Goal: Transaction & Acquisition: Purchase product/service

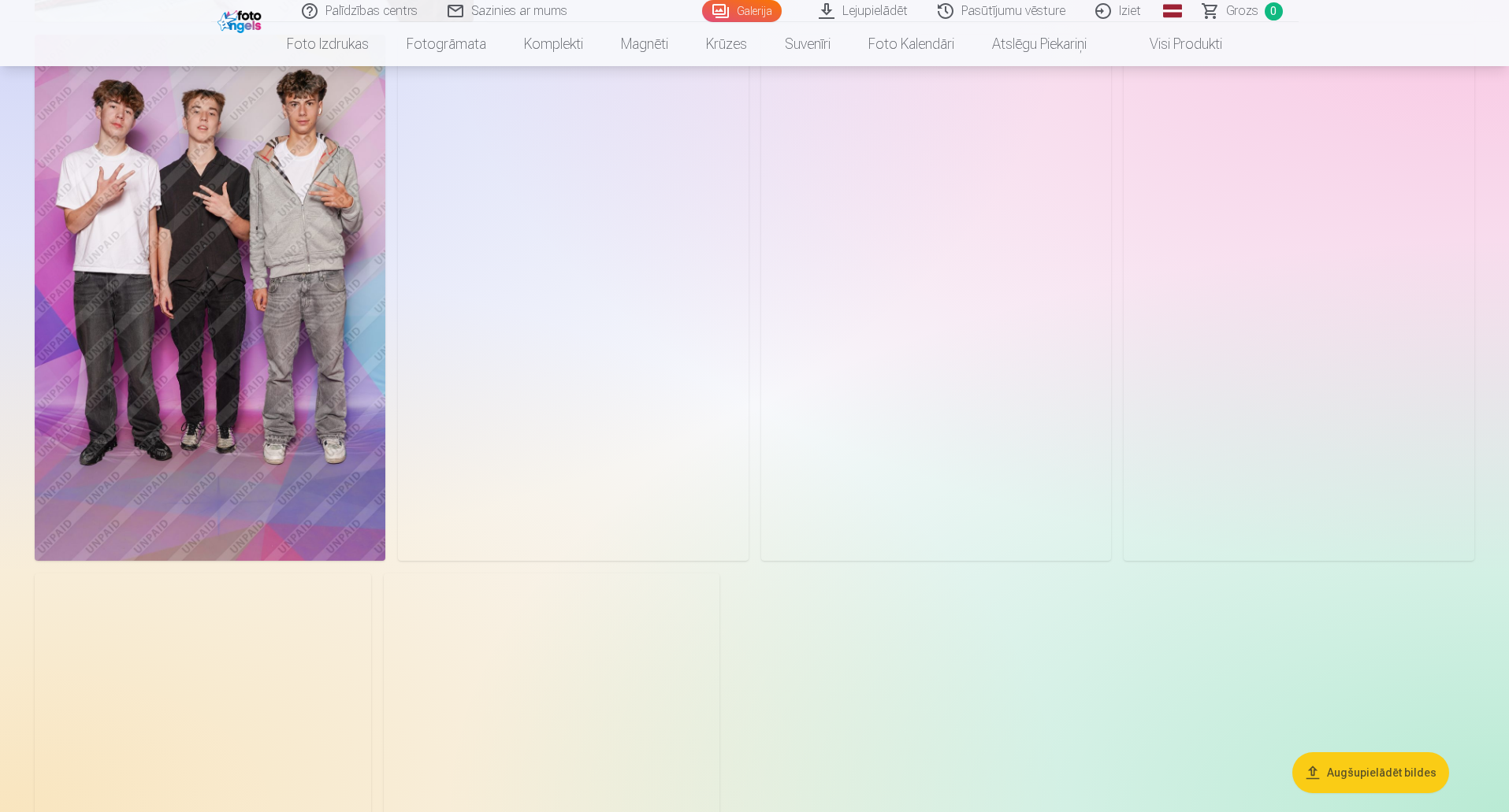
scroll to position [2993, 0]
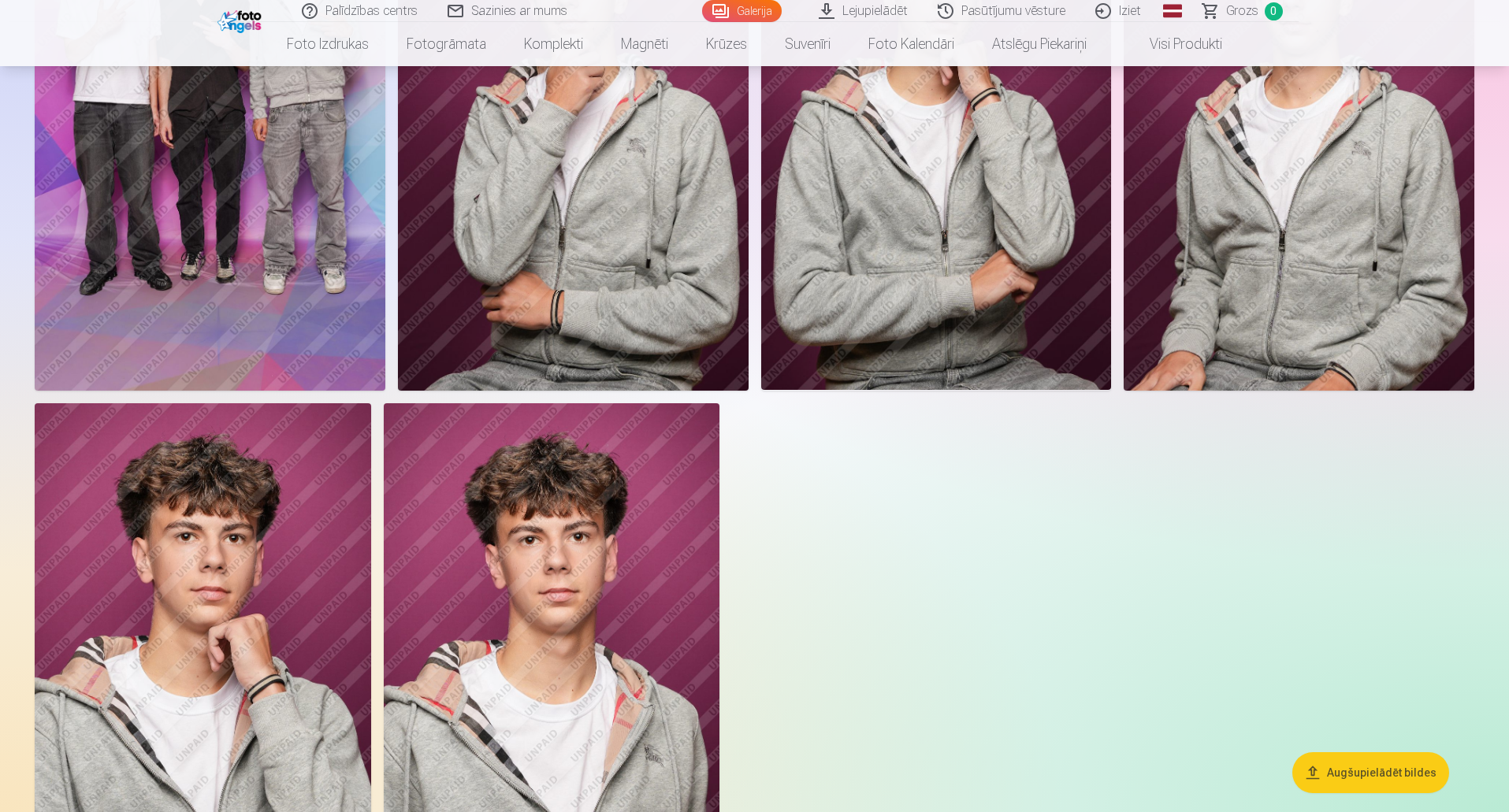
click at [1370, 772] on button "Augšupielādēt bildes" at bounding box center [1370, 772] width 156 height 41
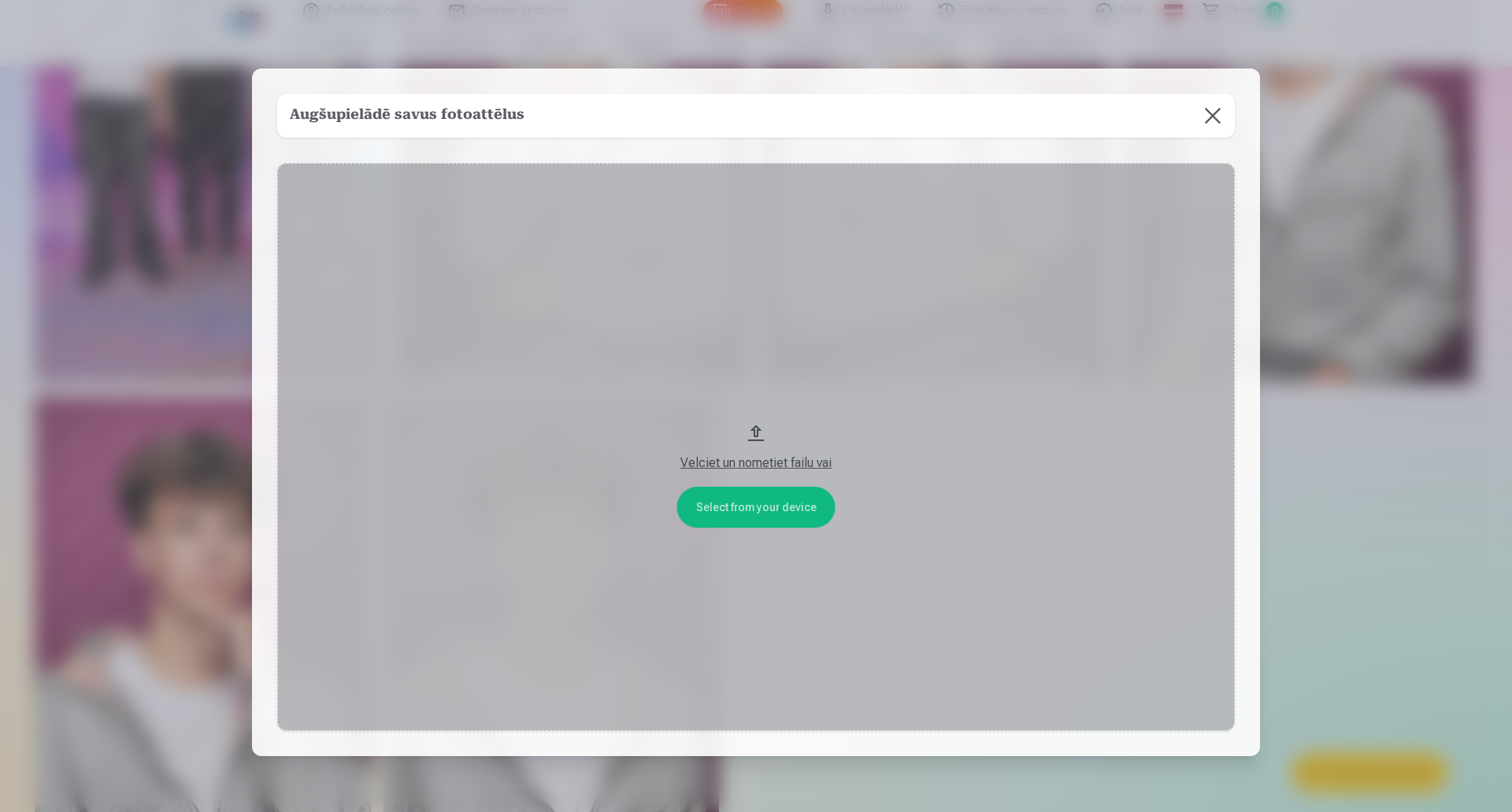
click at [754, 464] on div "Velciet un nometiet failu vai" at bounding box center [756, 463] width 926 height 19
click at [747, 464] on div "Velciet un nometiet failu vai" at bounding box center [756, 463] width 926 height 19
click at [1216, 131] on button at bounding box center [1212, 116] width 44 height 44
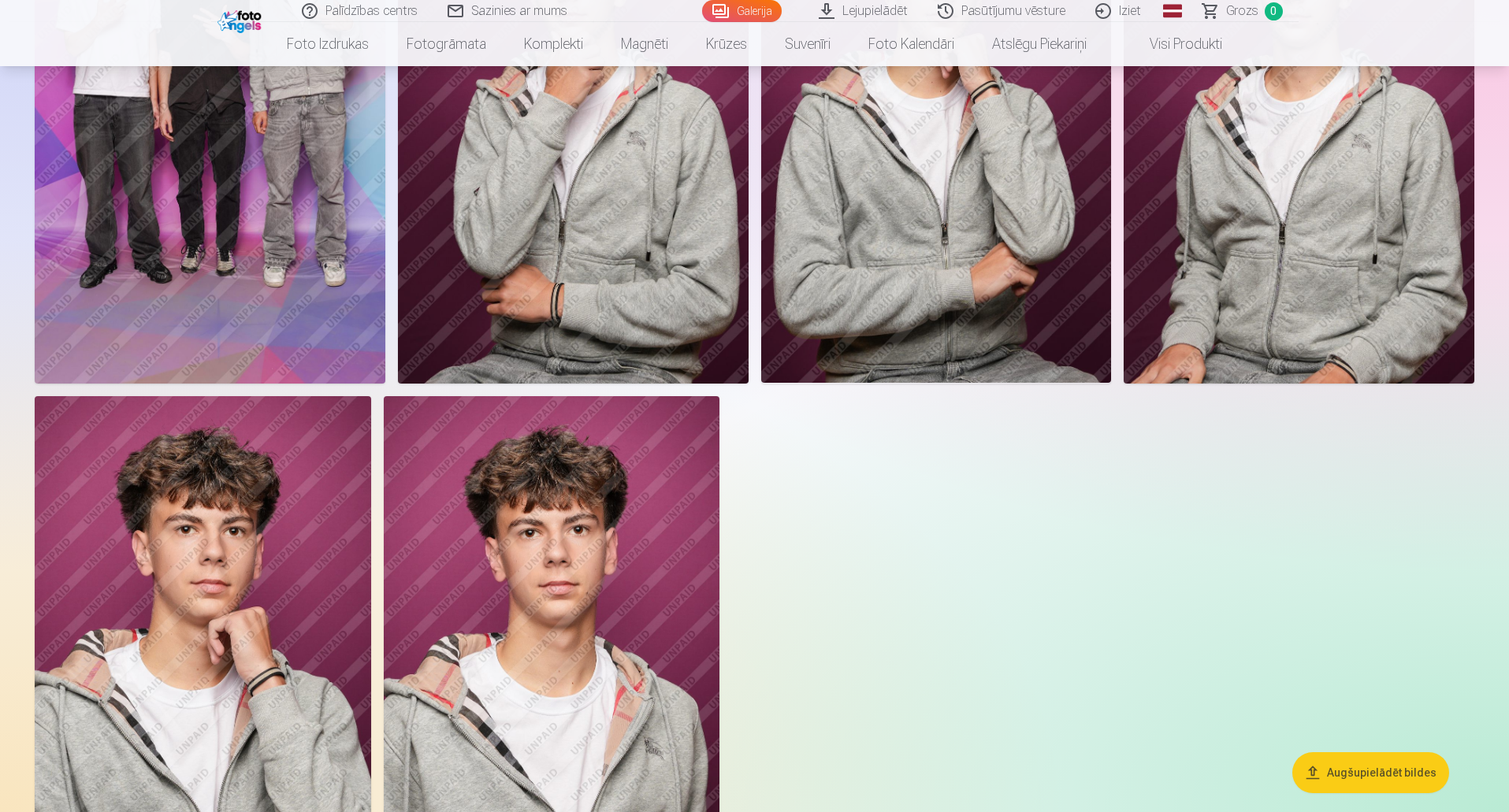
click at [1361, 777] on button "Augšupielādēt bildes" at bounding box center [1370, 772] width 156 height 41
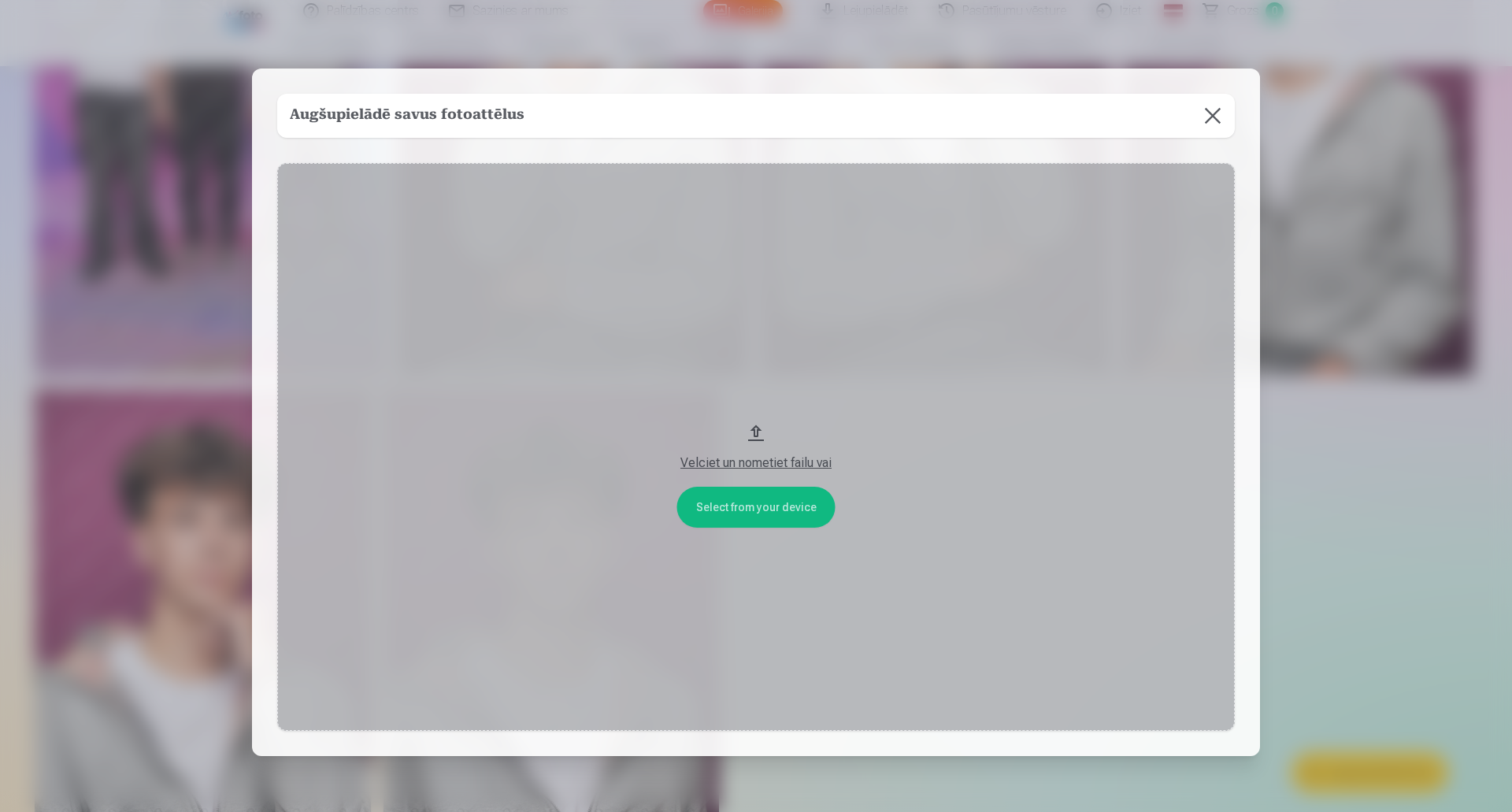
click at [745, 511] on button "Velciet un nometiet failu vai" at bounding box center [756, 447] width 958 height 569
click at [1210, 111] on button at bounding box center [1212, 116] width 44 height 44
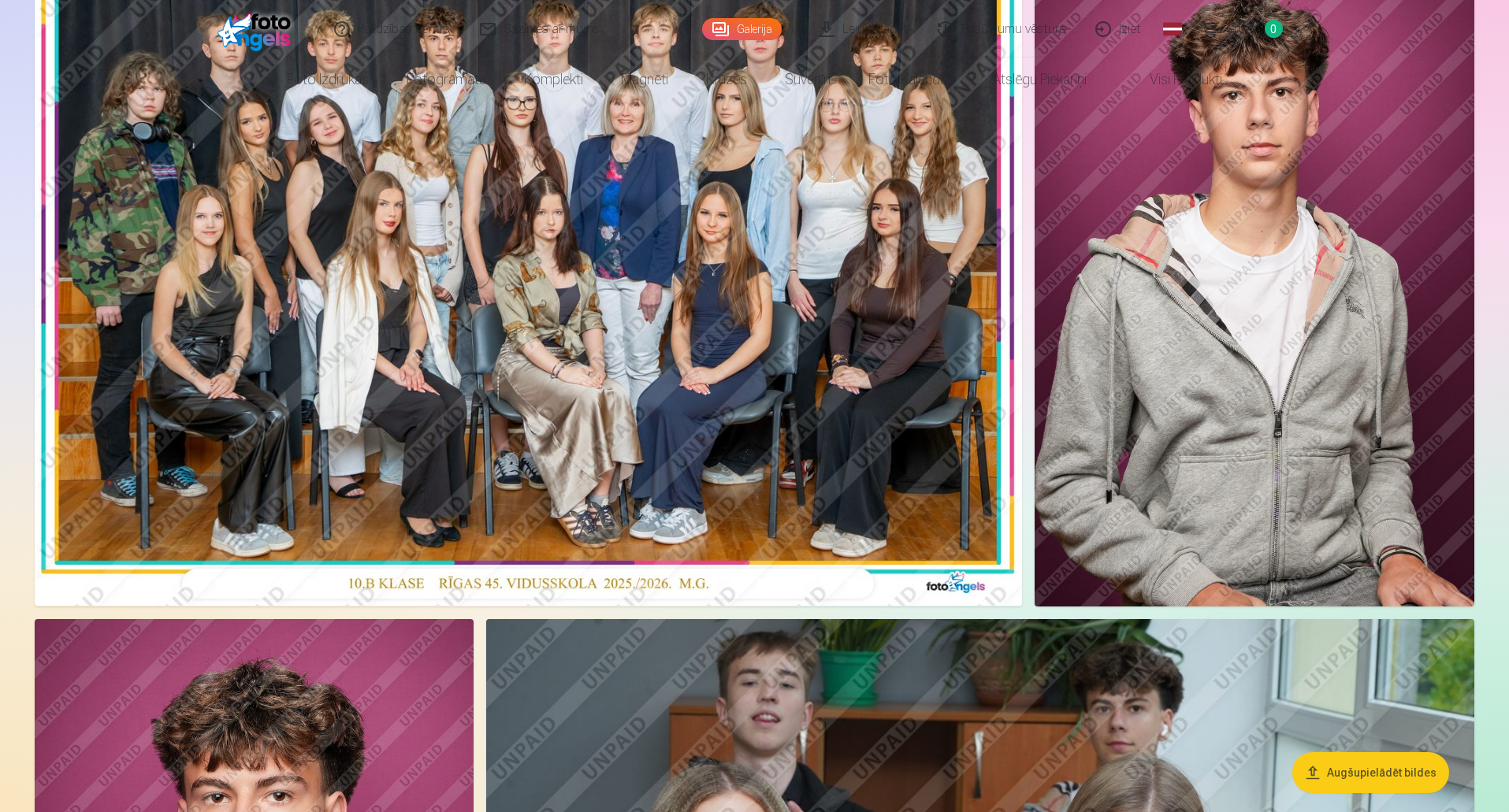
scroll to position [0, 0]
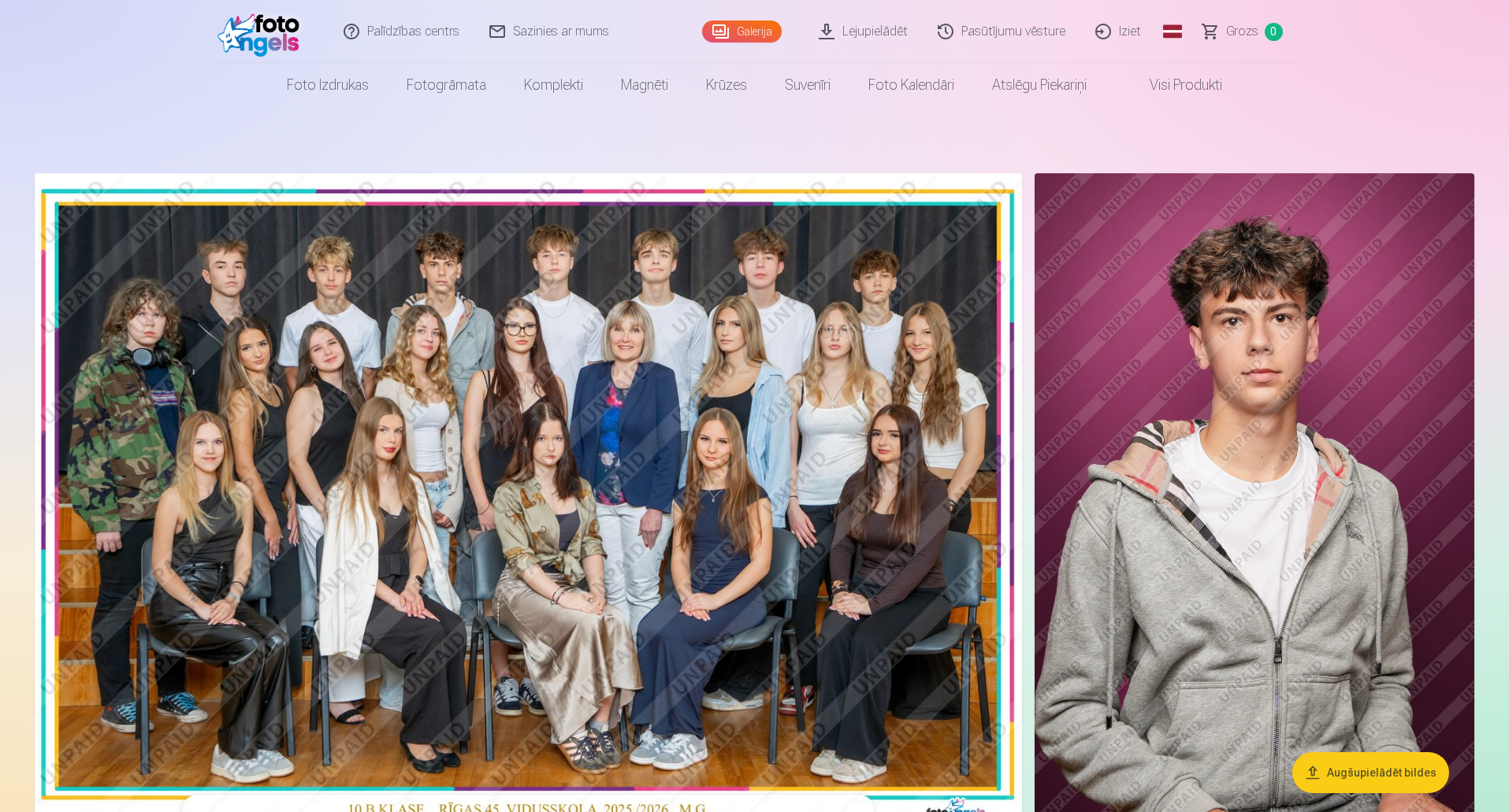
click at [605, 379] on img at bounding box center [529, 502] width 988 height 658
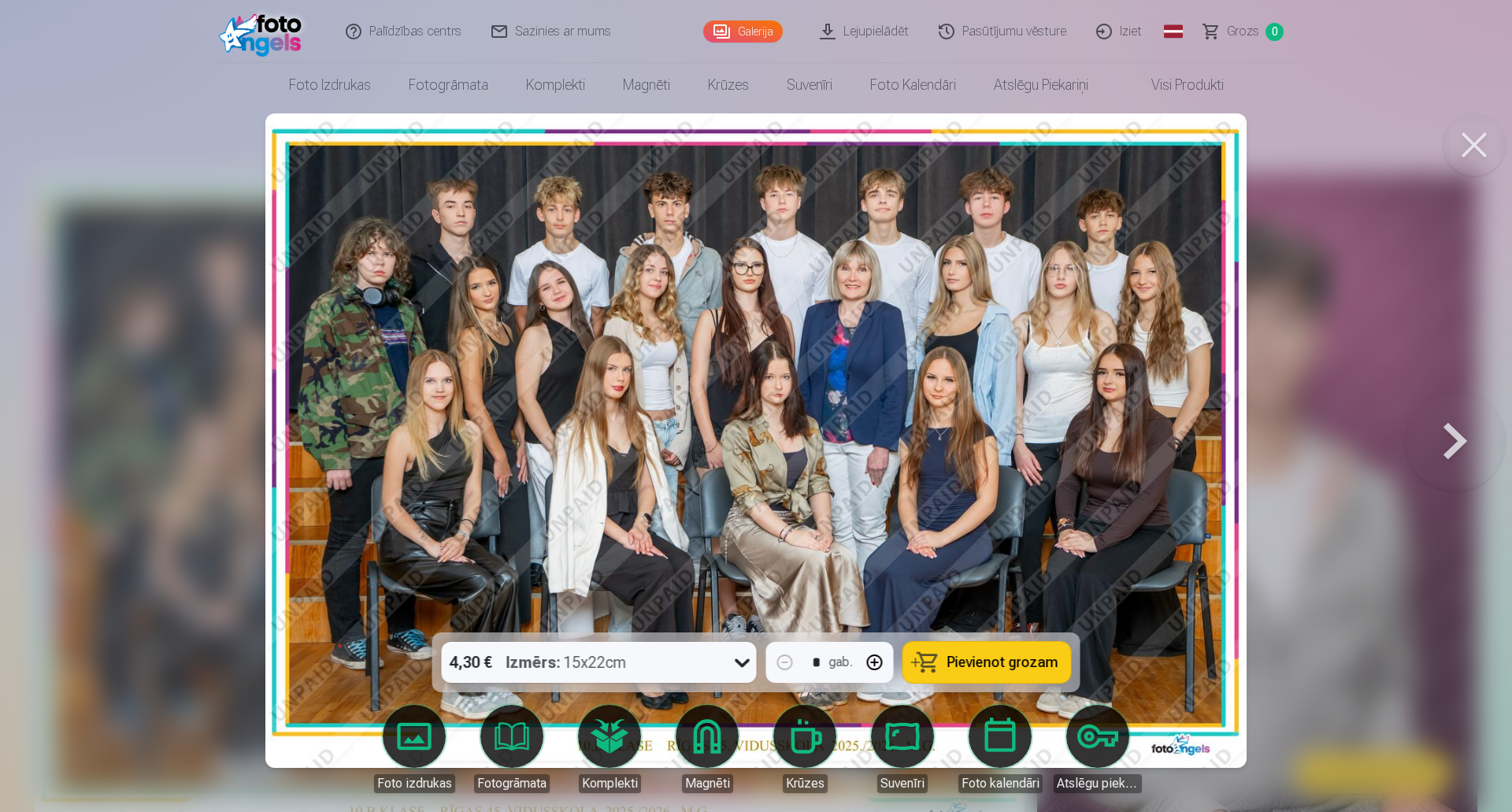
click at [957, 666] on span "Pievienot grozam" at bounding box center [1002, 662] width 111 height 14
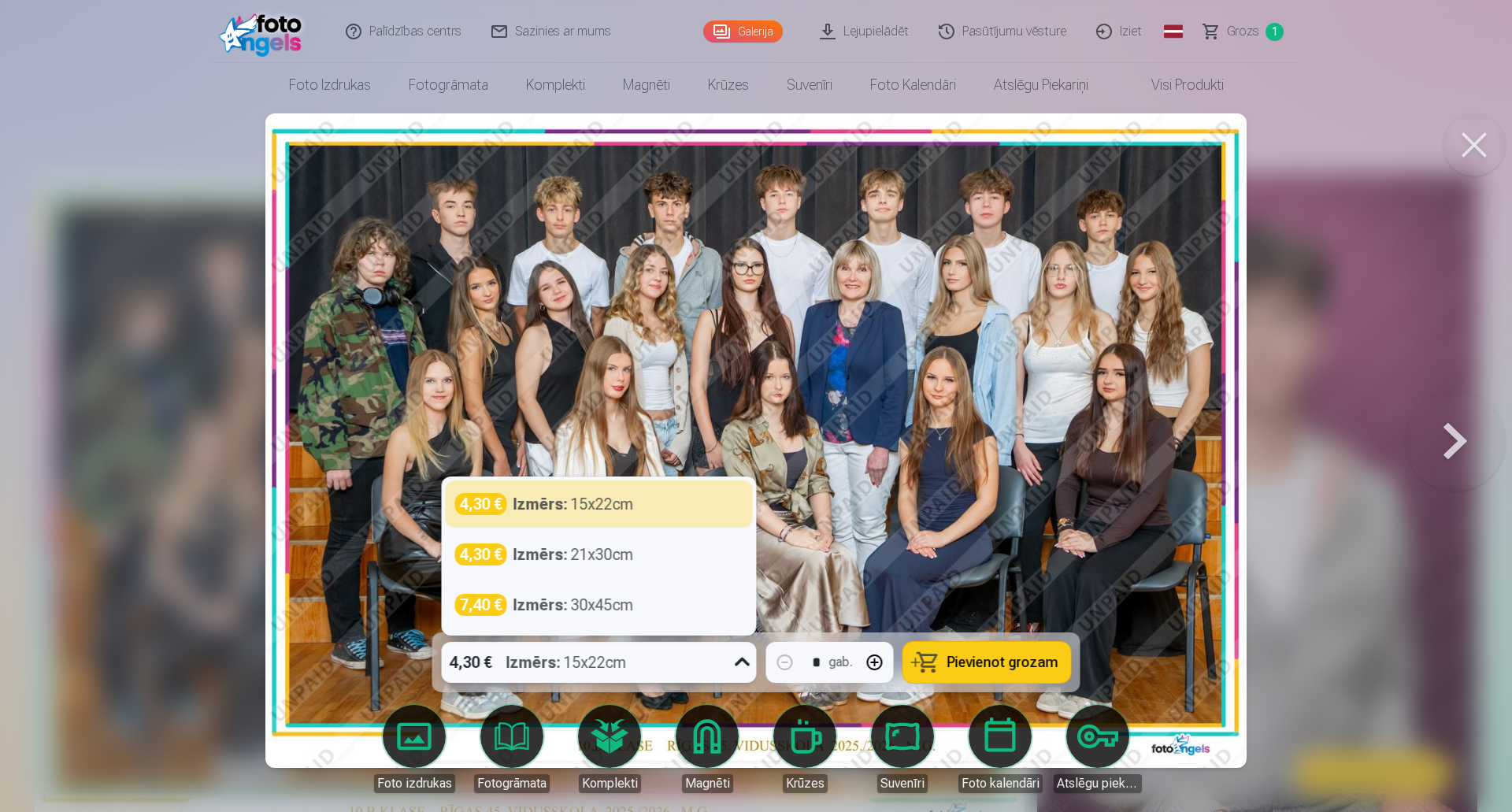
click at [745, 658] on icon at bounding box center [742, 662] width 25 height 25
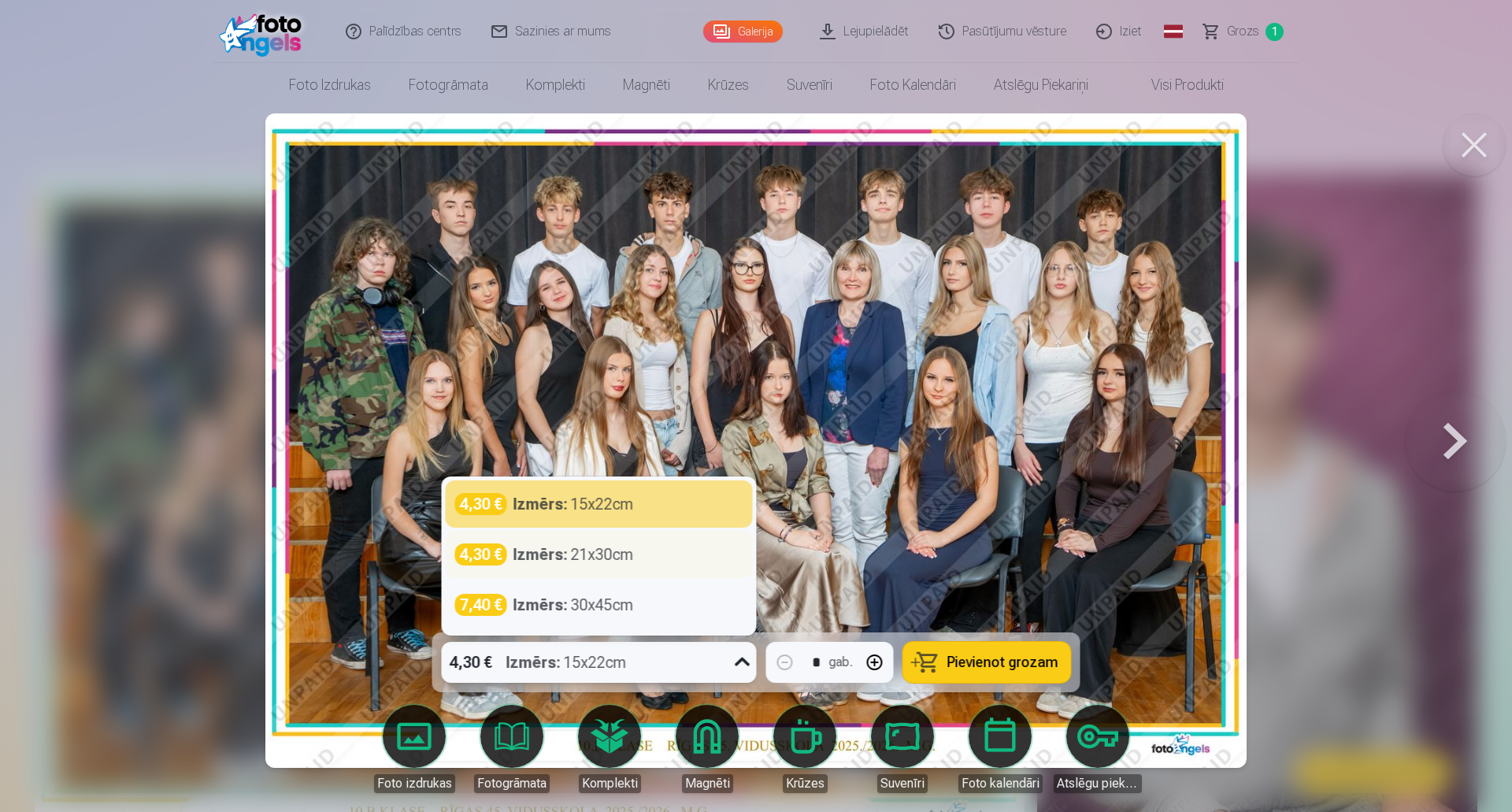
click at [605, 556] on div "Izmērs : 21x30cm" at bounding box center [574, 554] width 121 height 22
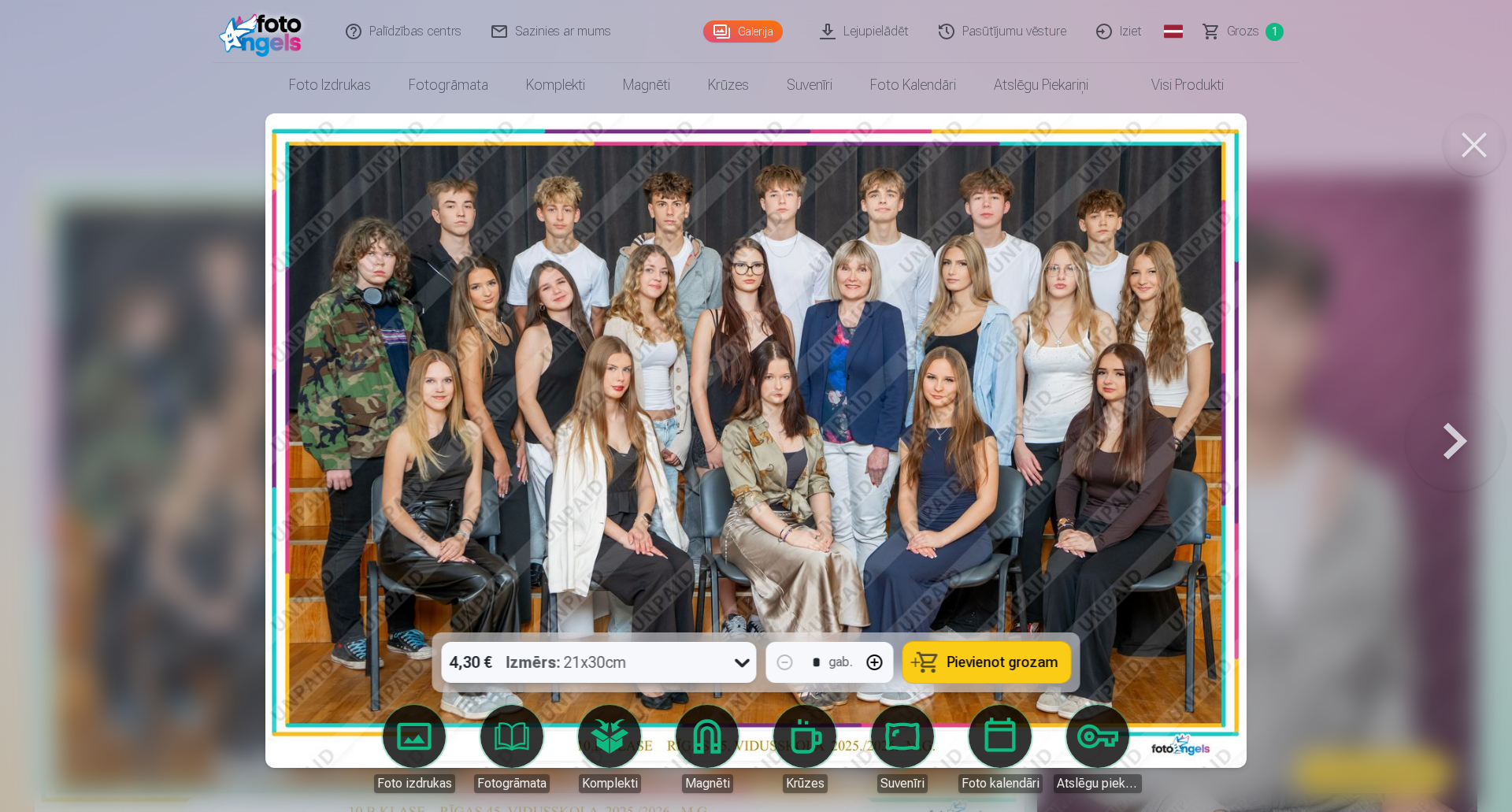
click at [938, 664] on button "Pievienot grozam" at bounding box center [987, 662] width 168 height 41
click at [1241, 34] on span "Grozs" at bounding box center [1243, 31] width 32 height 19
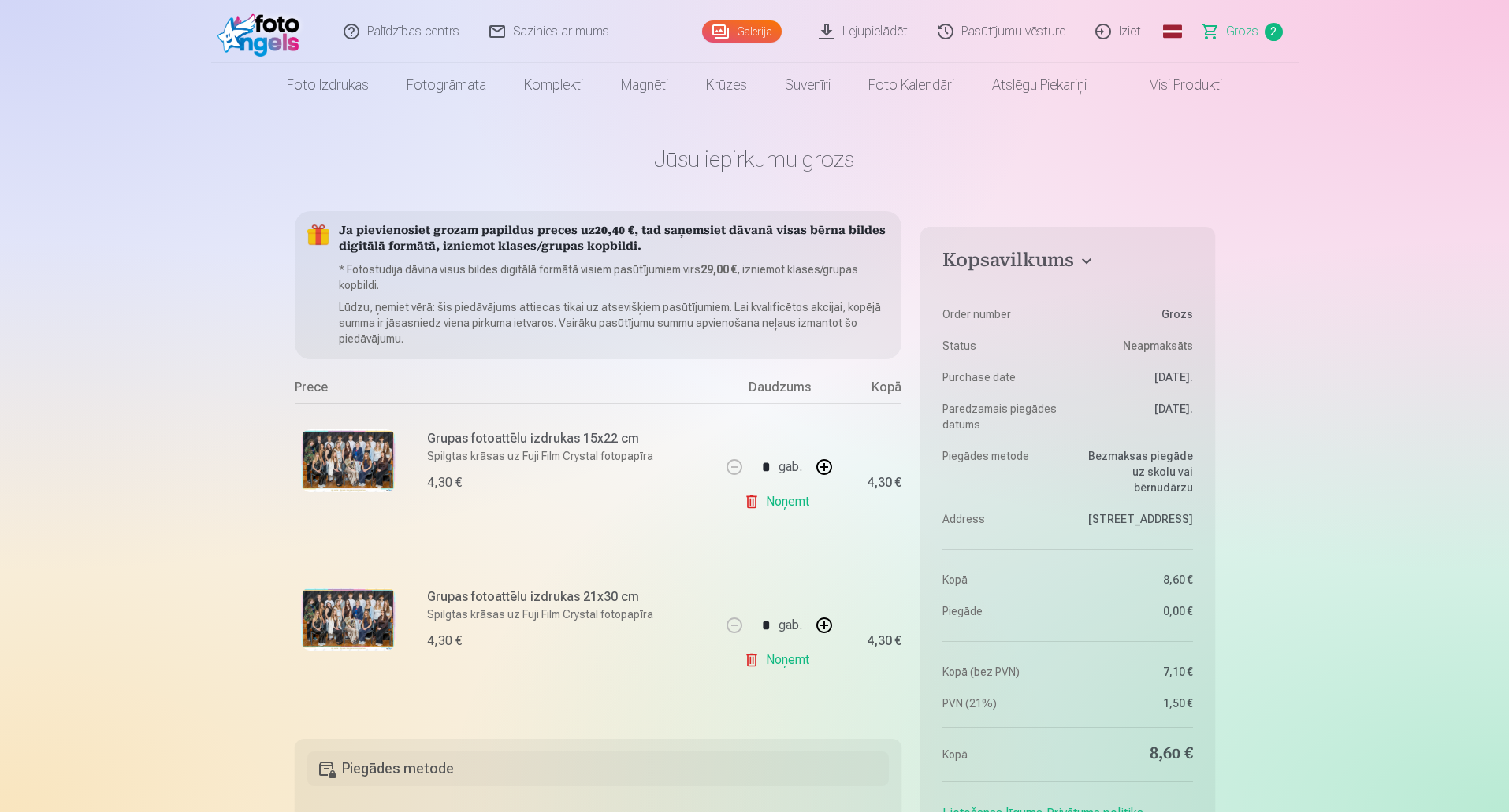
click at [783, 501] on link "Noņemt" at bounding box center [779, 502] width 71 height 32
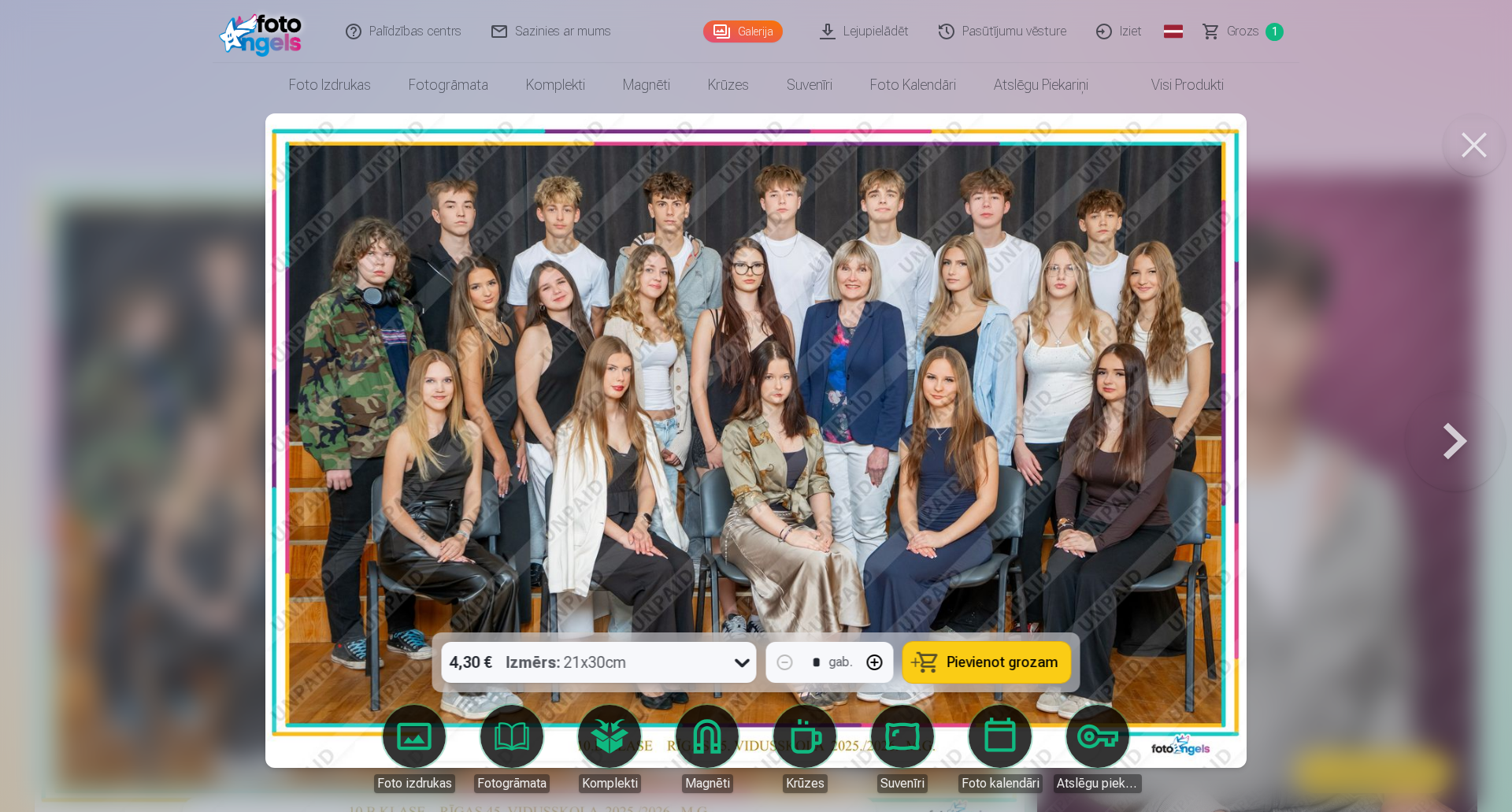
click at [1450, 444] on button at bounding box center [1455, 441] width 100 height 352
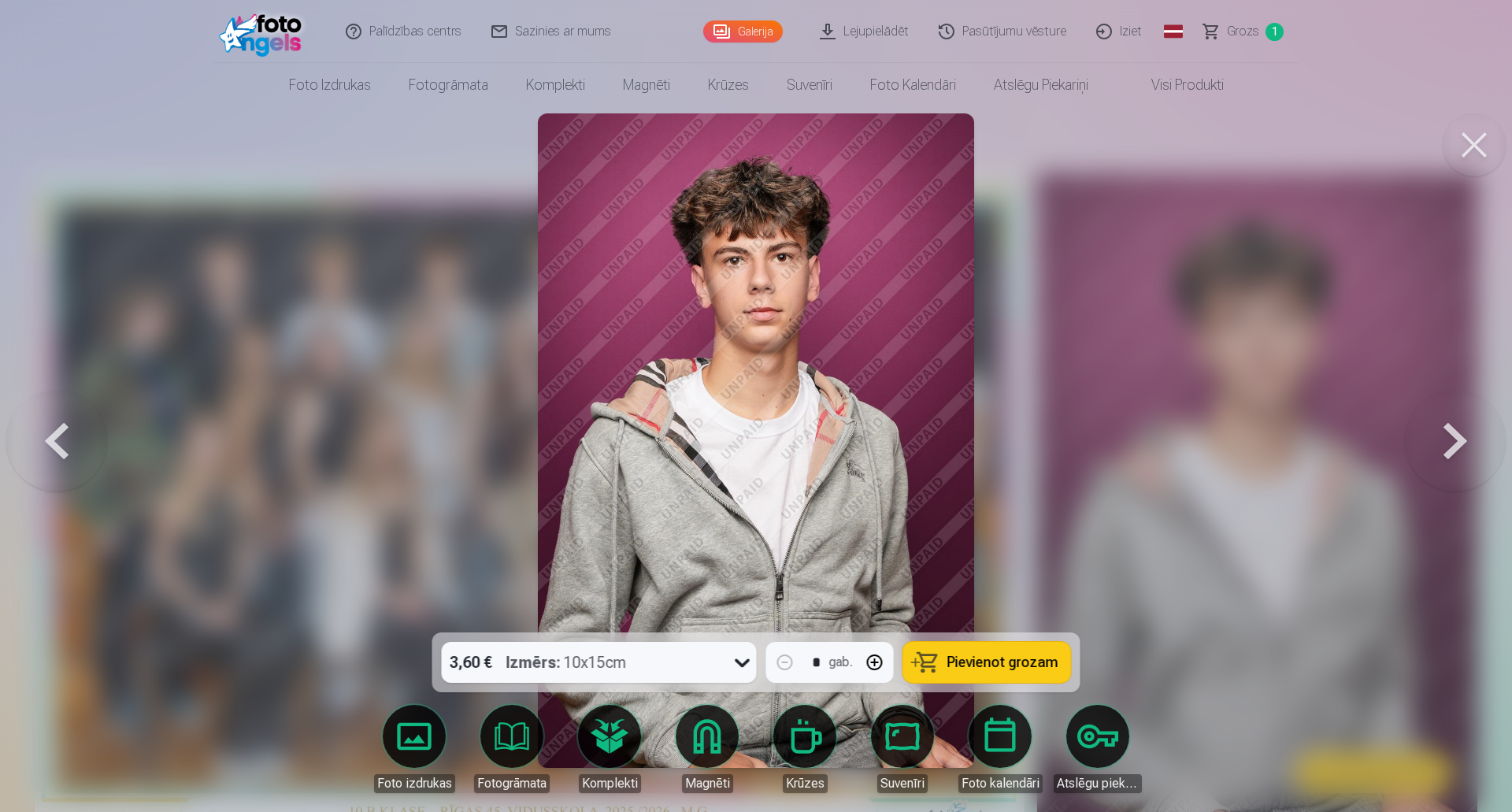
click at [741, 660] on icon at bounding box center [742, 662] width 25 height 25
click at [1465, 444] on button at bounding box center [1455, 441] width 100 height 352
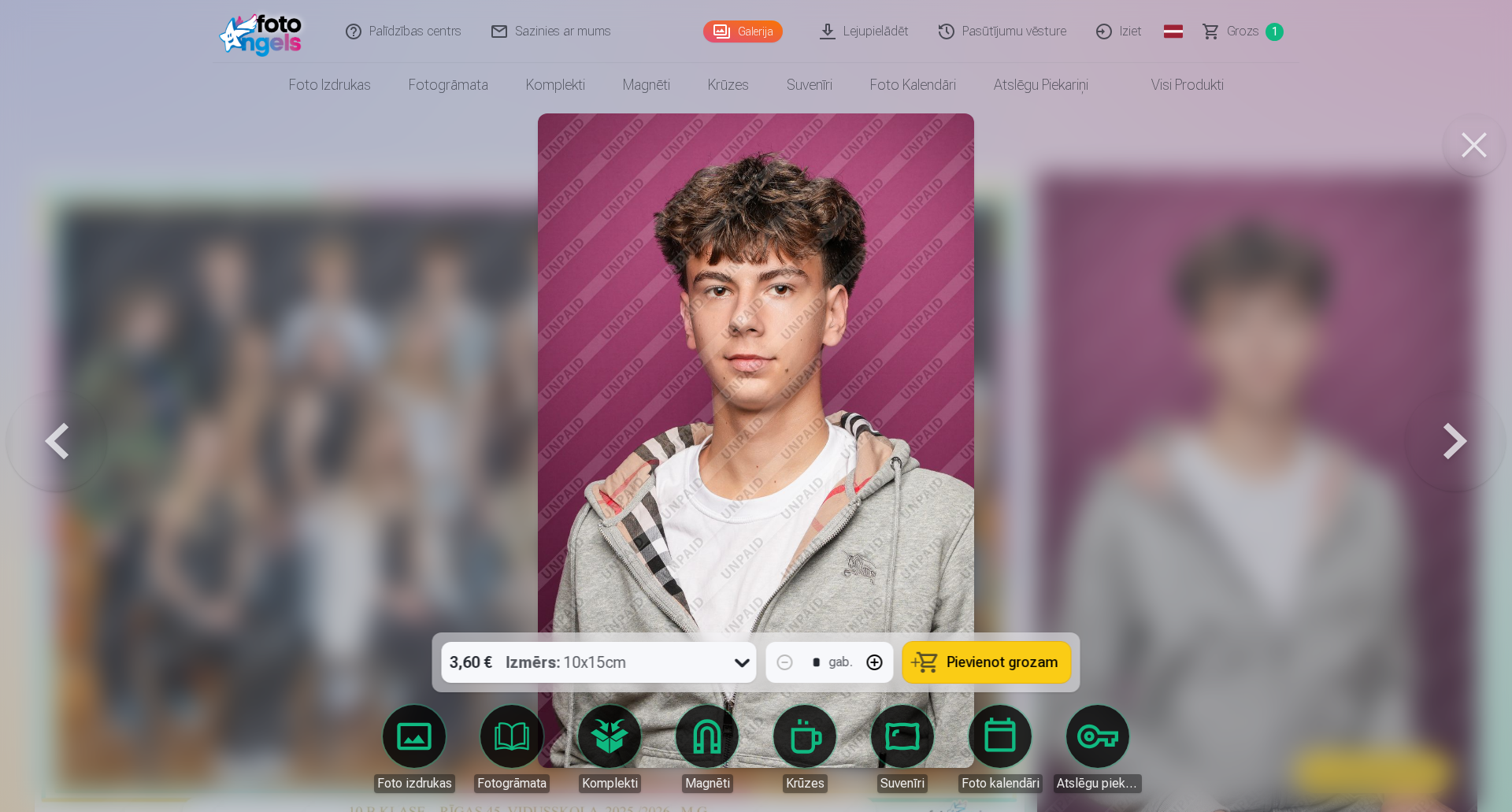
click at [1465, 444] on button at bounding box center [1455, 441] width 100 height 352
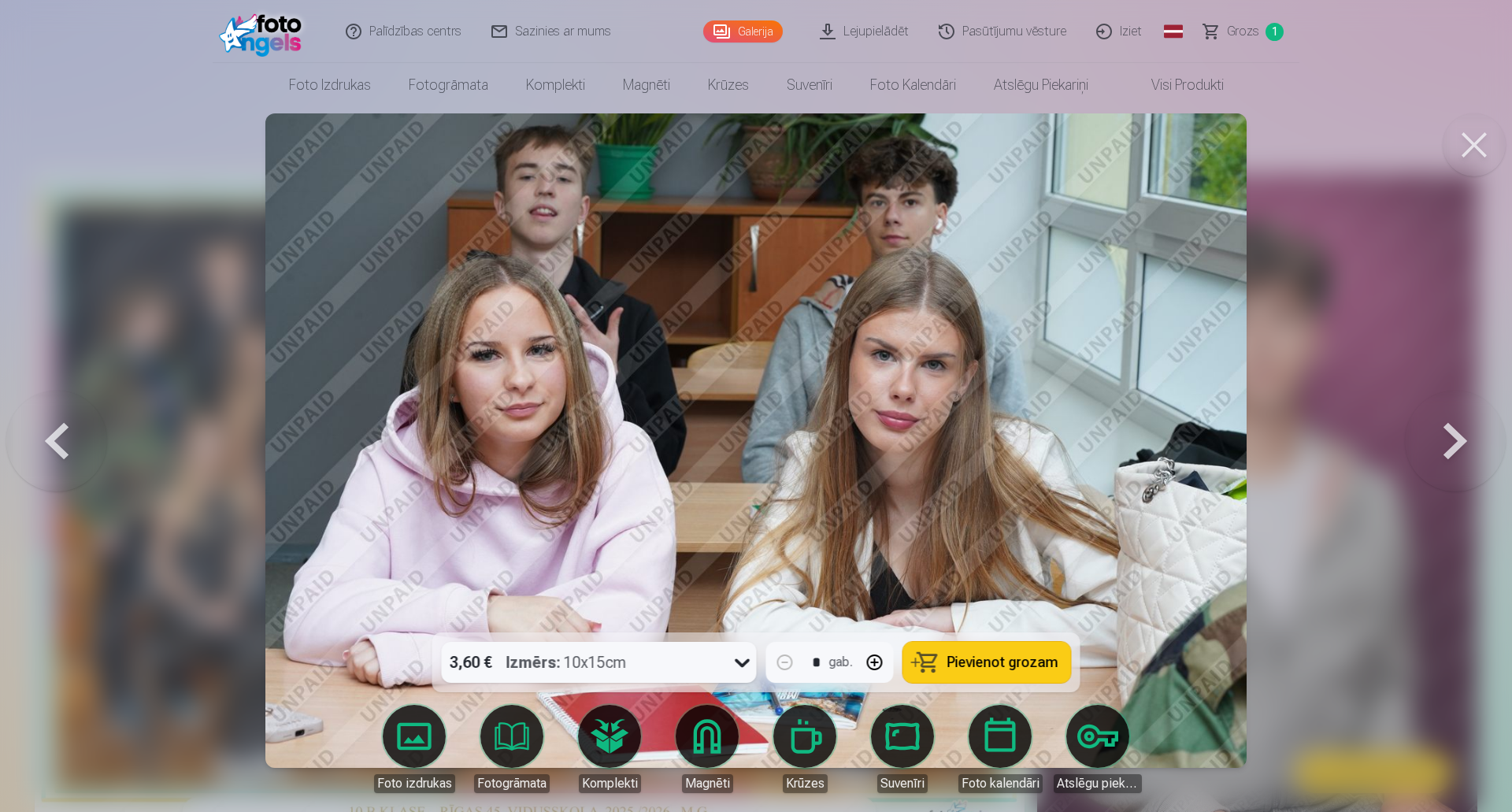
click at [1463, 451] on button at bounding box center [1455, 441] width 100 height 352
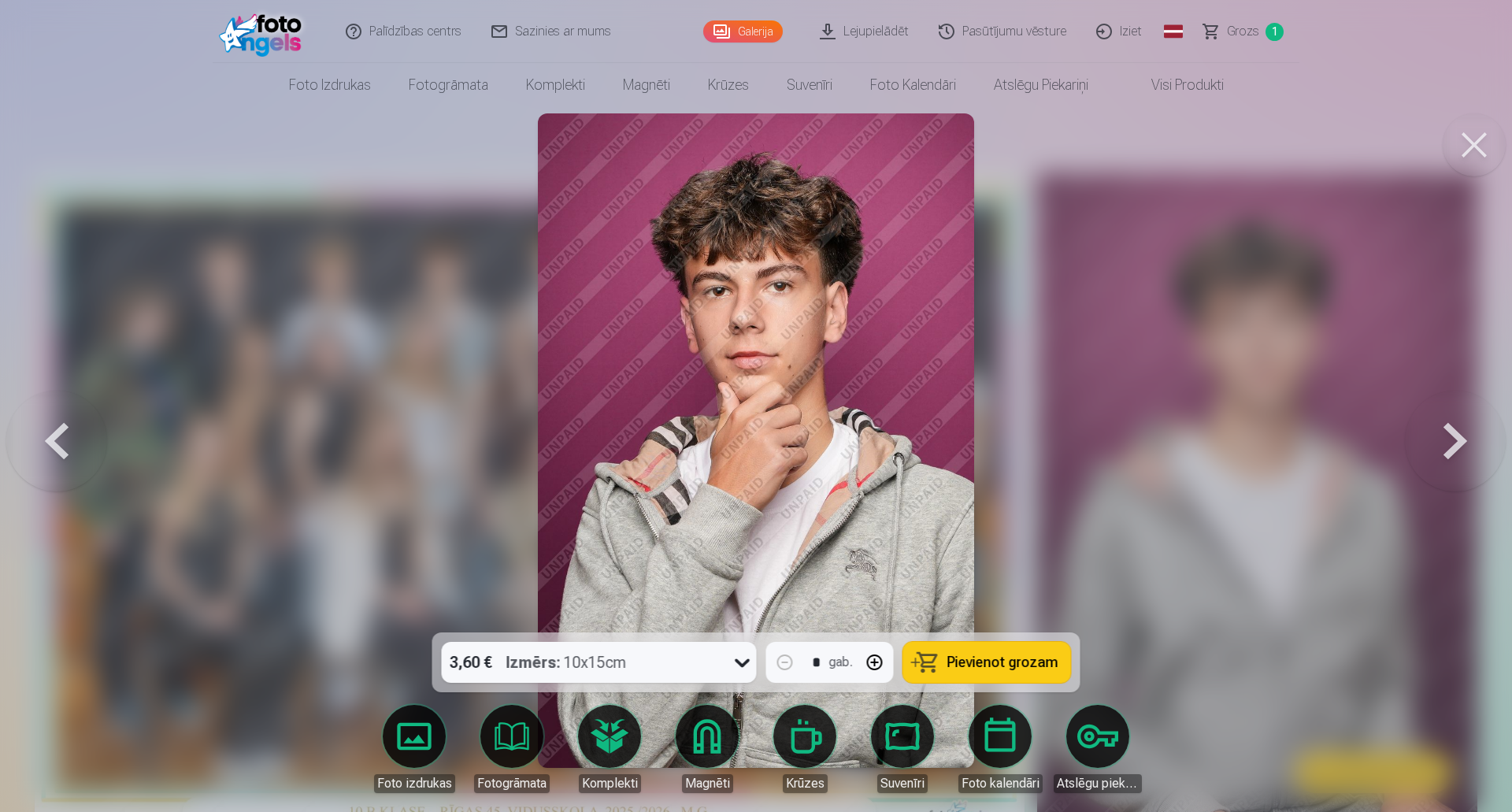
click at [1463, 451] on button at bounding box center [1455, 441] width 100 height 352
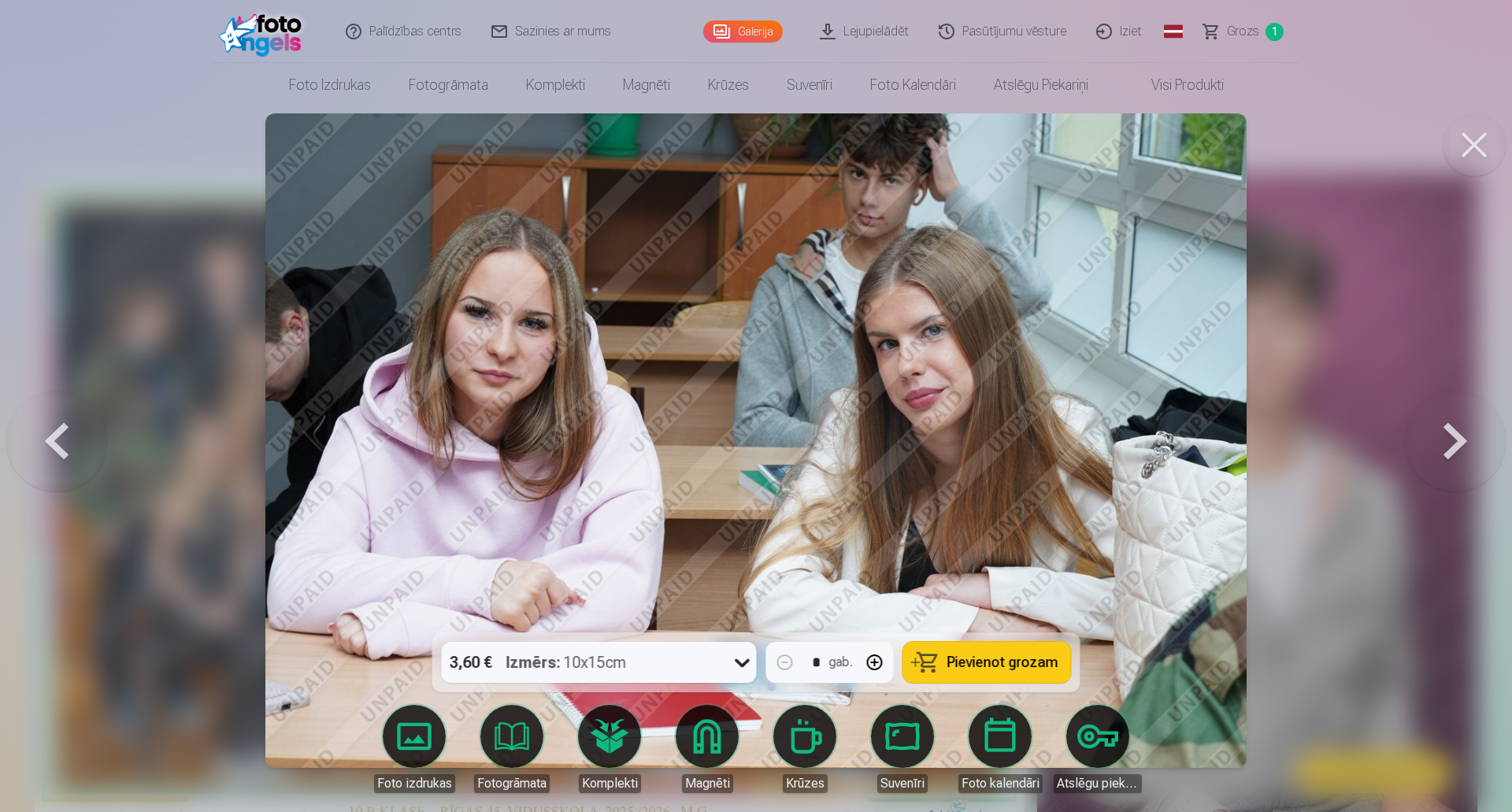
click at [1463, 451] on button at bounding box center [1455, 441] width 100 height 352
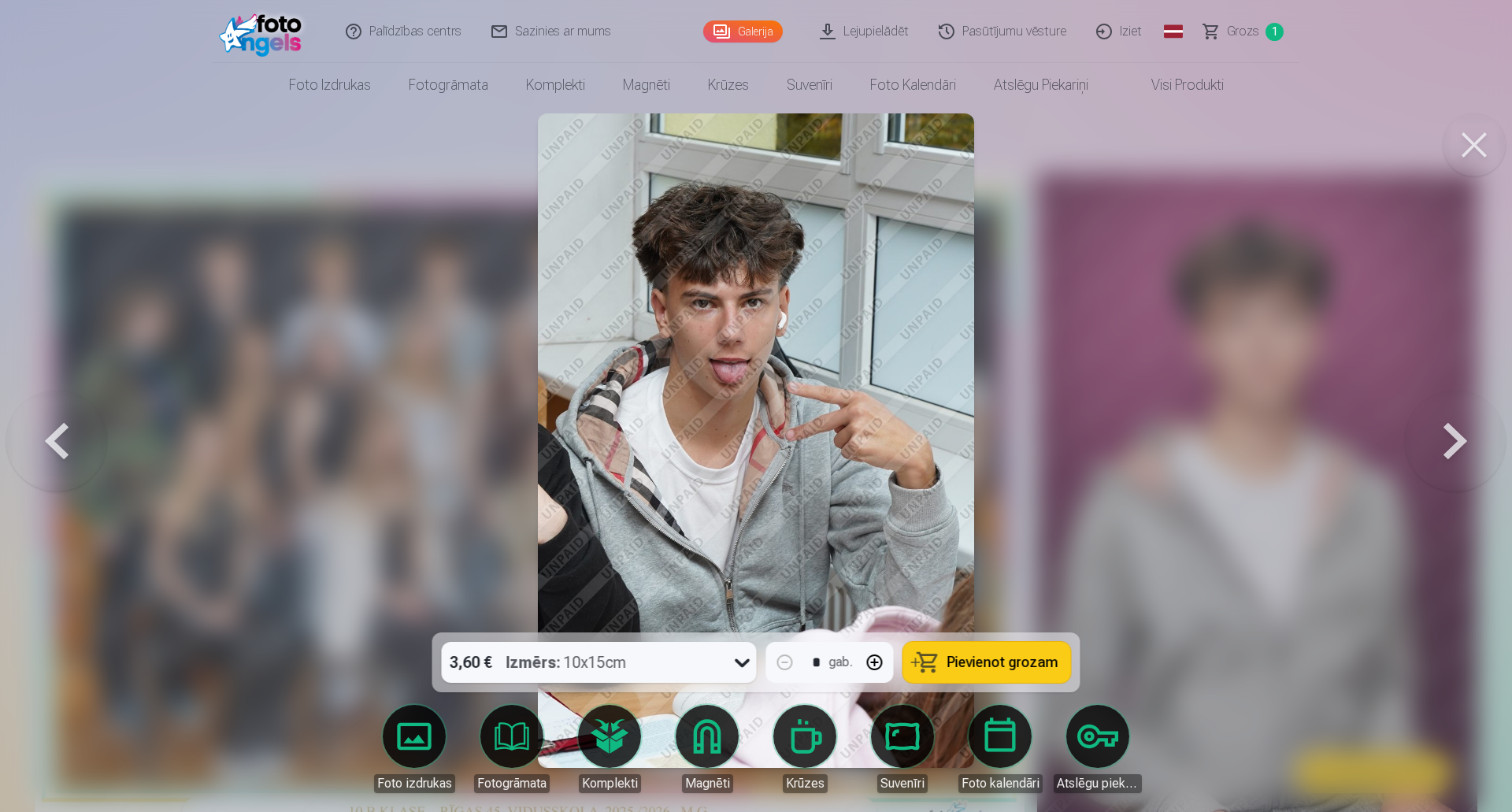
click at [1463, 451] on button at bounding box center [1455, 441] width 100 height 352
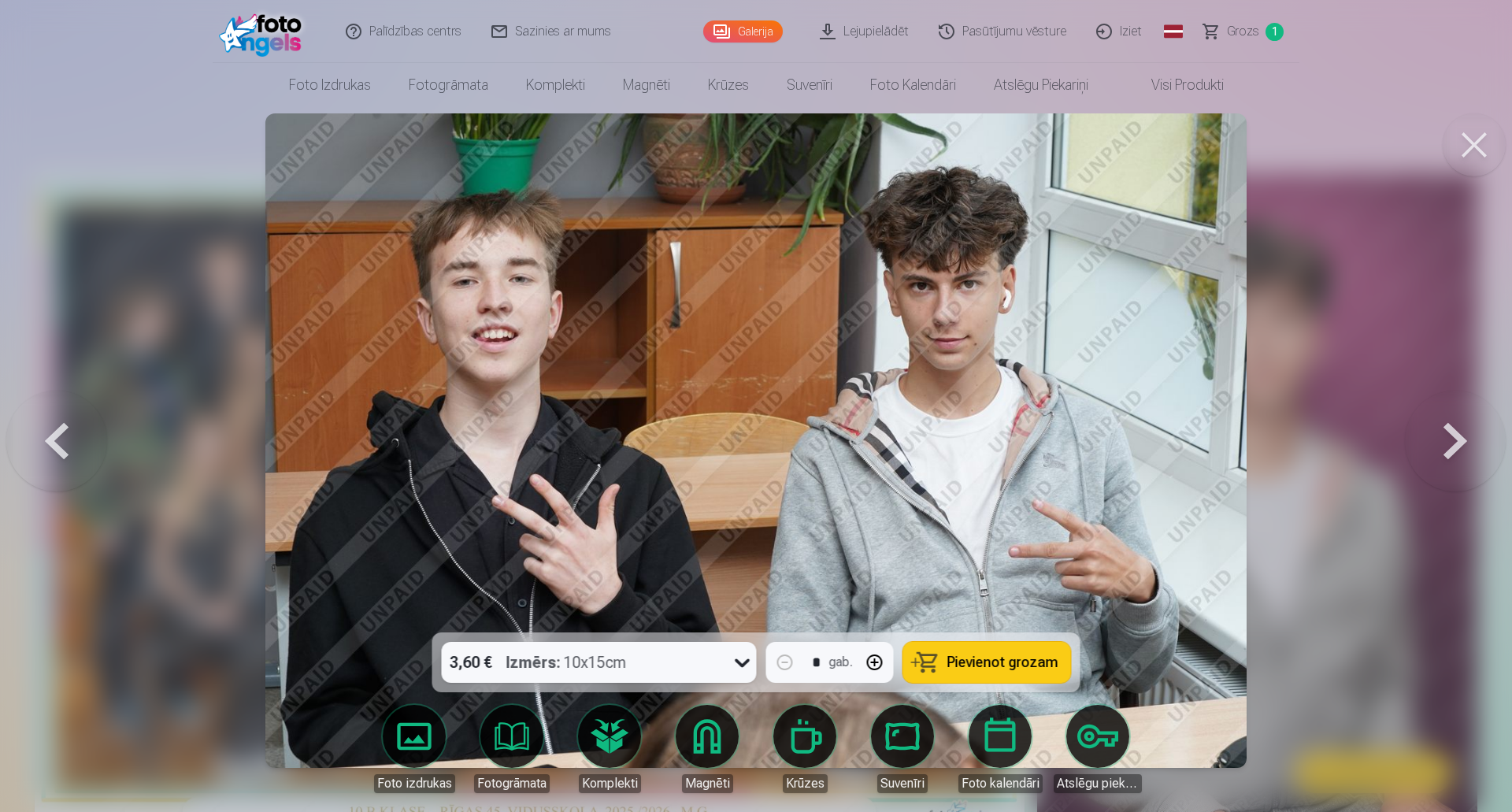
click at [1463, 451] on button at bounding box center [1455, 441] width 100 height 352
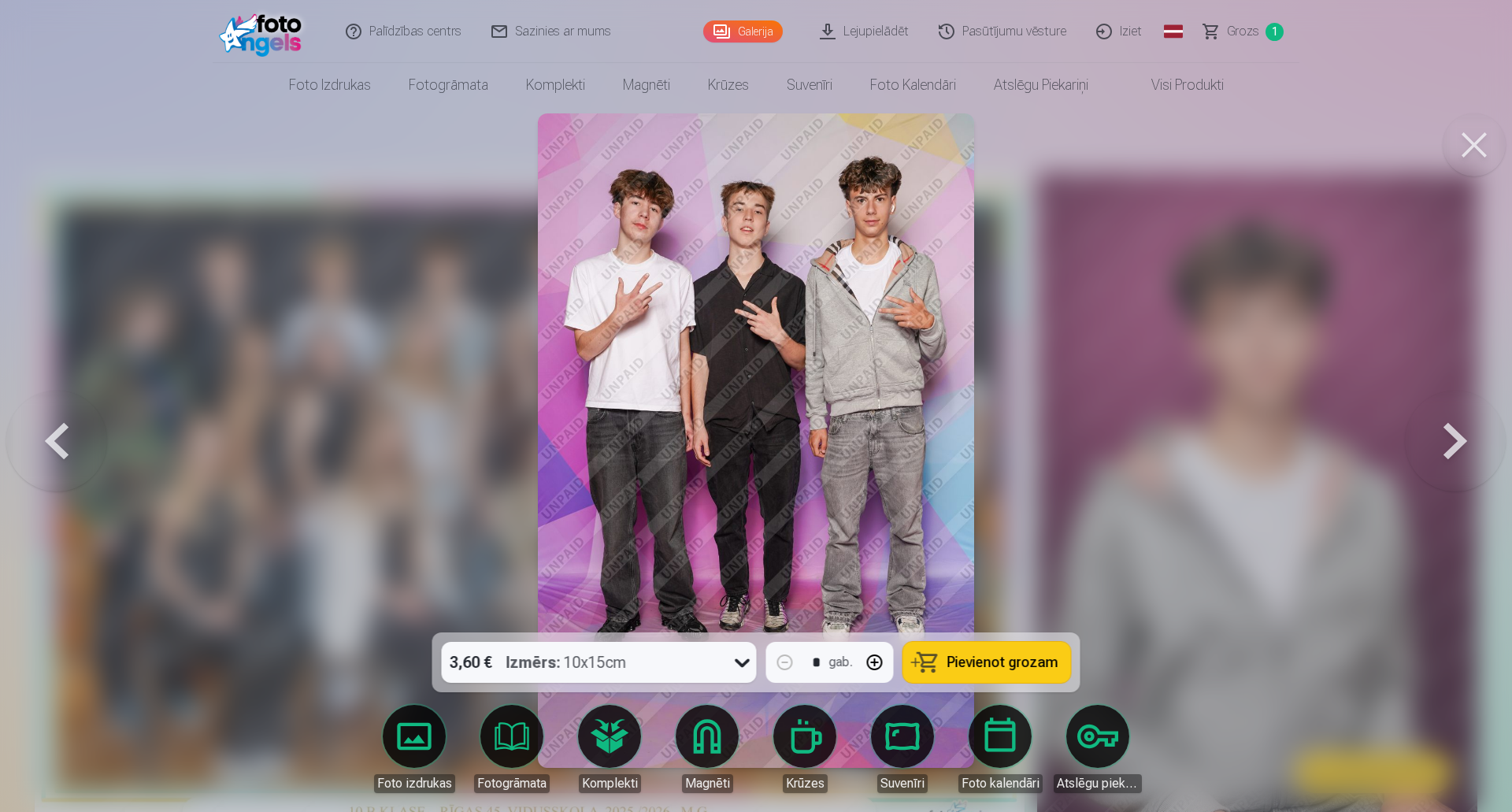
click at [1454, 430] on button at bounding box center [1455, 441] width 100 height 352
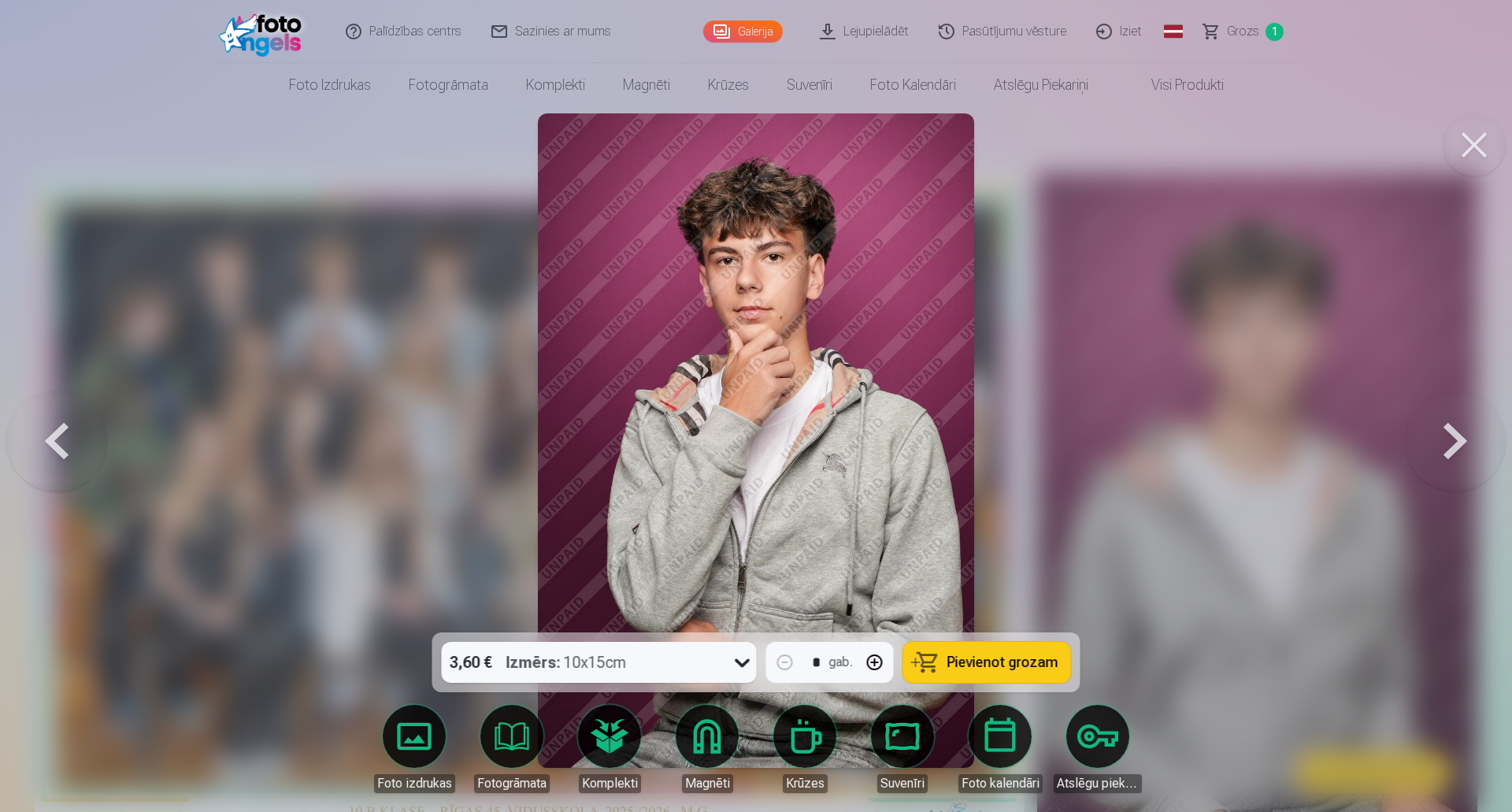
click at [71, 438] on button at bounding box center [57, 441] width 100 height 352
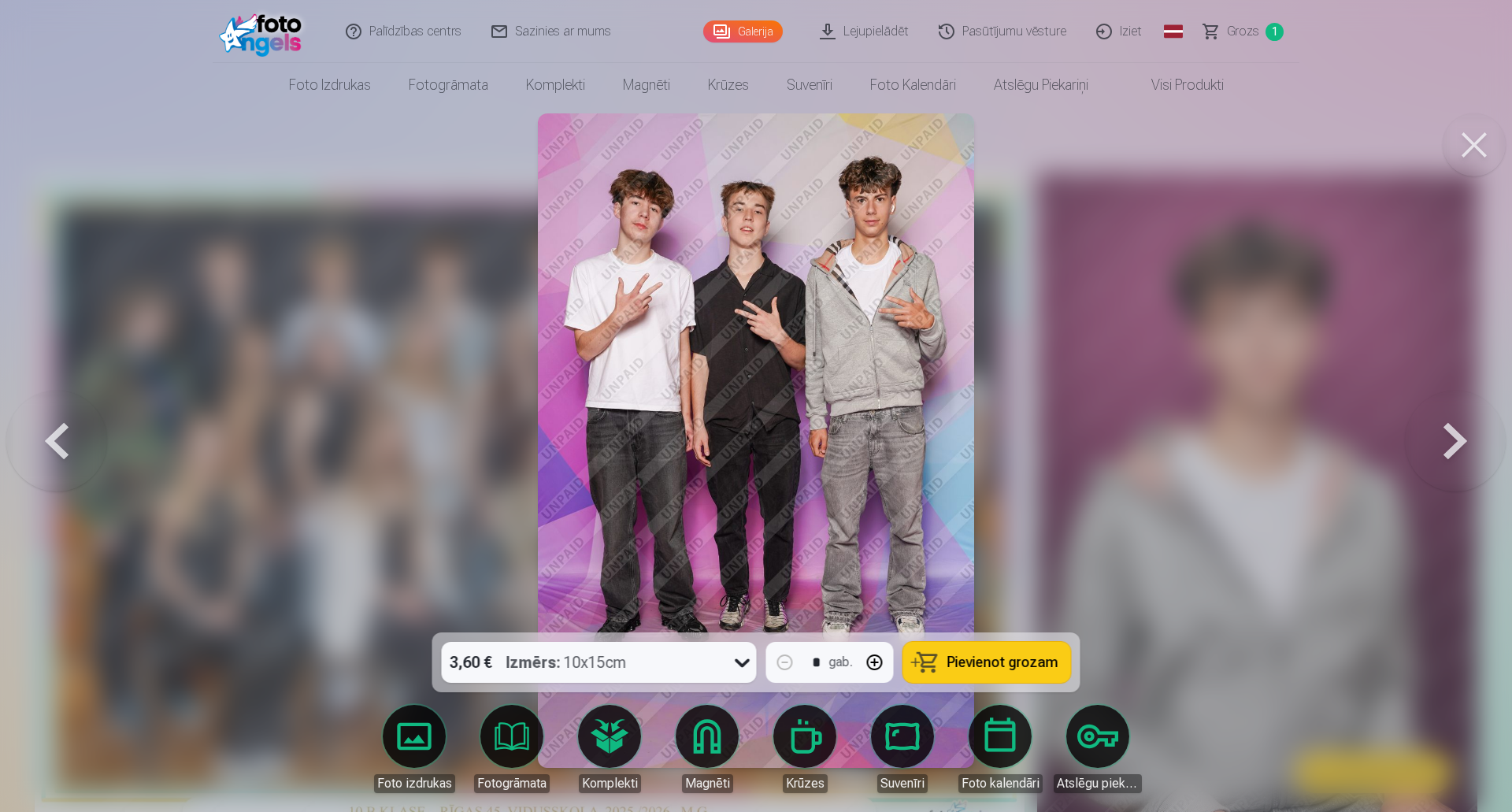
click at [986, 666] on span "Pievienot grozam" at bounding box center [1002, 662] width 111 height 14
click at [1463, 438] on button at bounding box center [1455, 441] width 100 height 352
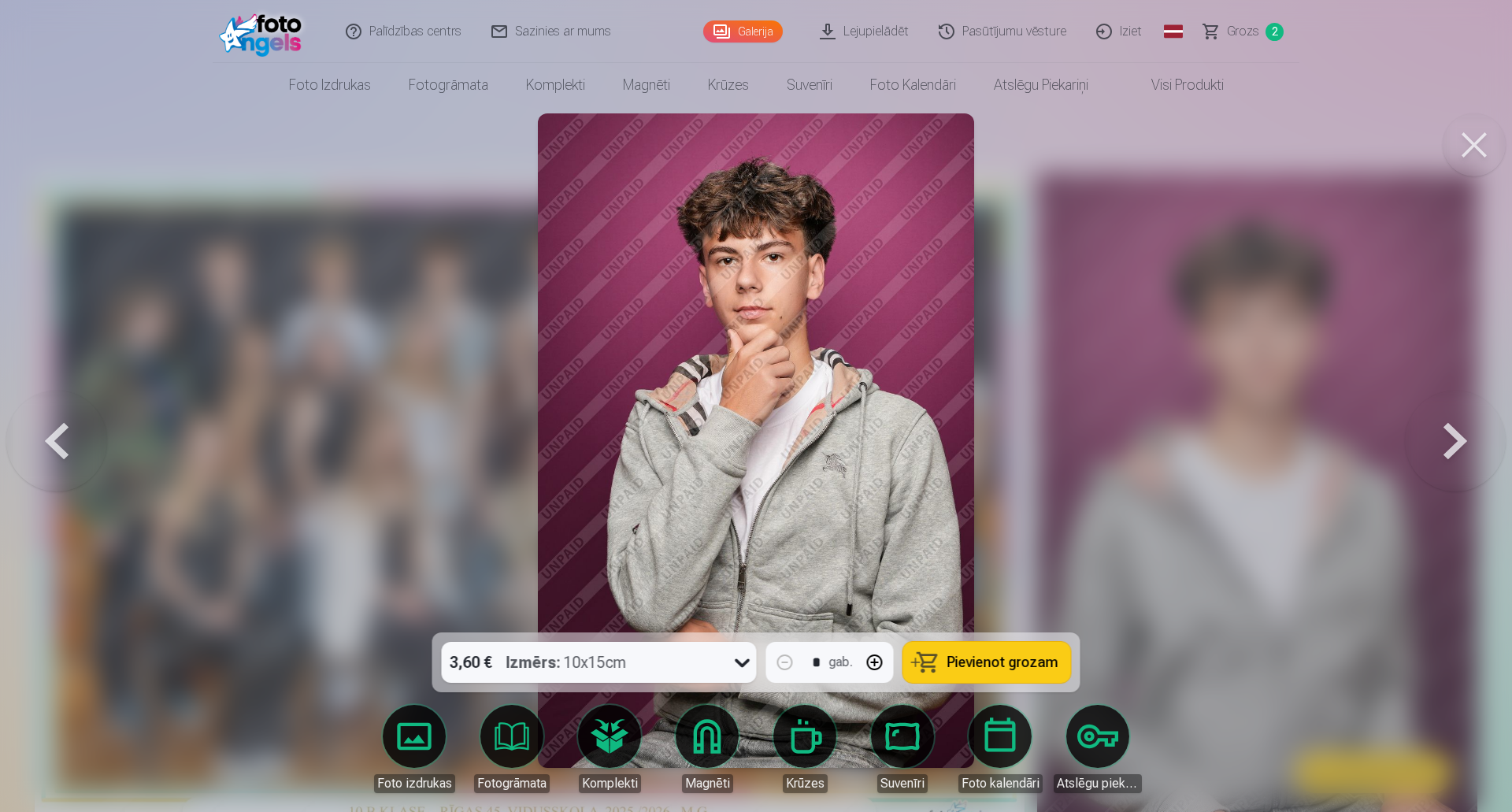
click at [1462, 437] on button at bounding box center [1455, 441] width 100 height 352
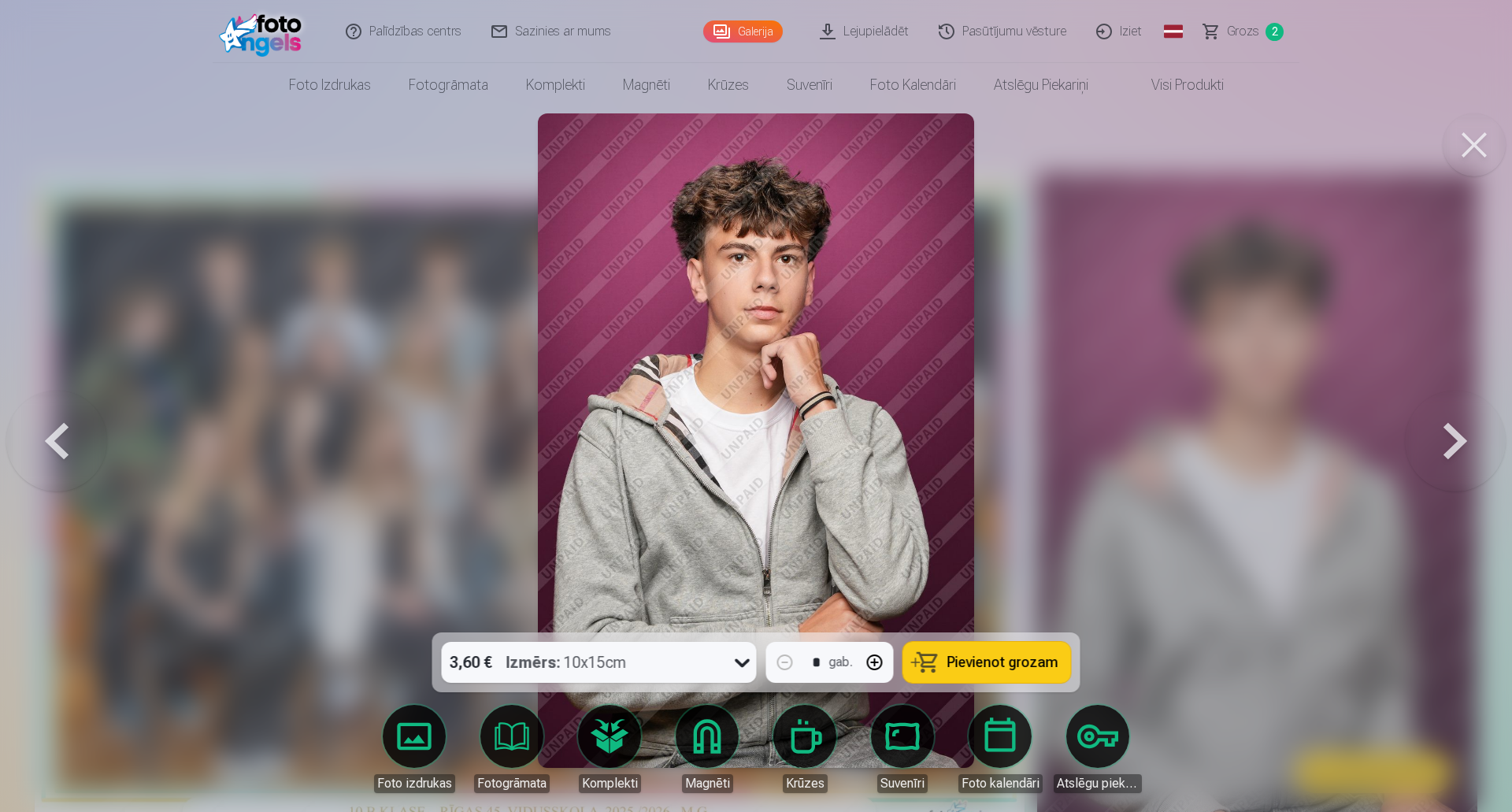
click at [1462, 437] on button at bounding box center [1455, 441] width 100 height 352
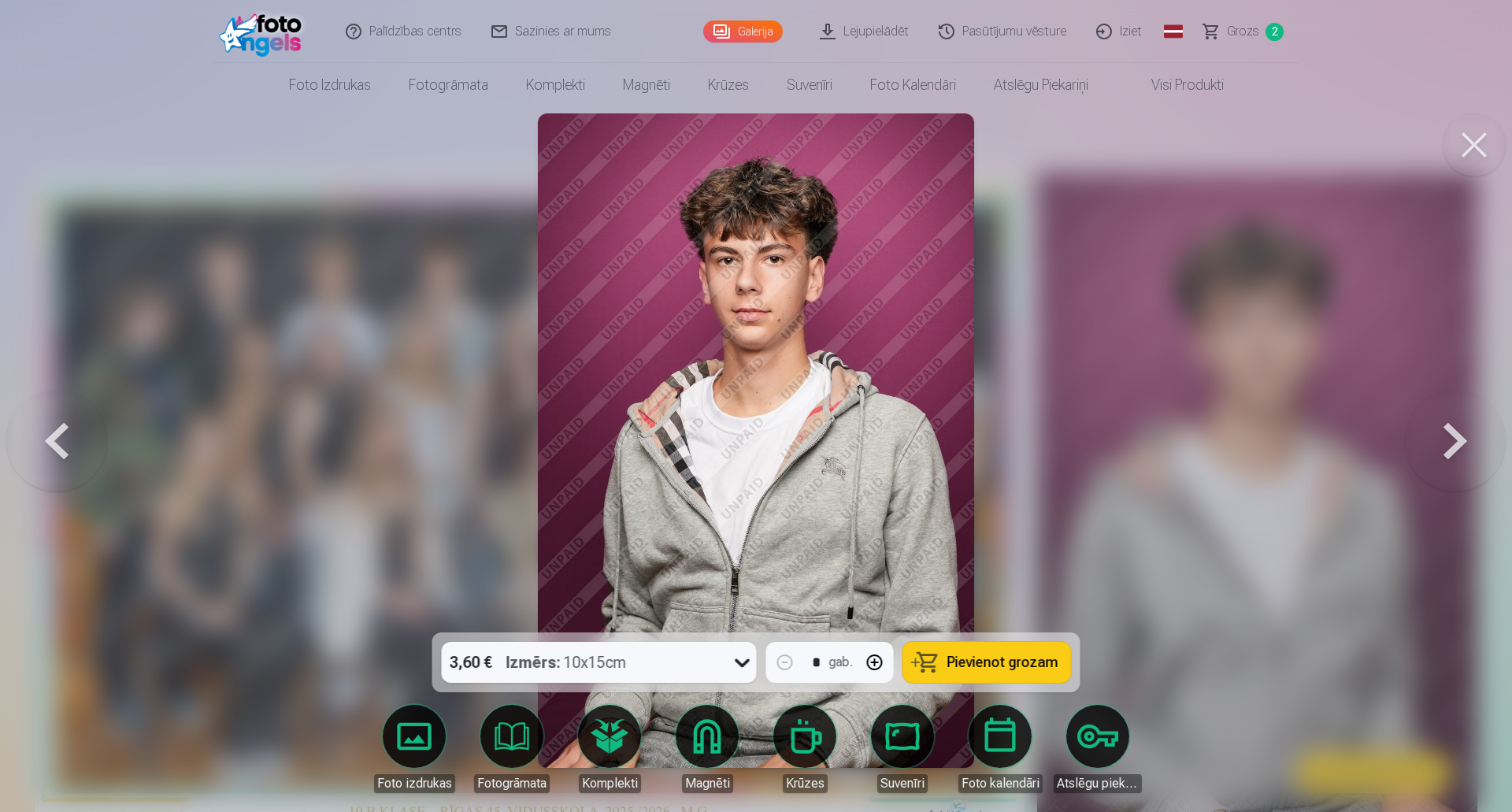
click at [1462, 437] on button at bounding box center [1455, 441] width 100 height 352
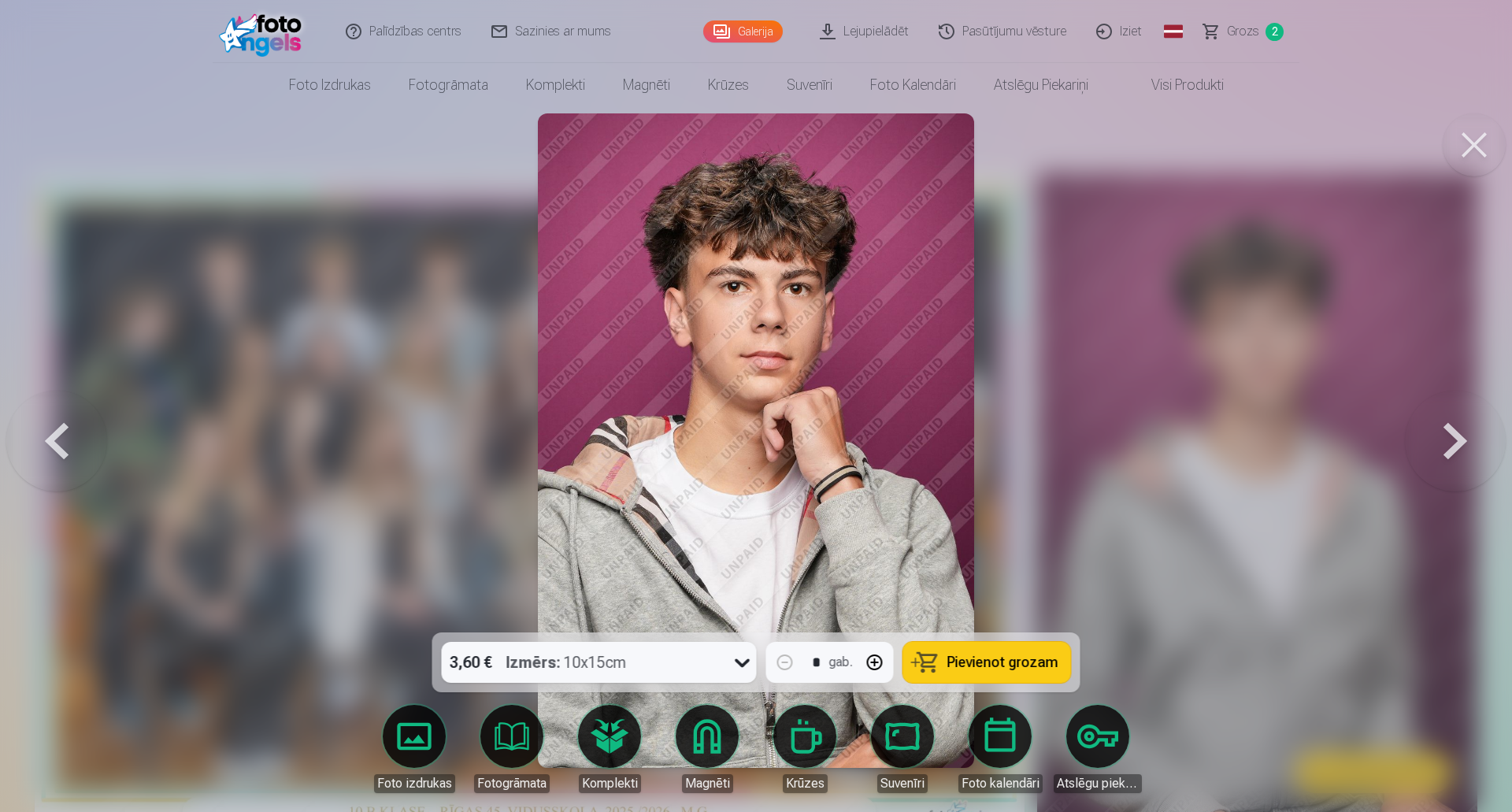
click at [1459, 437] on button at bounding box center [1455, 441] width 100 height 352
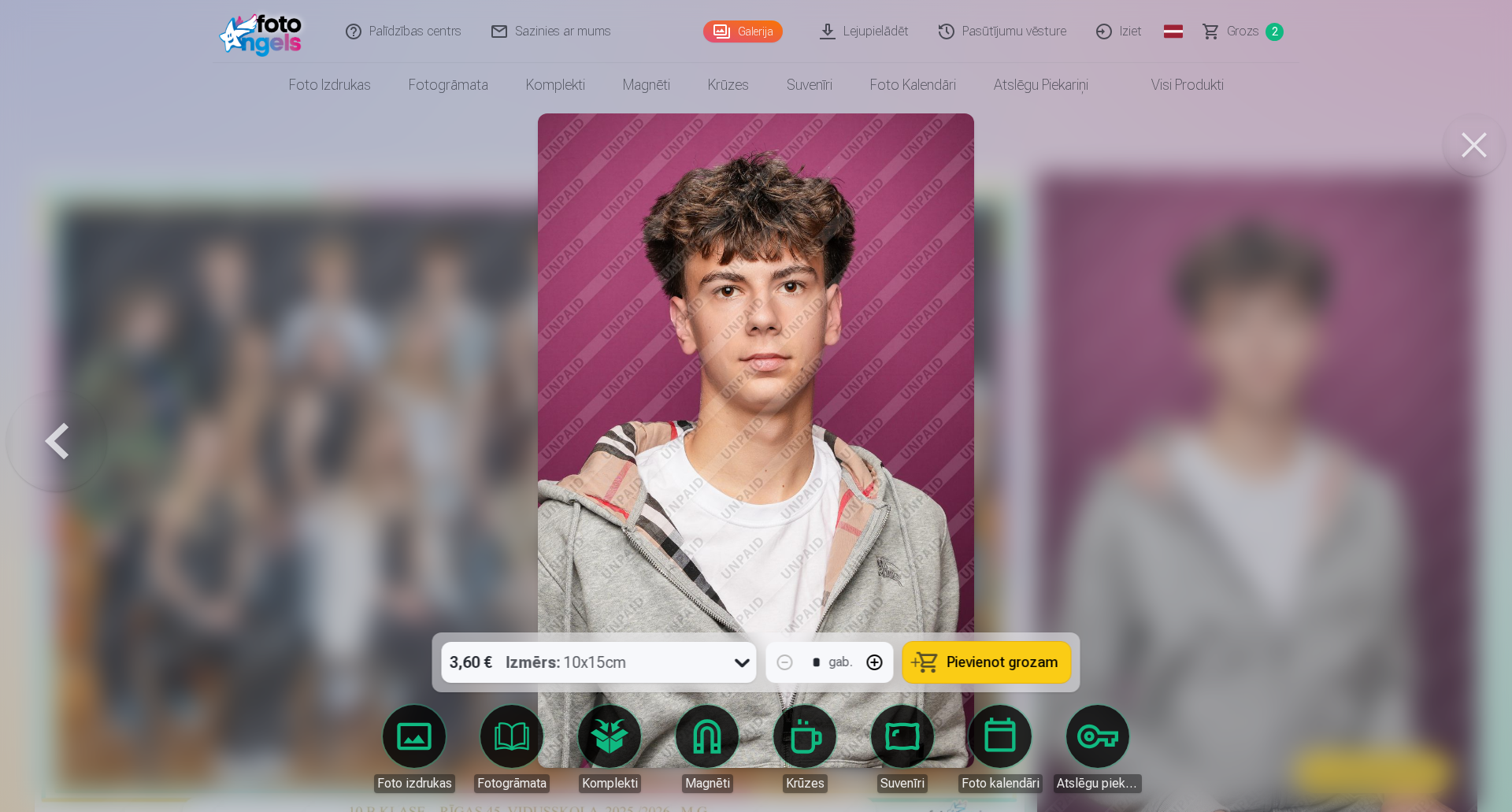
click at [1459, 437] on div at bounding box center [756, 406] width 1512 height 812
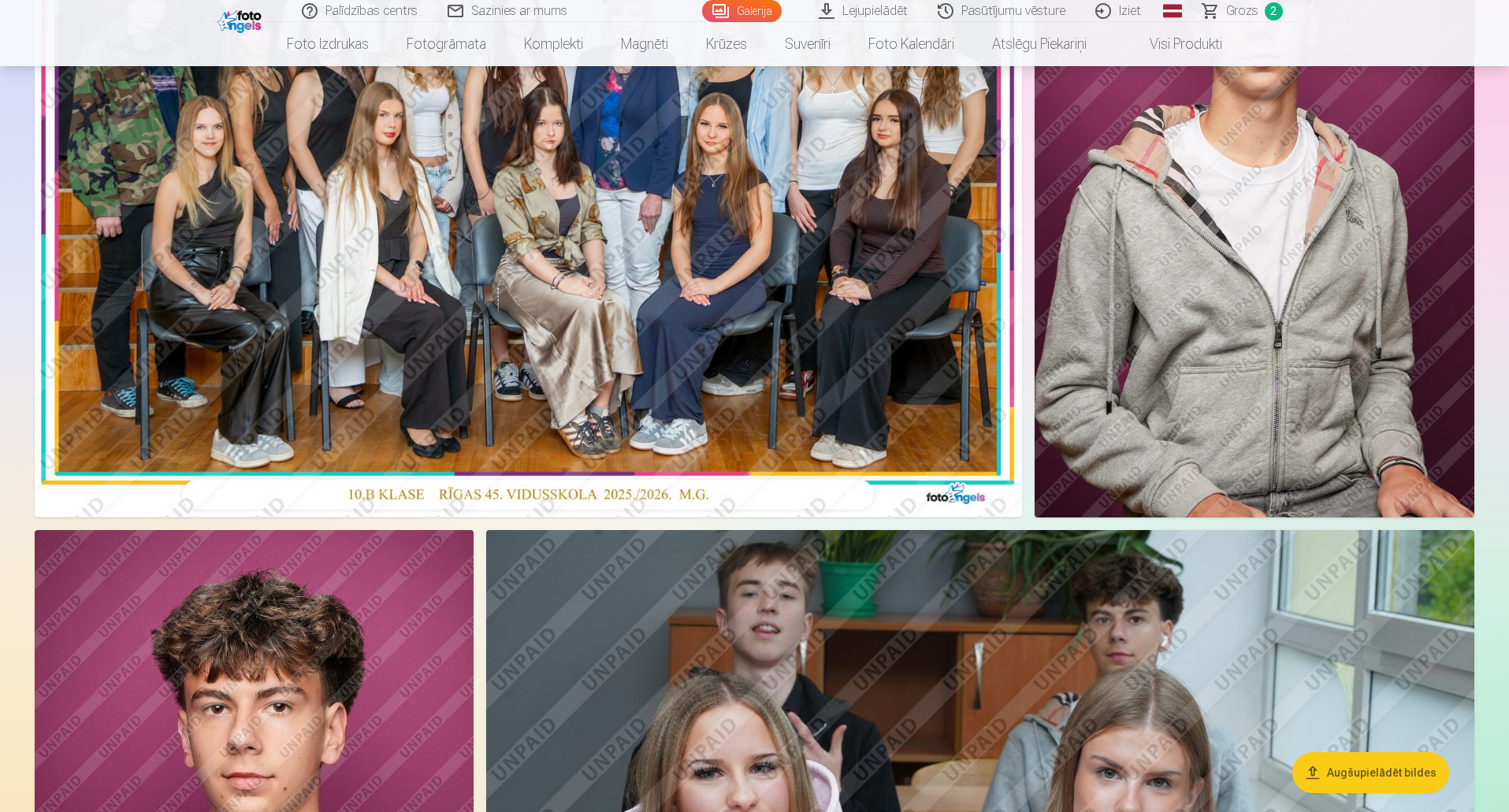
scroll to position [79, 0]
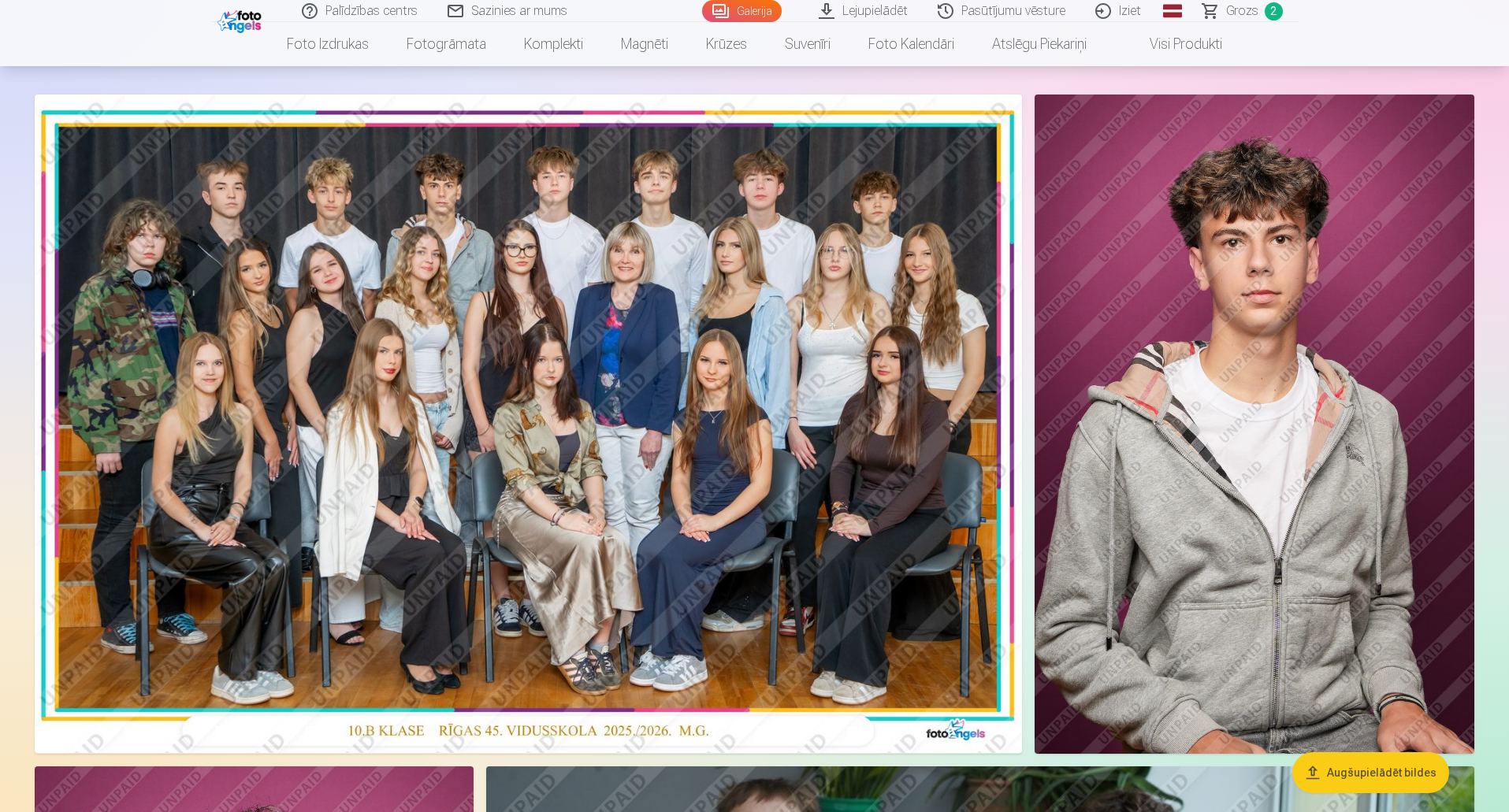
click at [1297, 429] on img at bounding box center [1254, 424] width 439 height 659
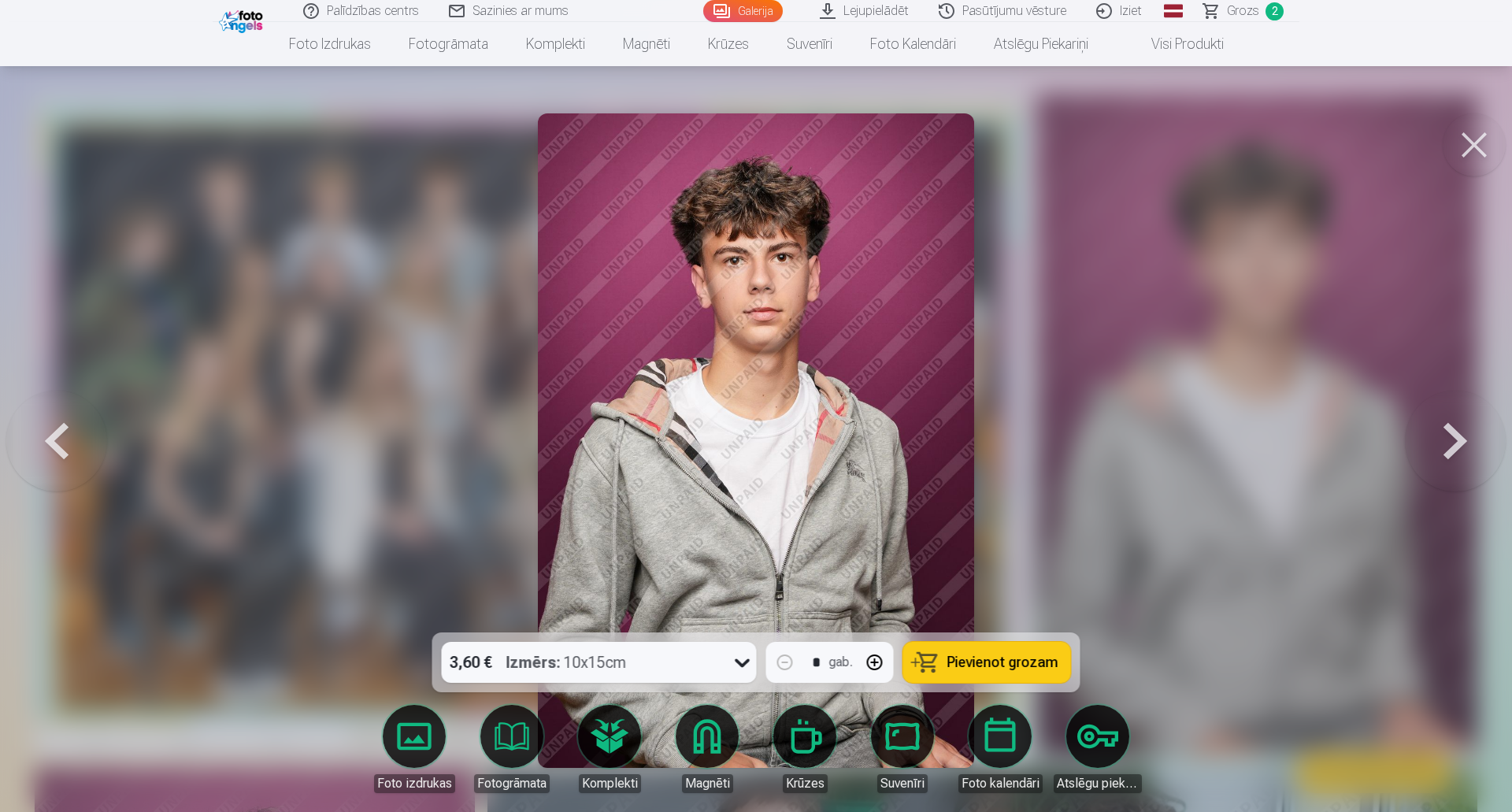
click at [1451, 451] on button at bounding box center [1455, 441] width 100 height 352
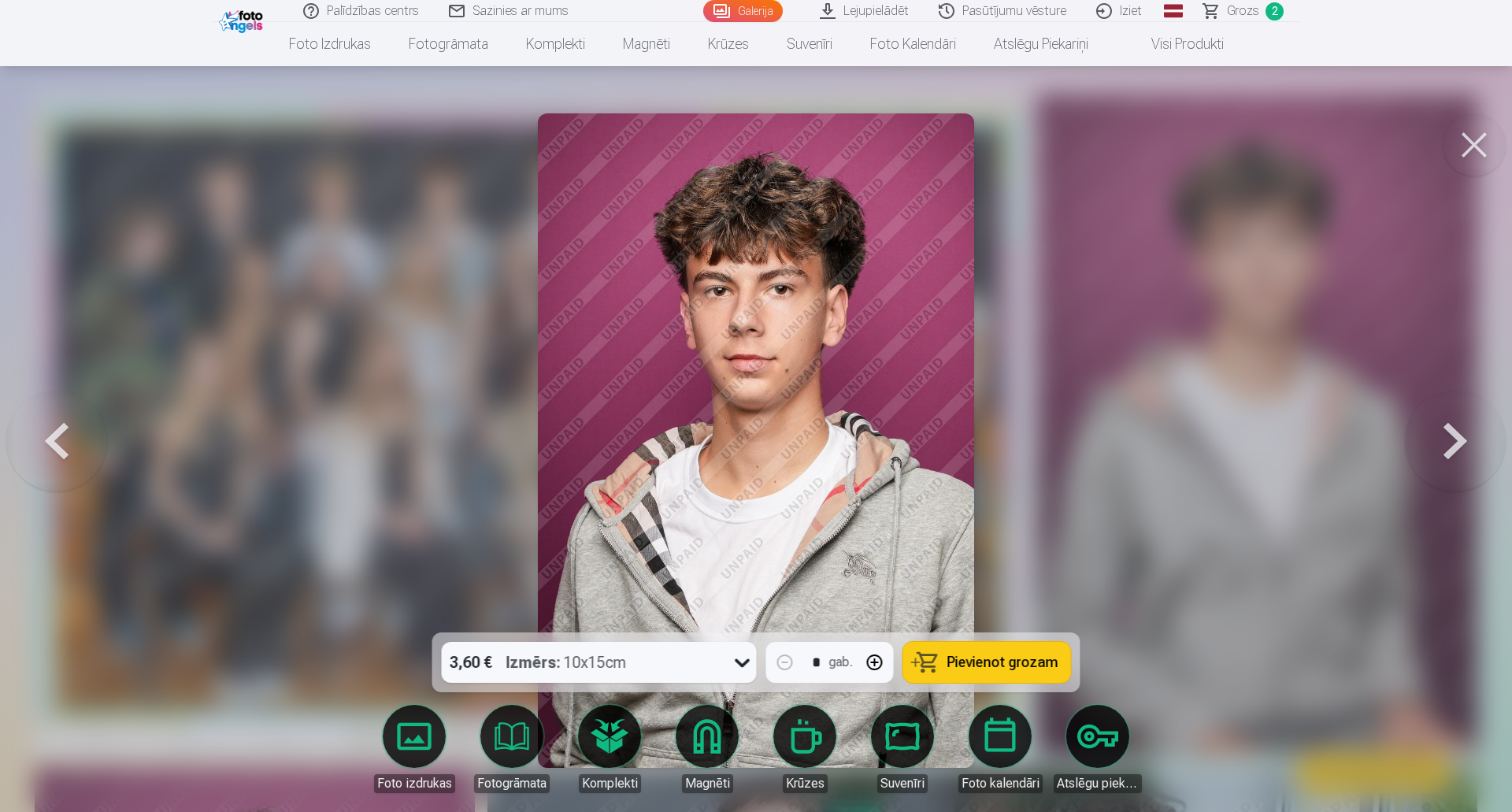
click at [1451, 451] on button at bounding box center [1455, 441] width 100 height 352
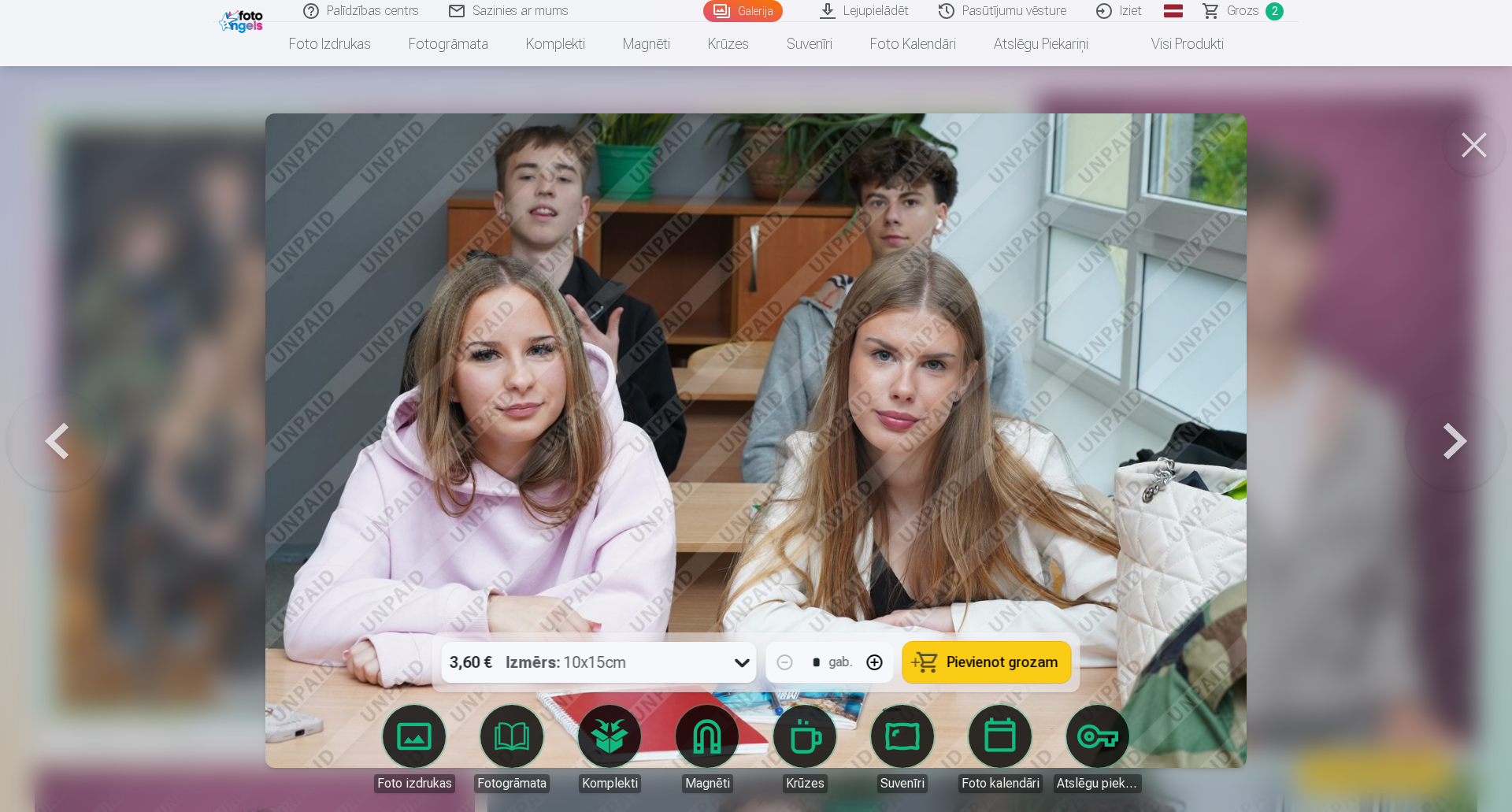
click at [1451, 451] on button at bounding box center [1455, 441] width 100 height 352
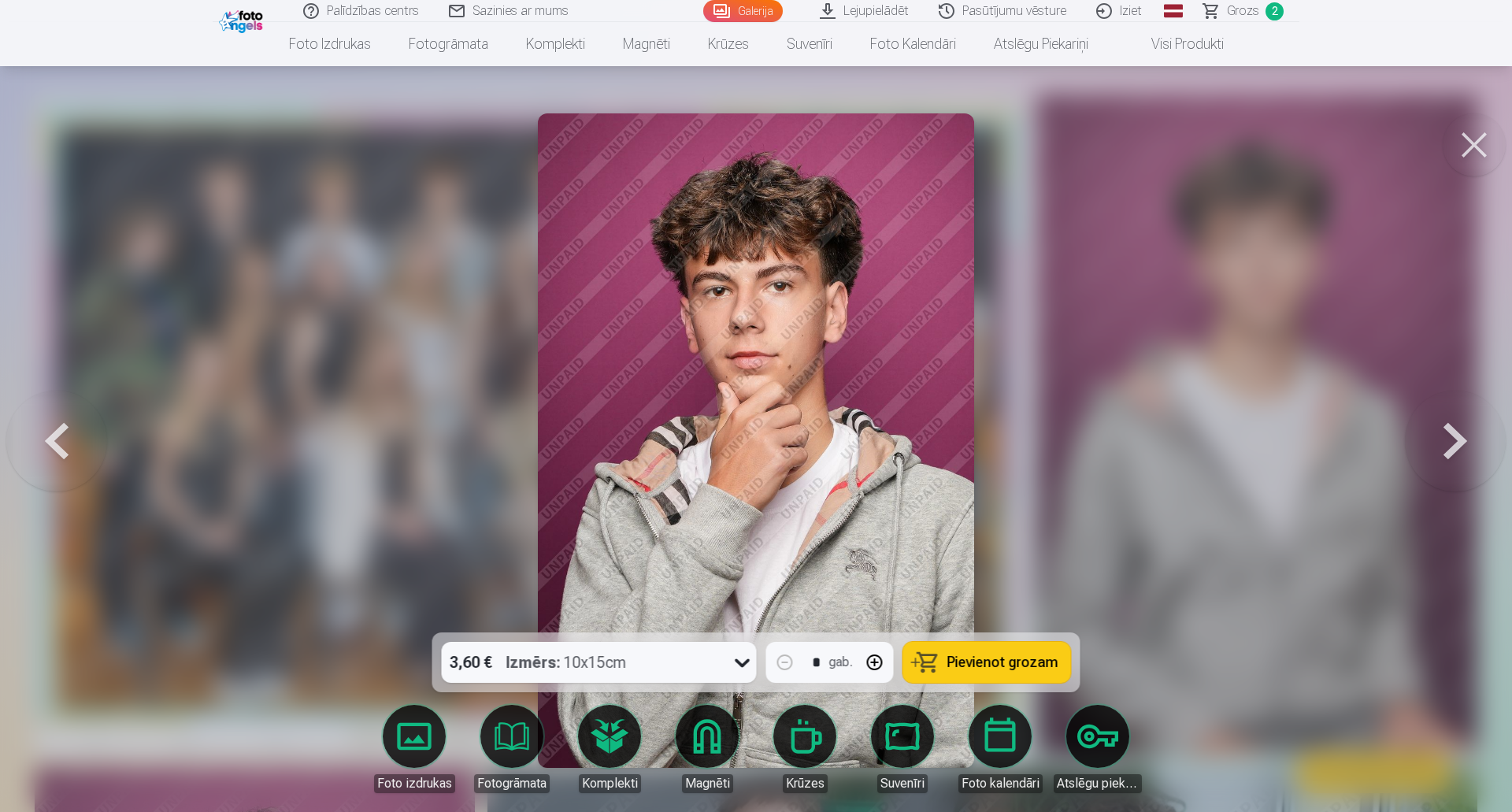
click at [1451, 451] on button at bounding box center [1455, 441] width 100 height 352
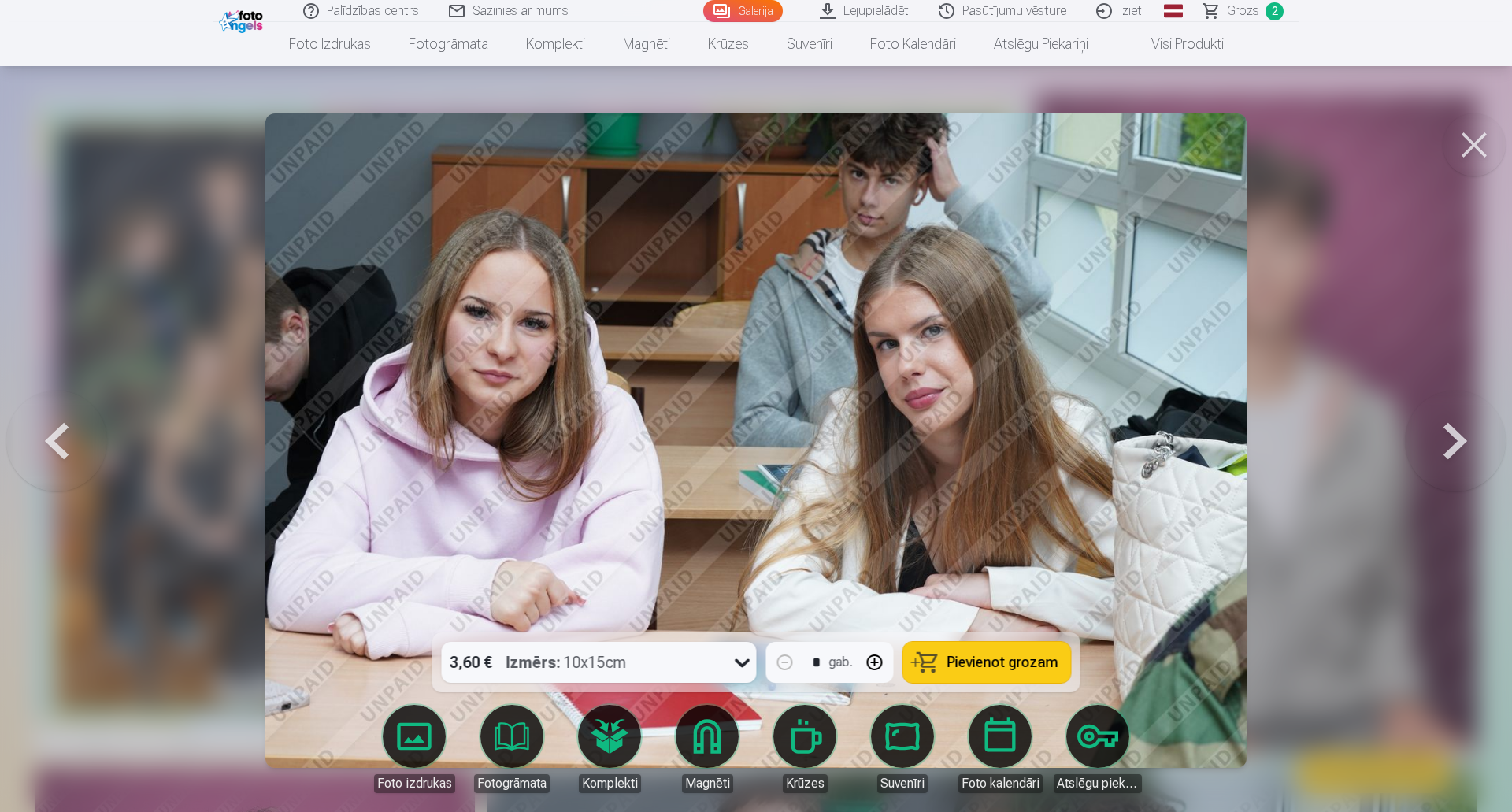
click at [1451, 451] on button at bounding box center [1455, 441] width 100 height 352
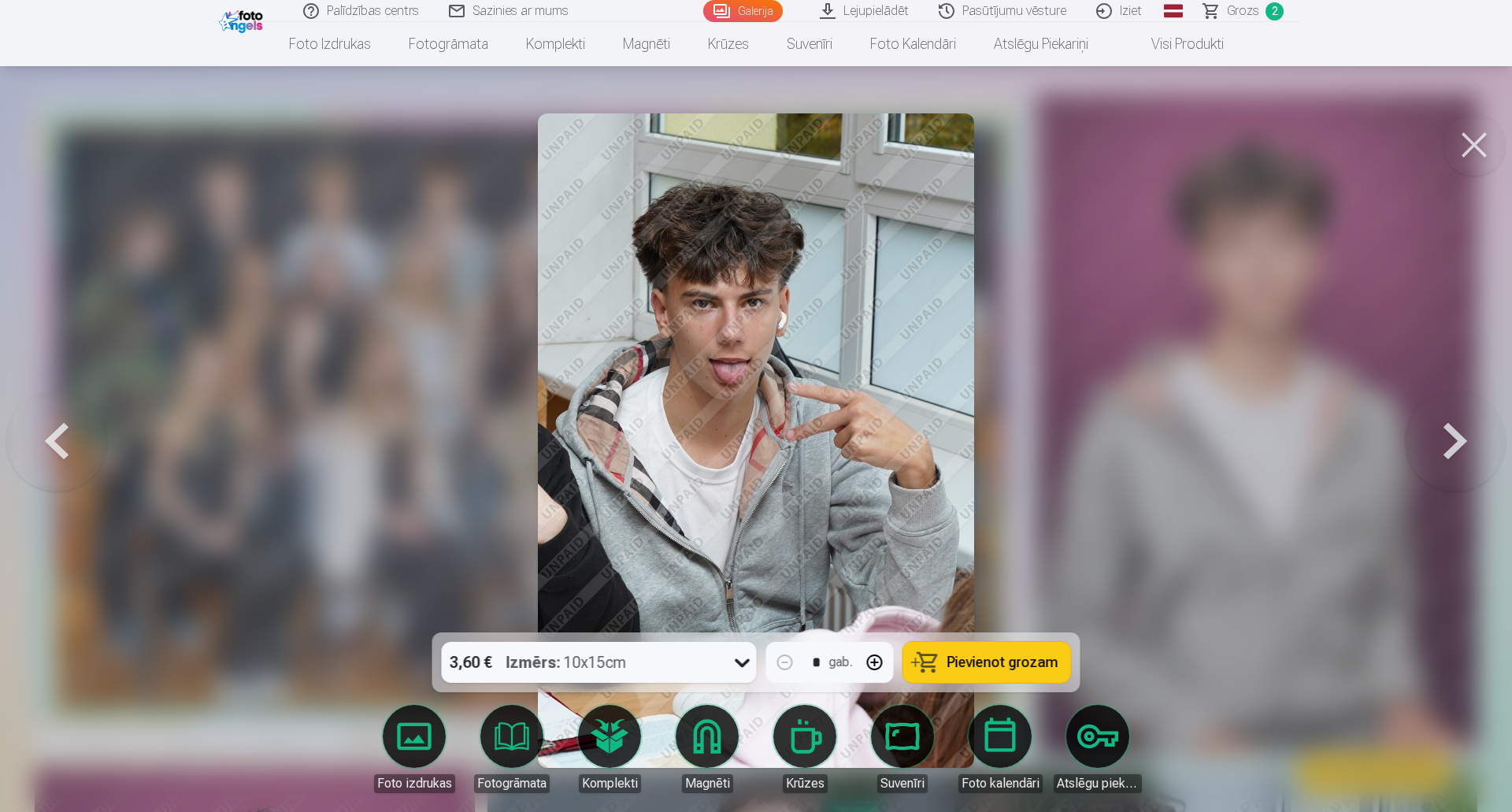
click at [1451, 451] on button at bounding box center [1455, 441] width 100 height 352
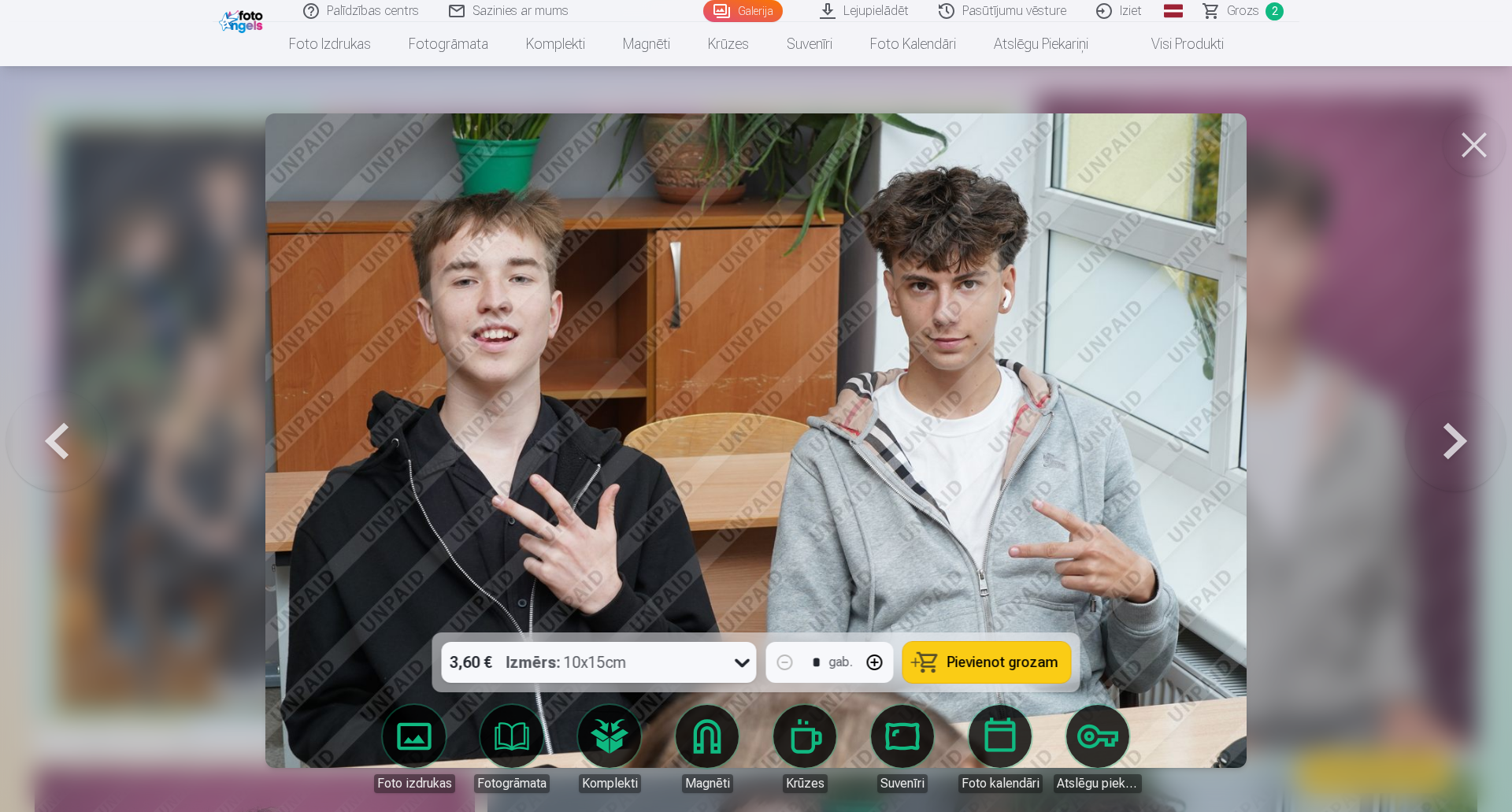
click at [1451, 451] on button at bounding box center [1455, 441] width 100 height 352
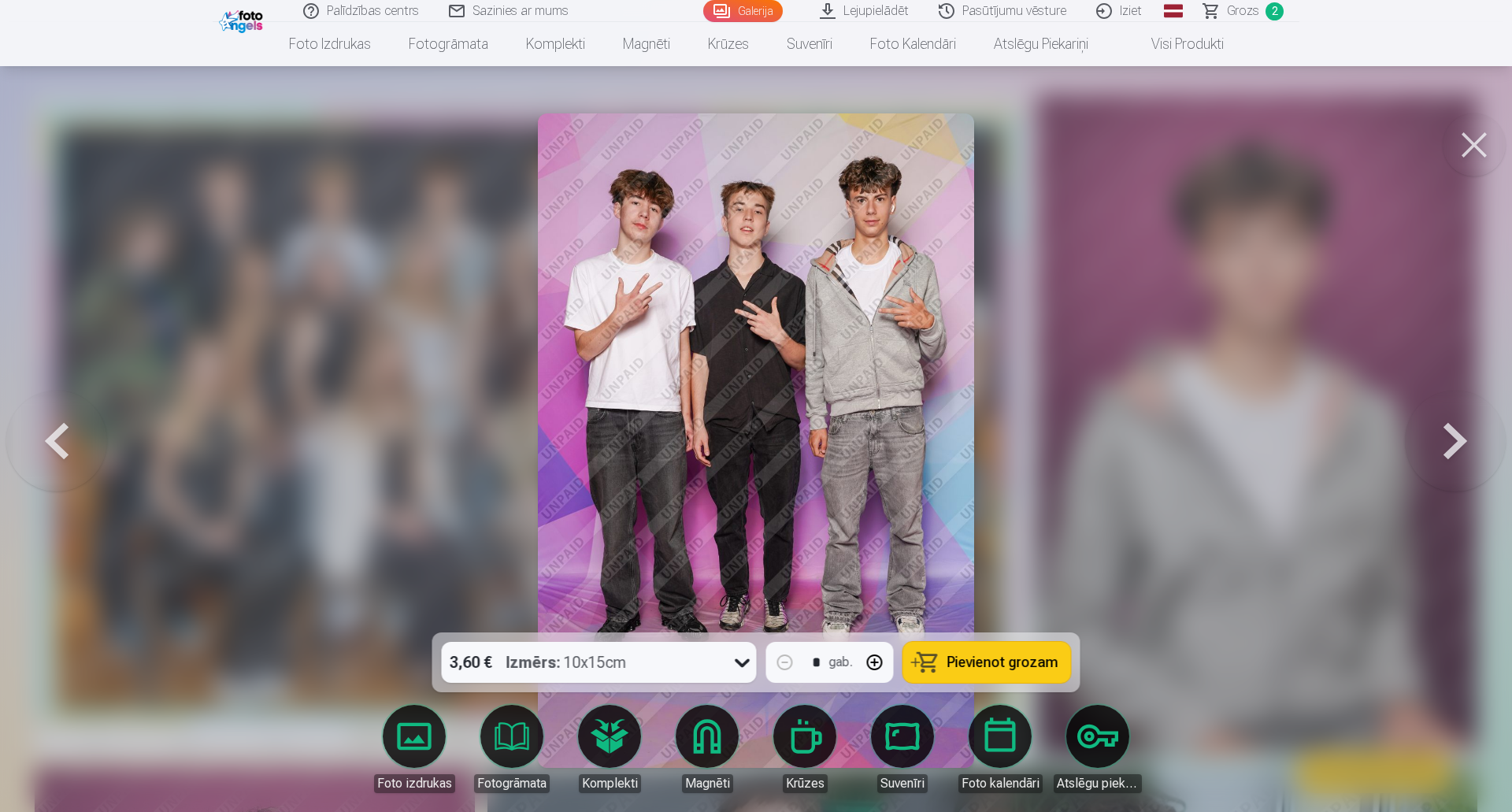
click at [1451, 451] on button at bounding box center [1455, 441] width 100 height 352
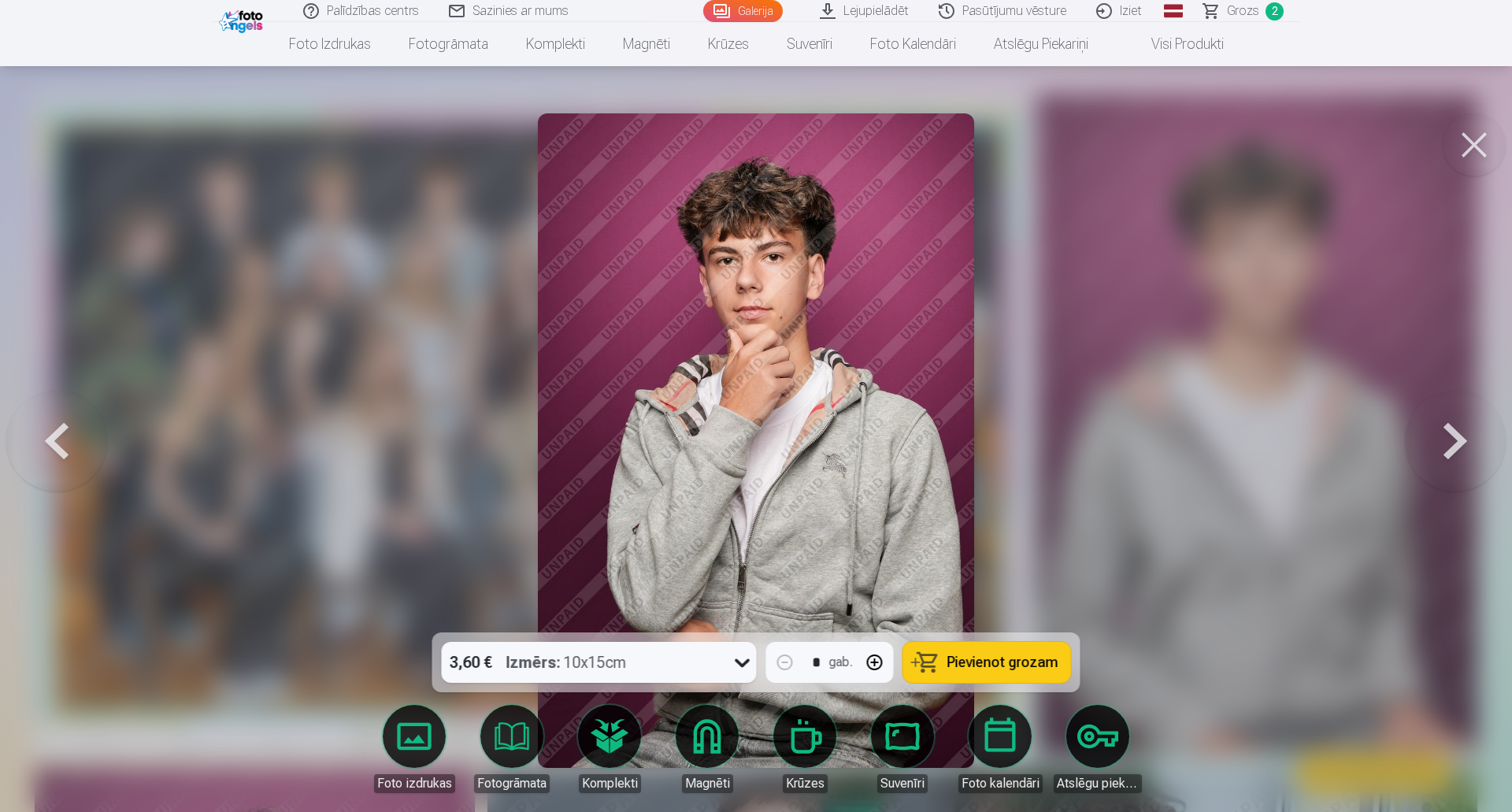
click at [1451, 451] on button at bounding box center [1455, 441] width 100 height 352
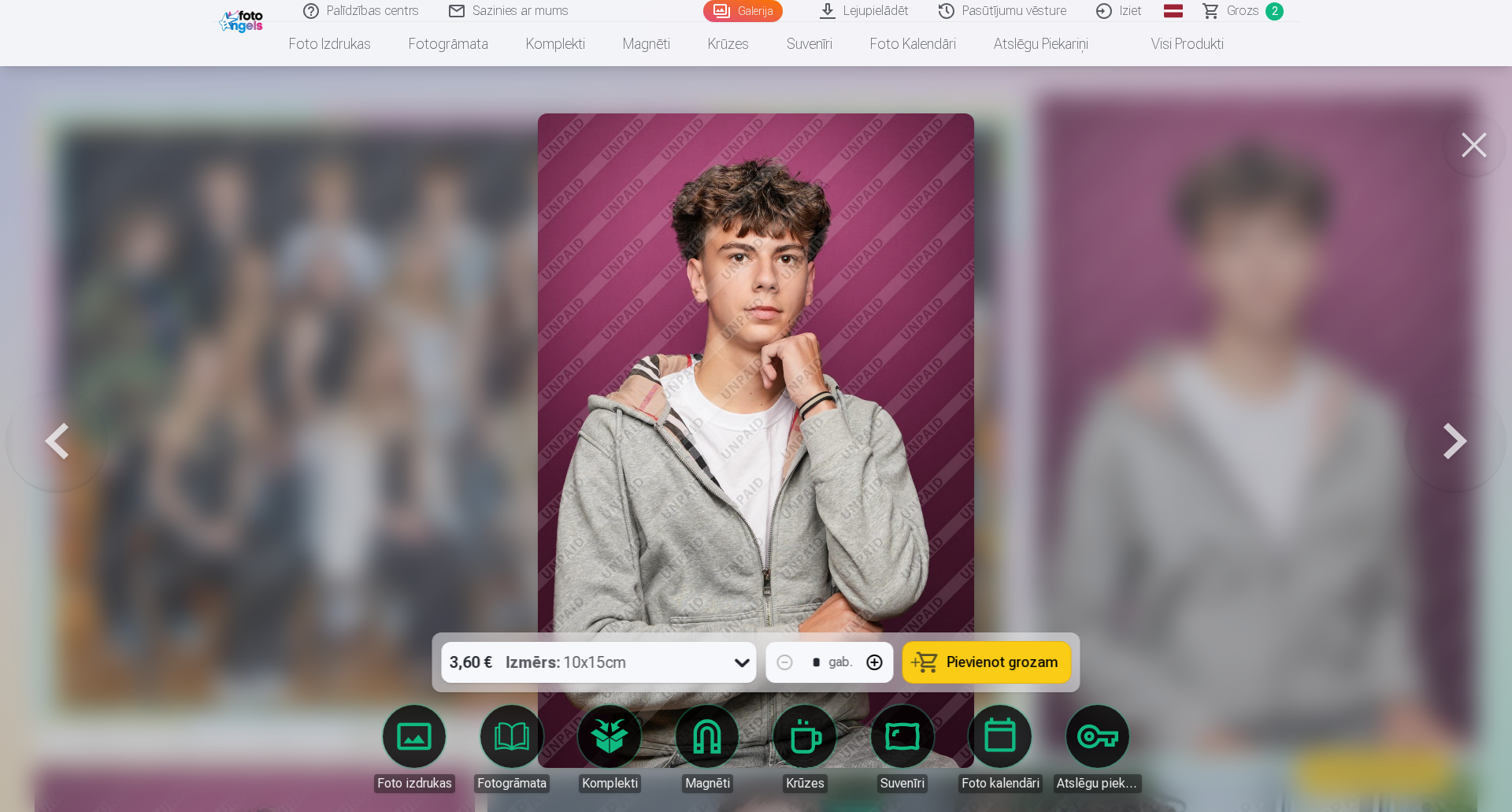
click at [62, 429] on button at bounding box center [57, 441] width 100 height 352
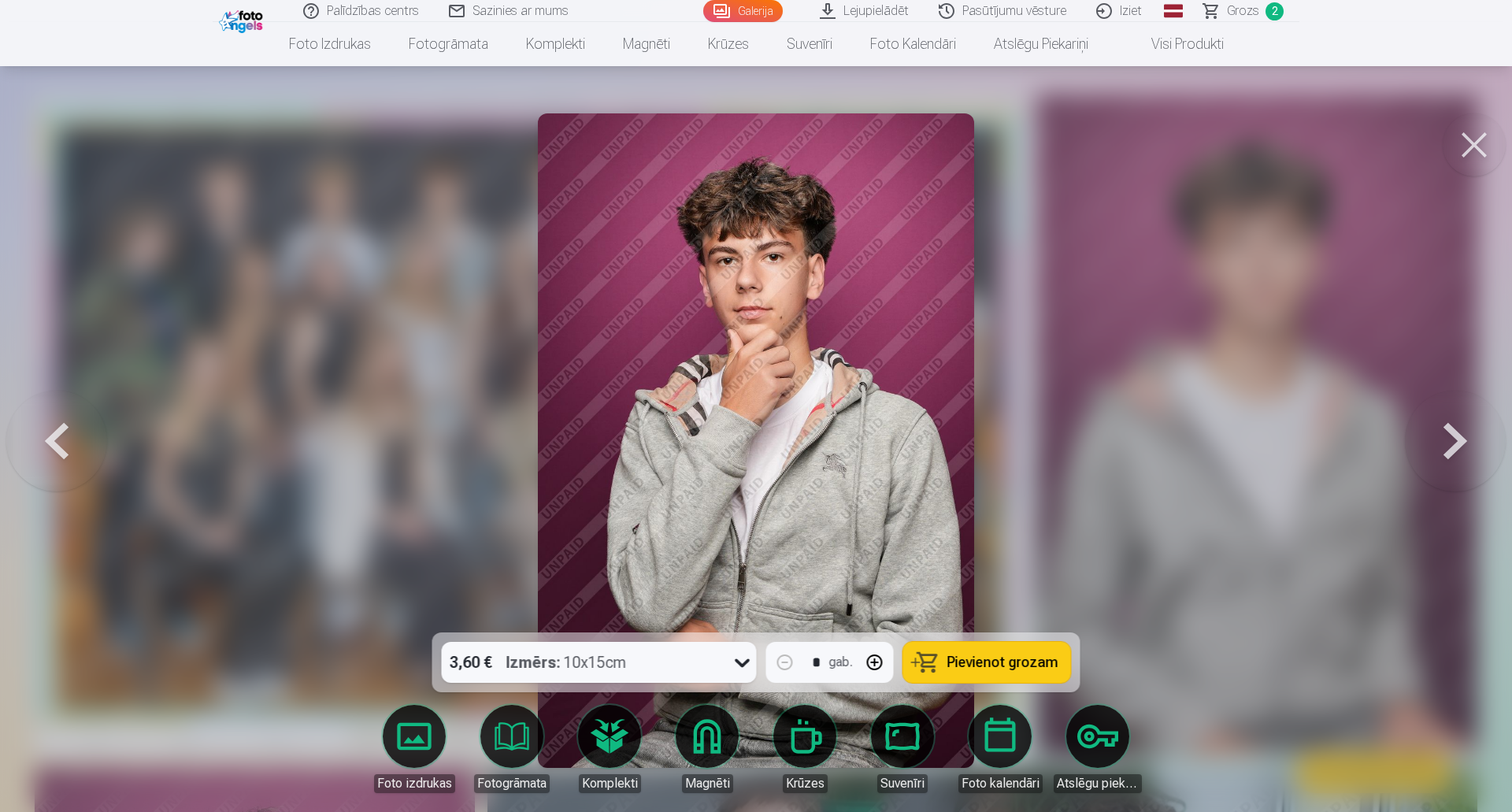
click at [1458, 444] on button at bounding box center [1455, 441] width 100 height 352
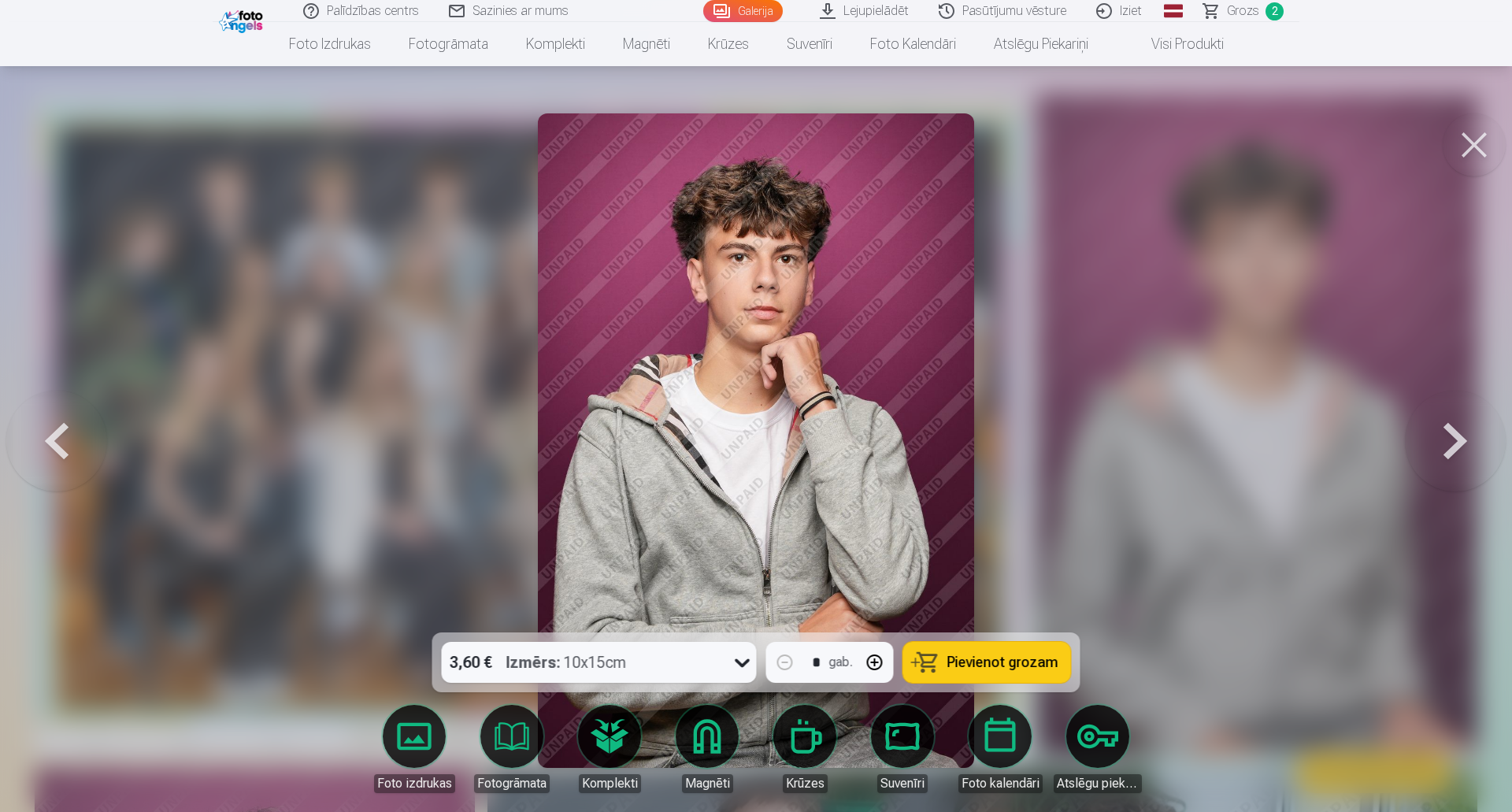
click at [744, 663] on icon at bounding box center [742, 662] width 25 height 25
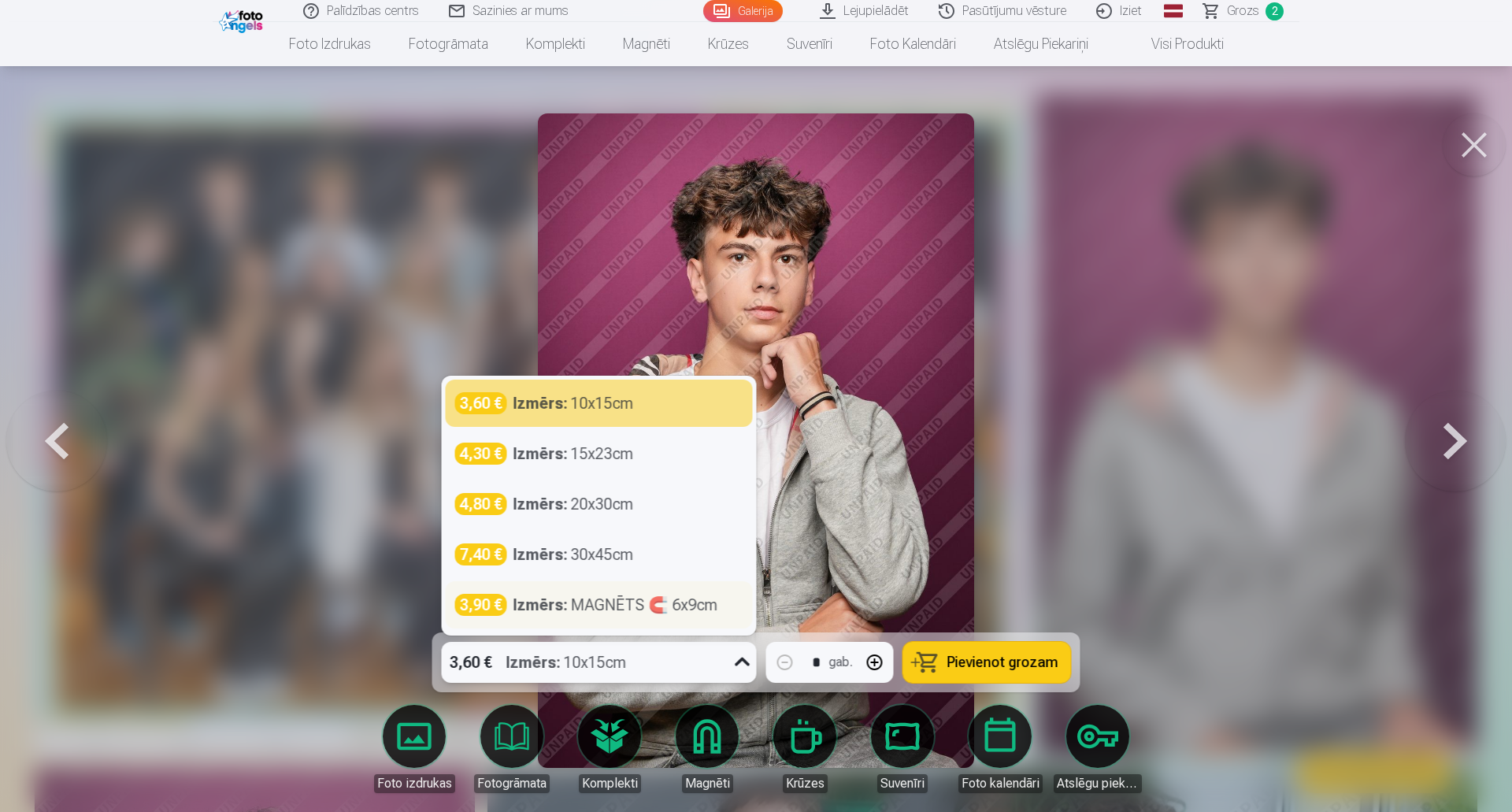
click at [675, 605] on div "Izmērs : MAGNĒTS 🧲 6x9cm" at bounding box center [616, 605] width 205 height 22
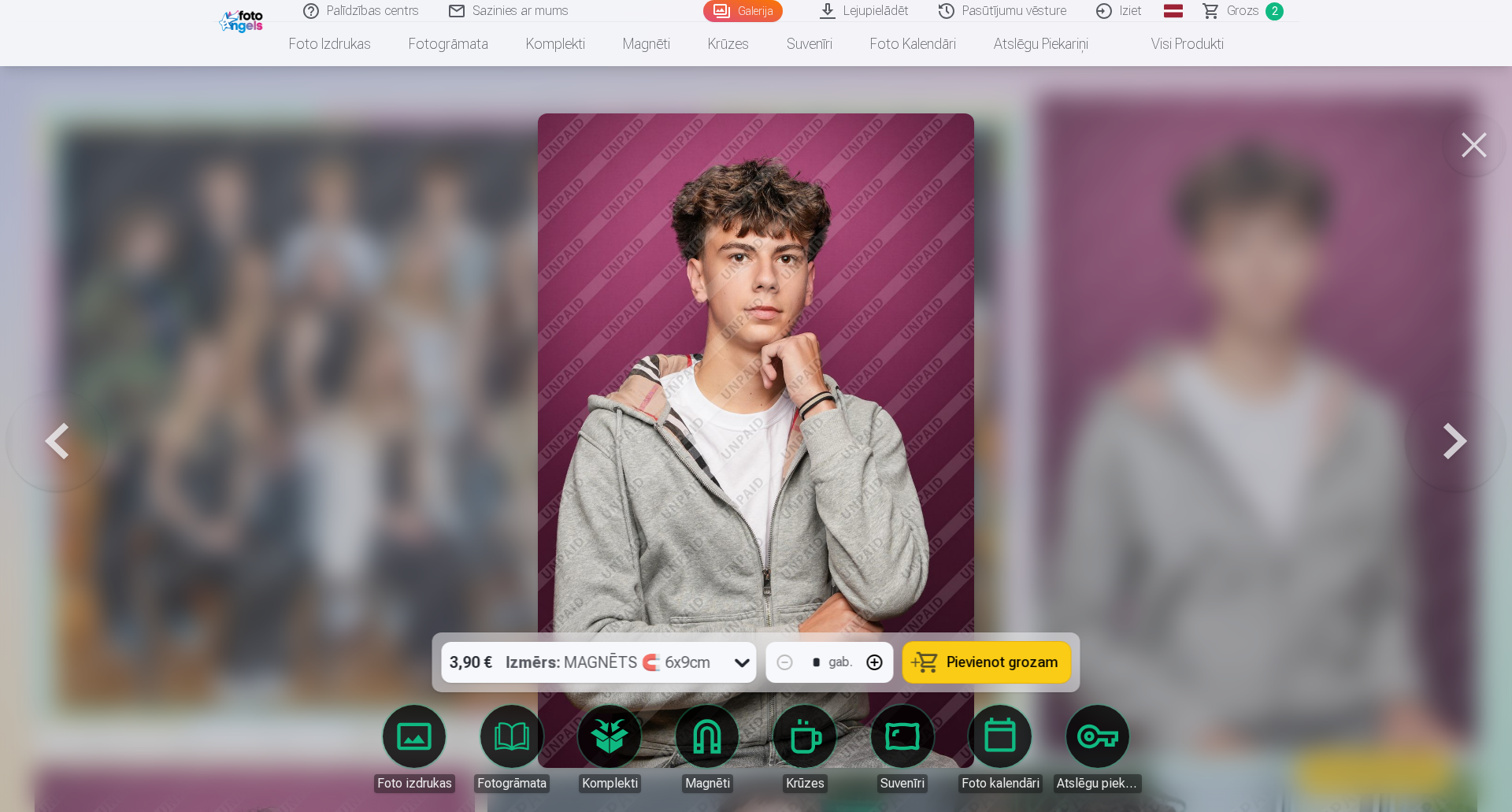
click at [1457, 438] on button at bounding box center [1455, 441] width 100 height 352
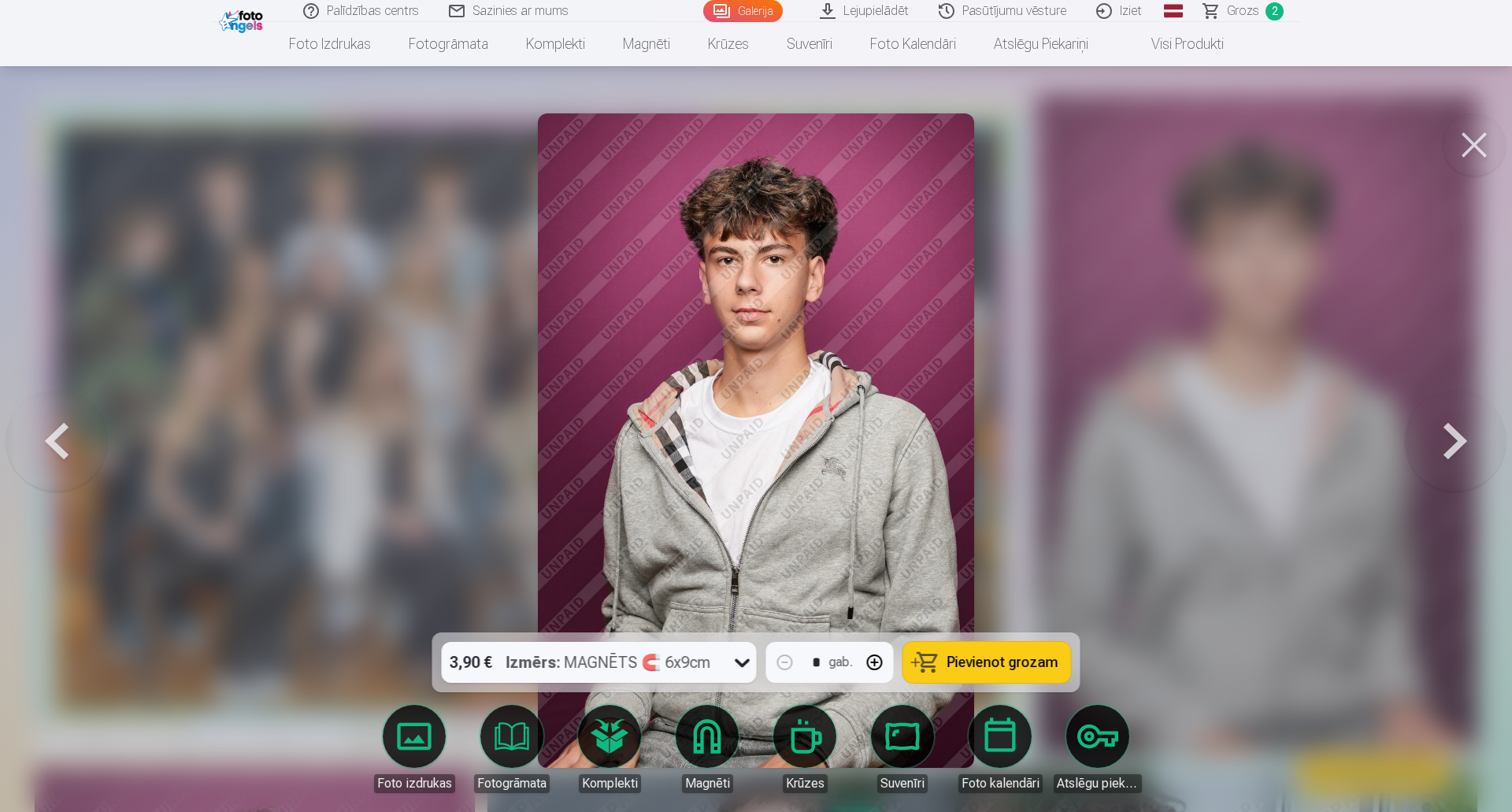
click at [1446, 441] on button at bounding box center [1455, 441] width 100 height 352
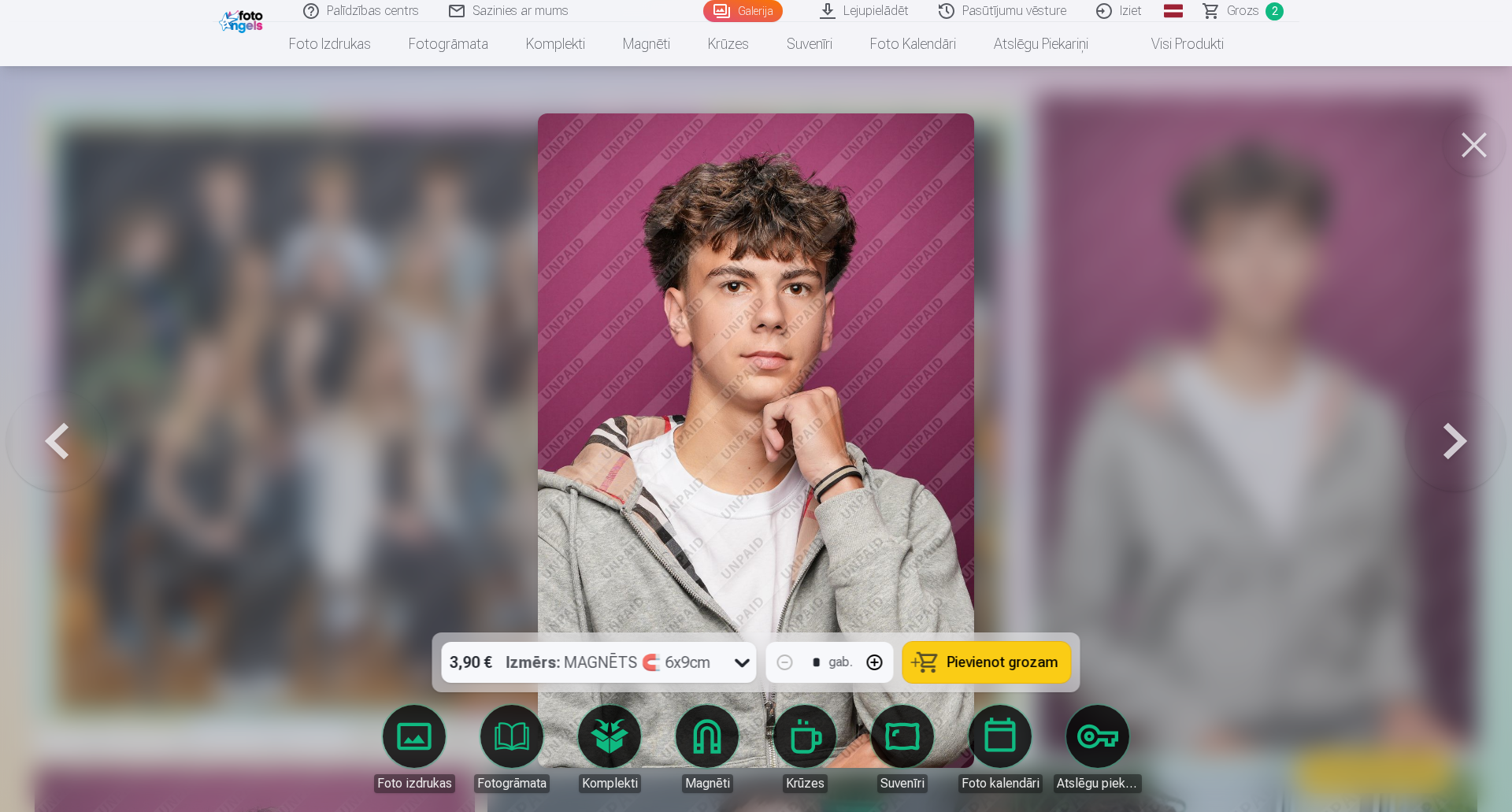
click at [1442, 442] on button at bounding box center [1455, 441] width 100 height 352
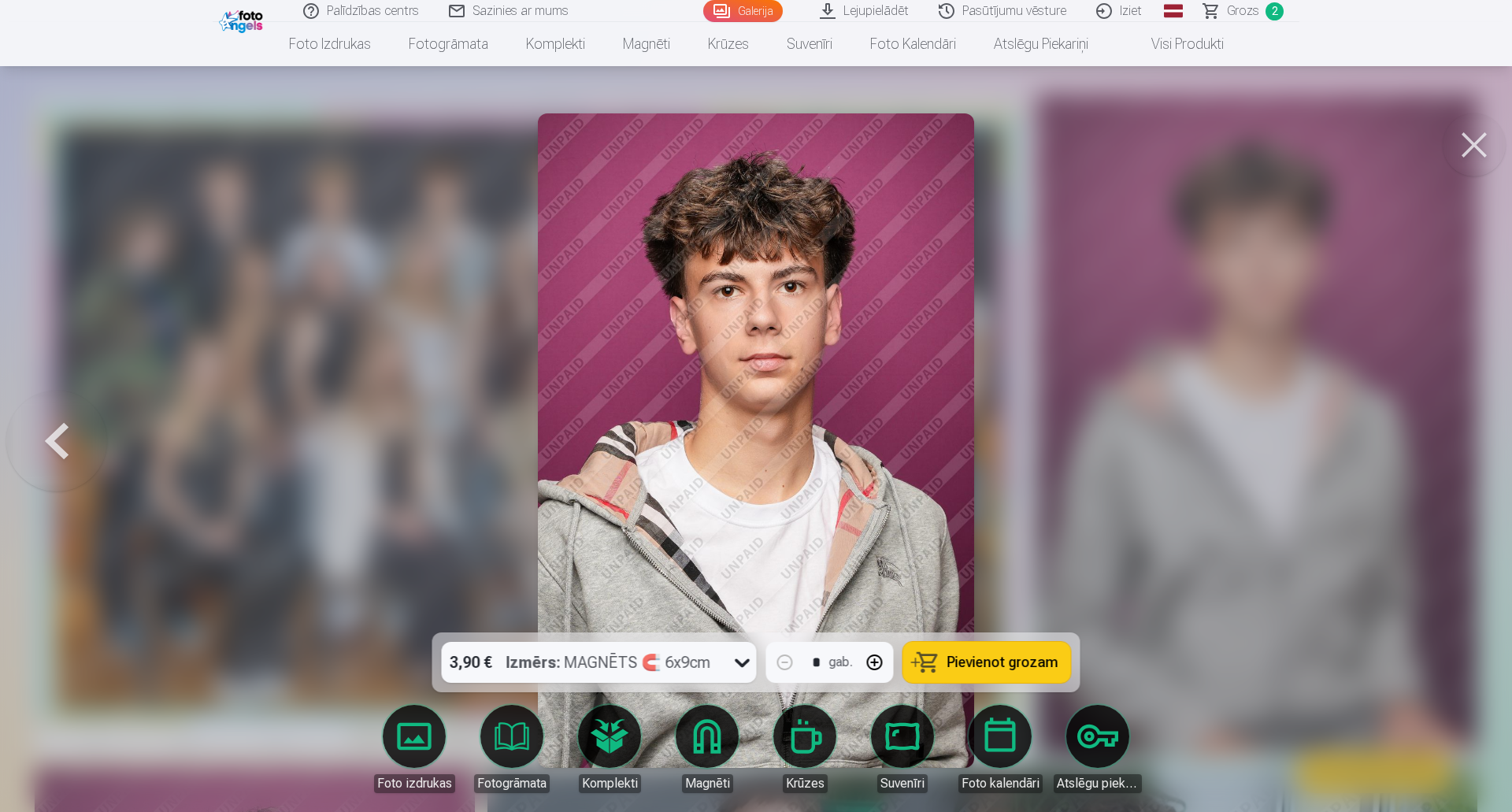
click at [1442, 442] on div at bounding box center [756, 406] width 1512 height 812
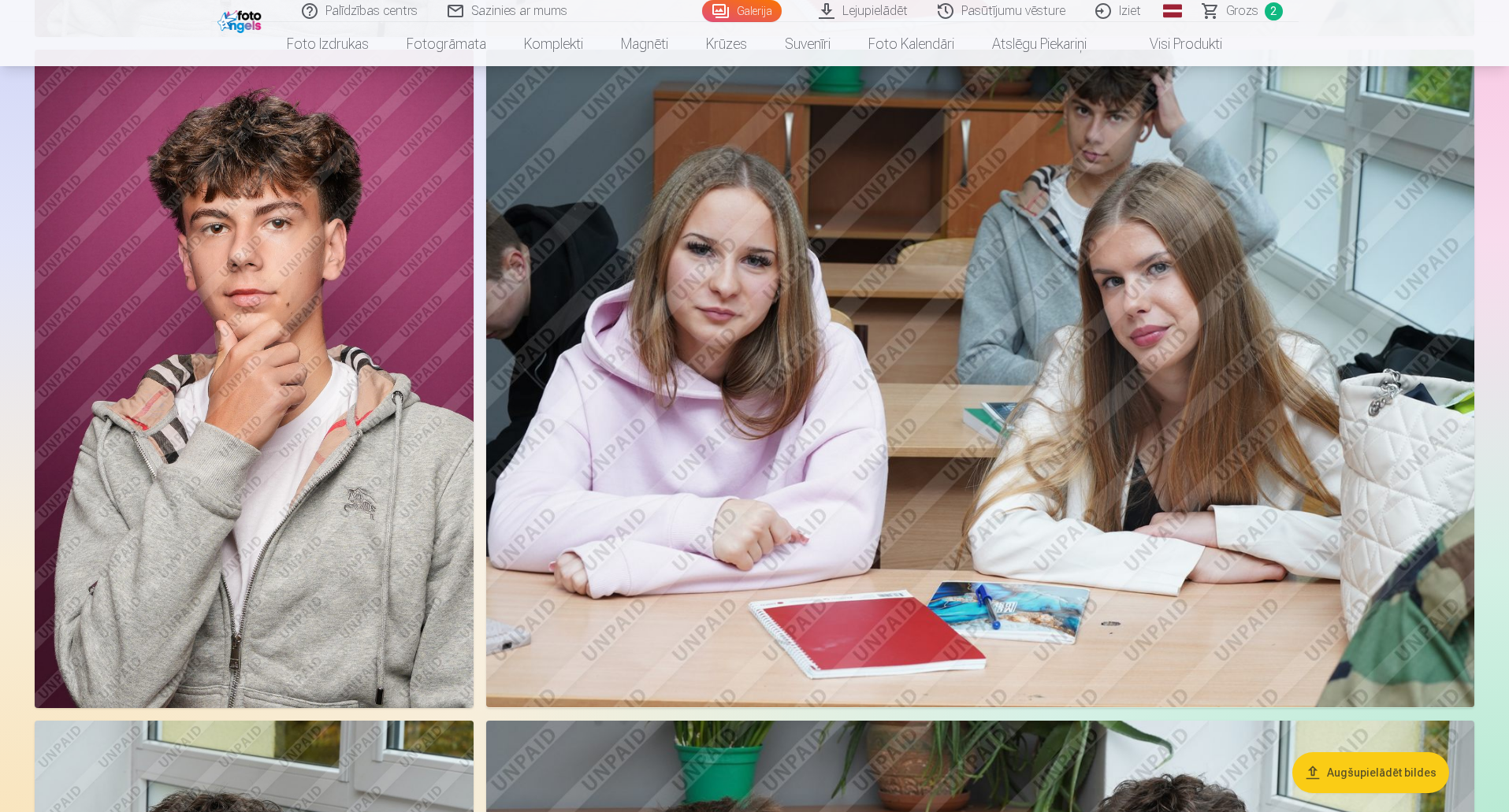
scroll to position [1496, 0]
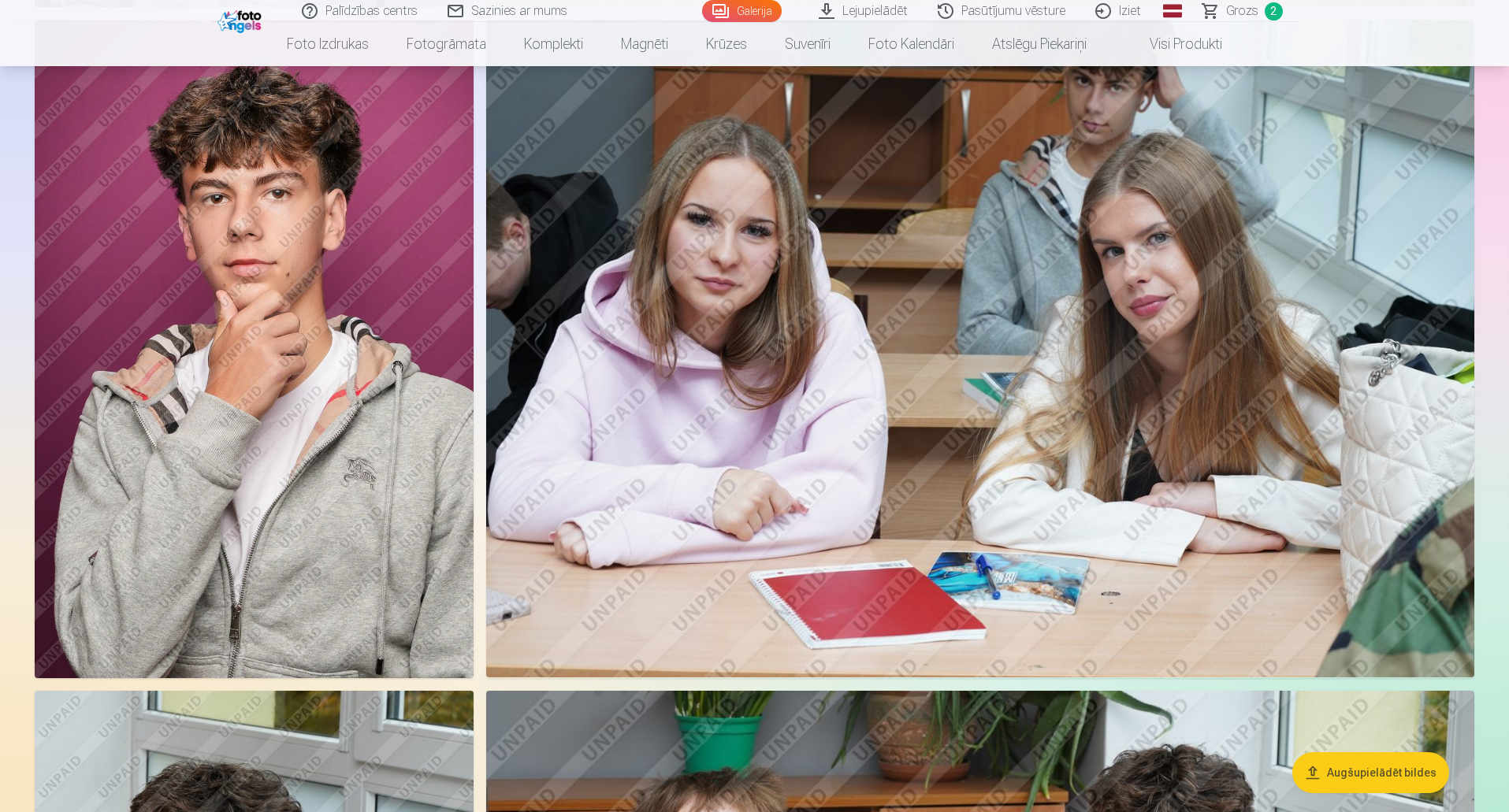
click at [242, 390] on img at bounding box center [254, 348] width 439 height 658
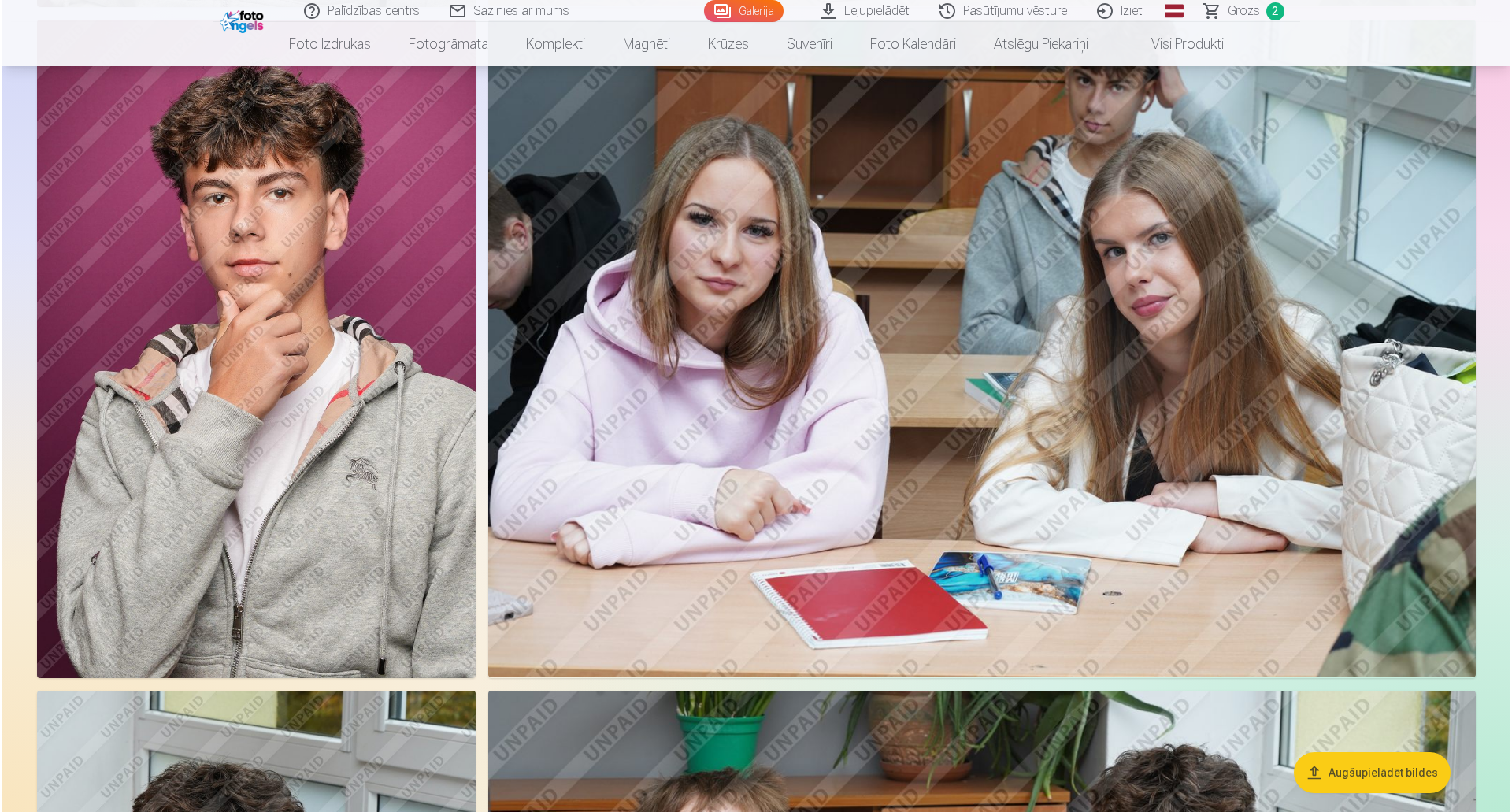
scroll to position [1498, 0]
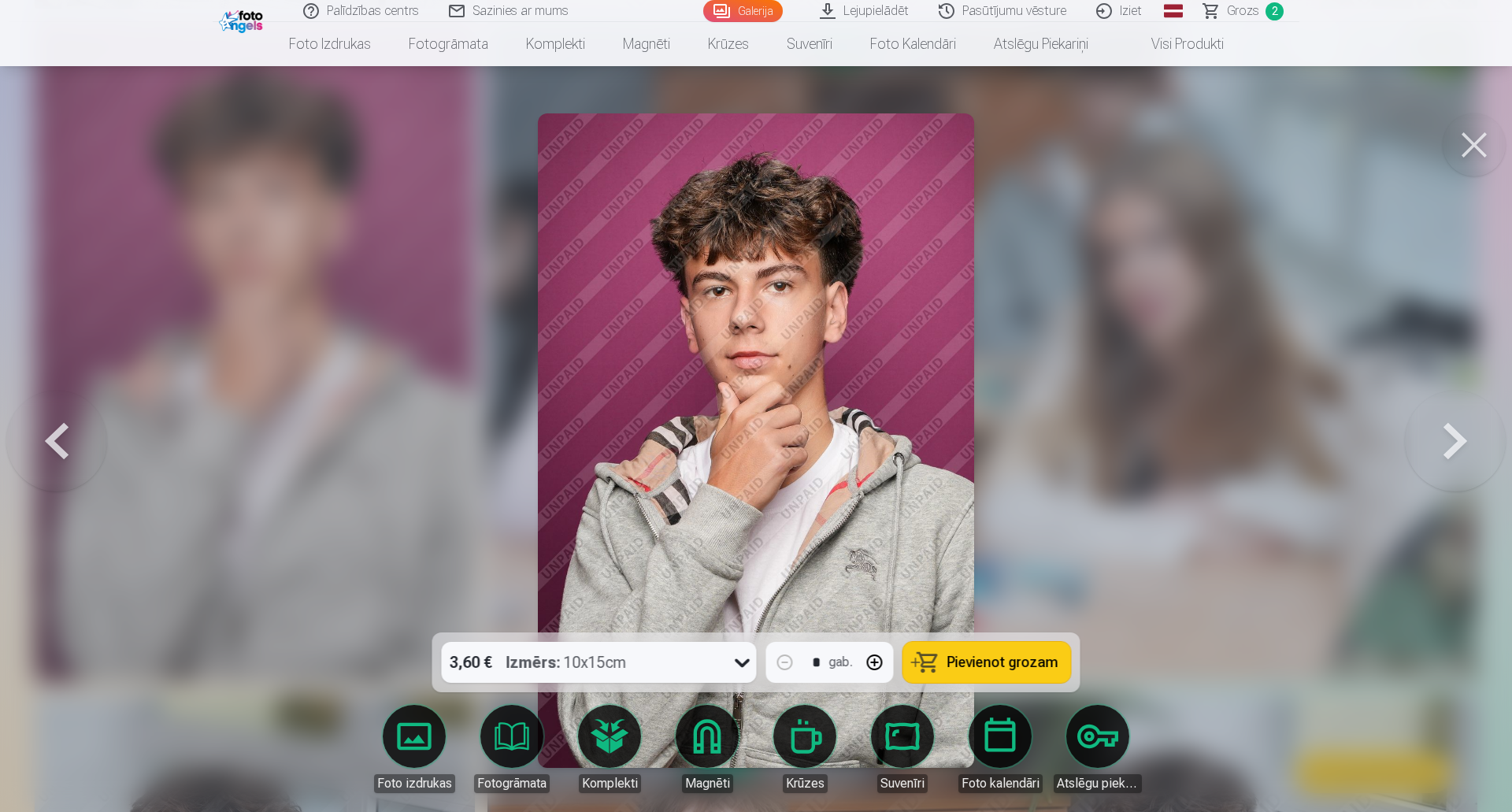
click at [982, 669] on span "Pievienot grozam" at bounding box center [1002, 662] width 111 height 14
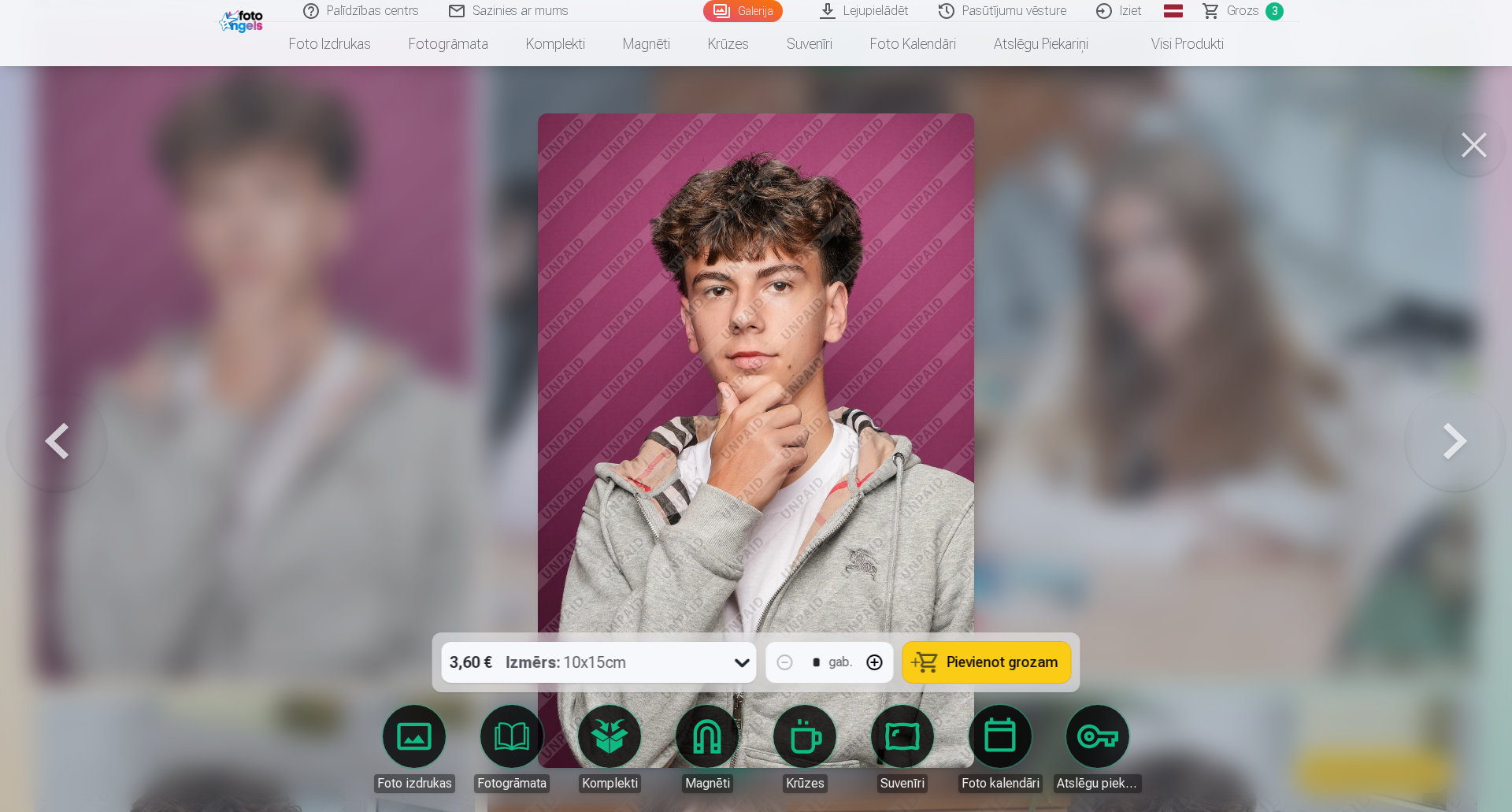
click at [1244, 13] on span "Grozs" at bounding box center [1243, 11] width 32 height 19
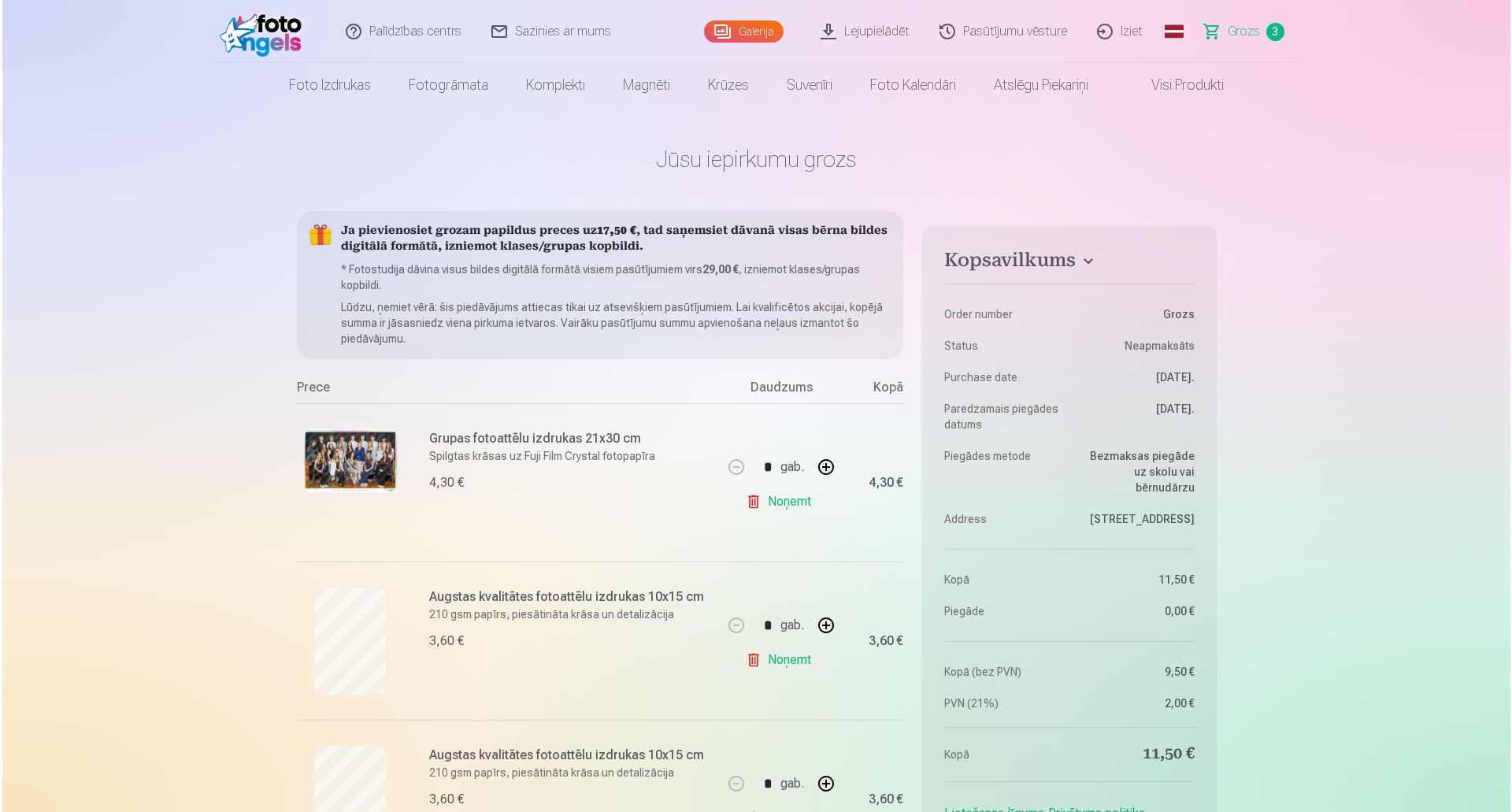
scroll to position [1498, 0]
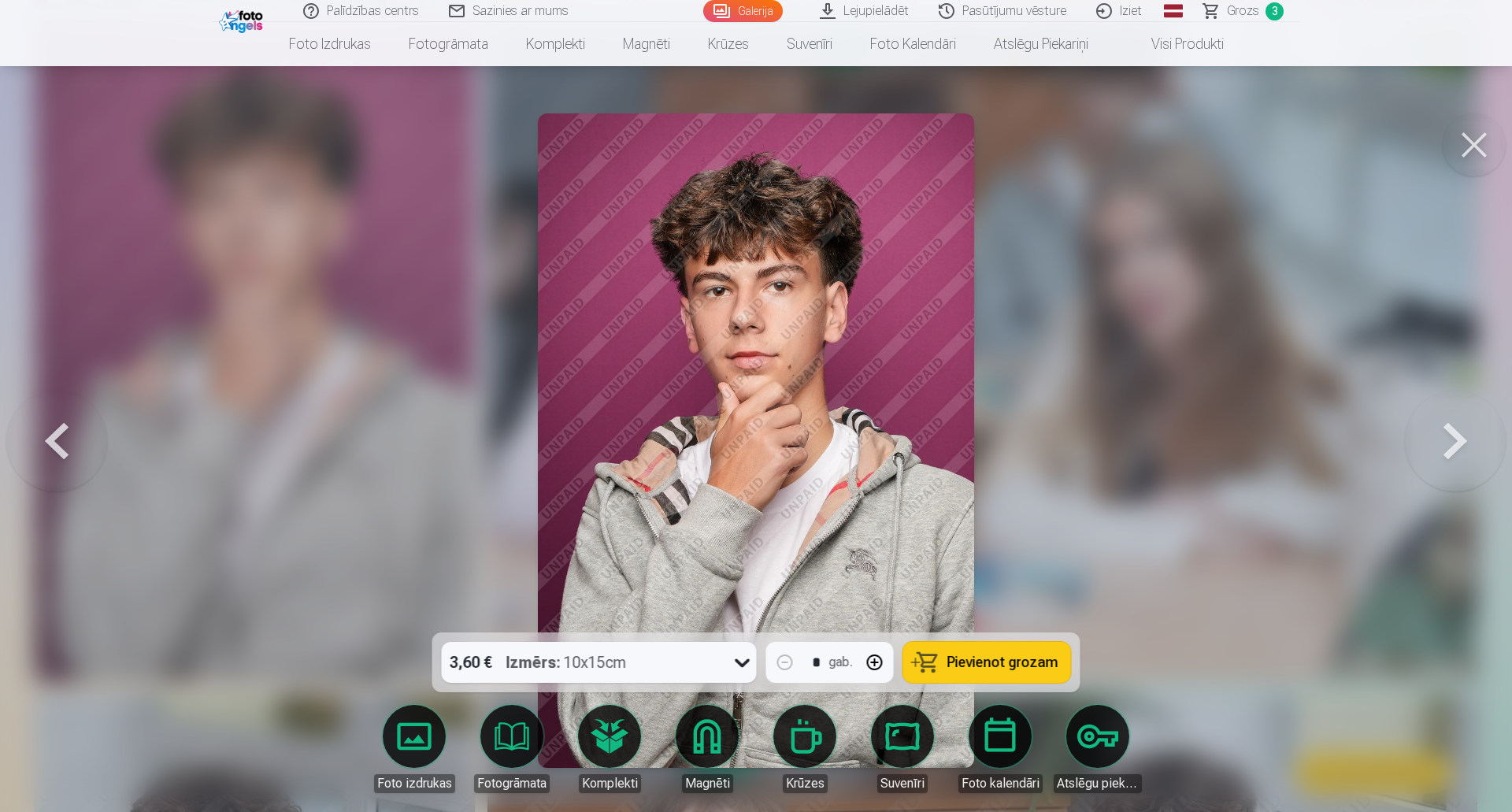
click at [1463, 450] on button at bounding box center [1455, 441] width 100 height 352
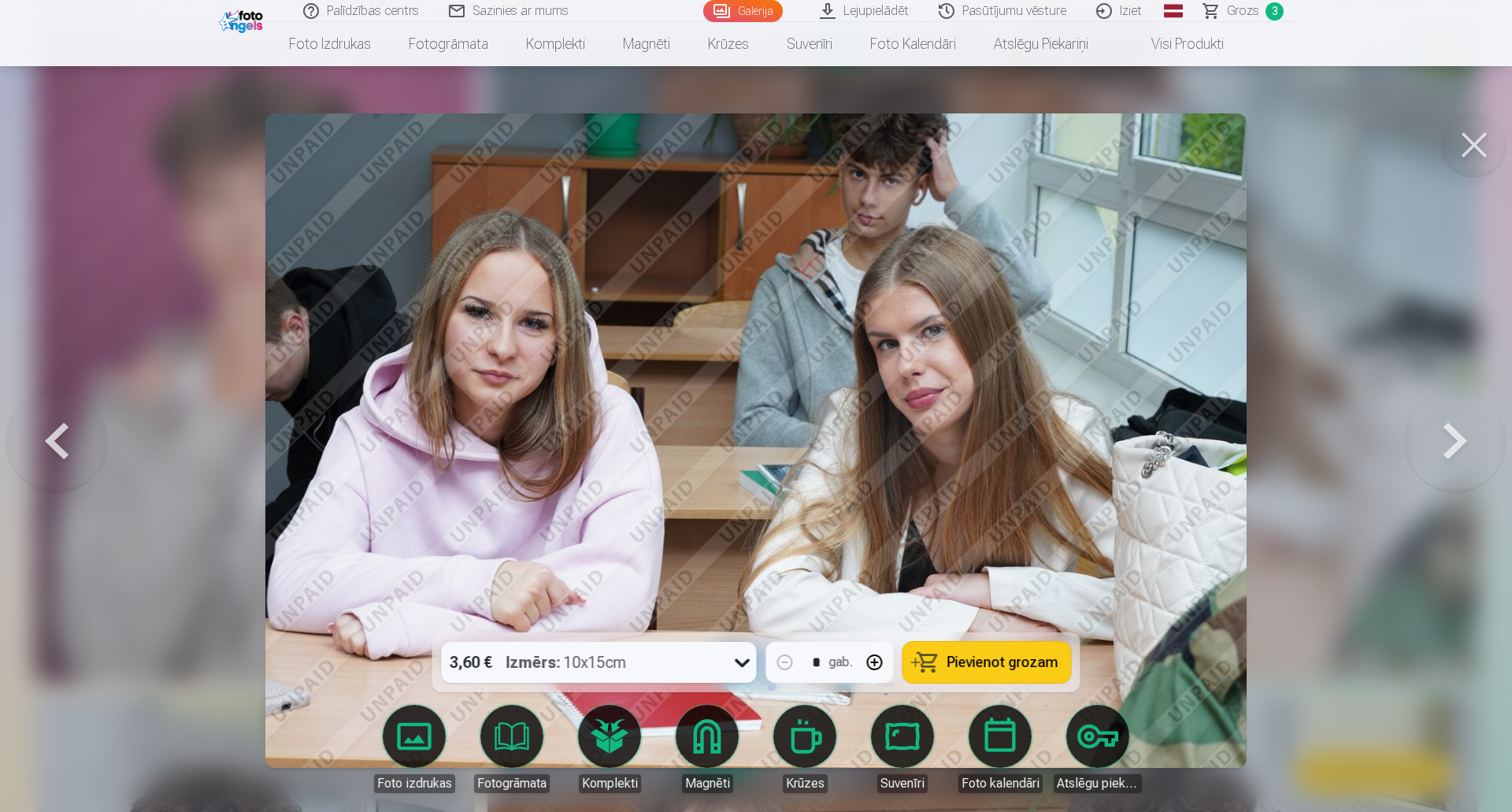
click at [1463, 450] on button at bounding box center [1455, 441] width 100 height 352
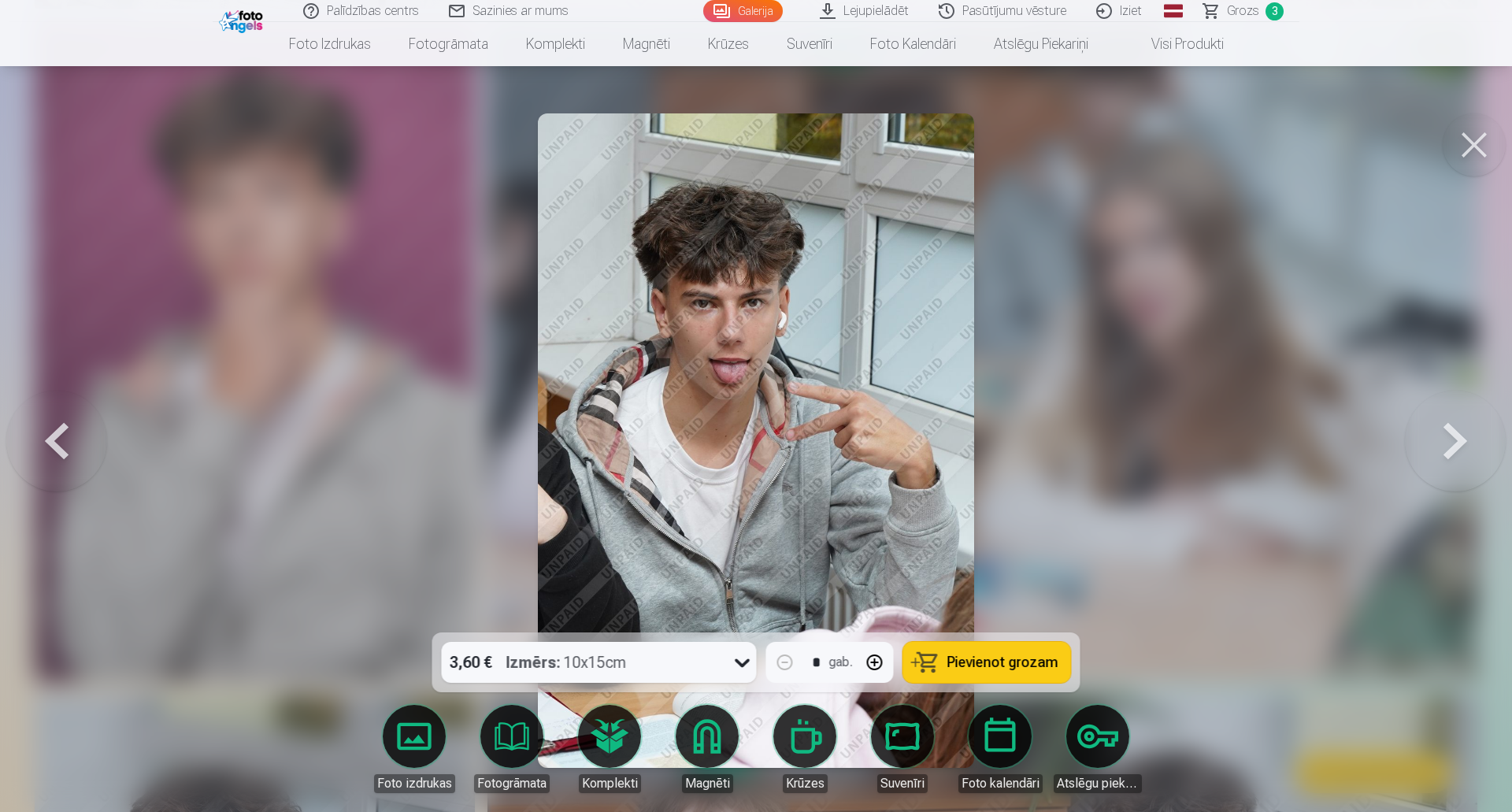
click at [1463, 450] on button at bounding box center [1455, 441] width 100 height 352
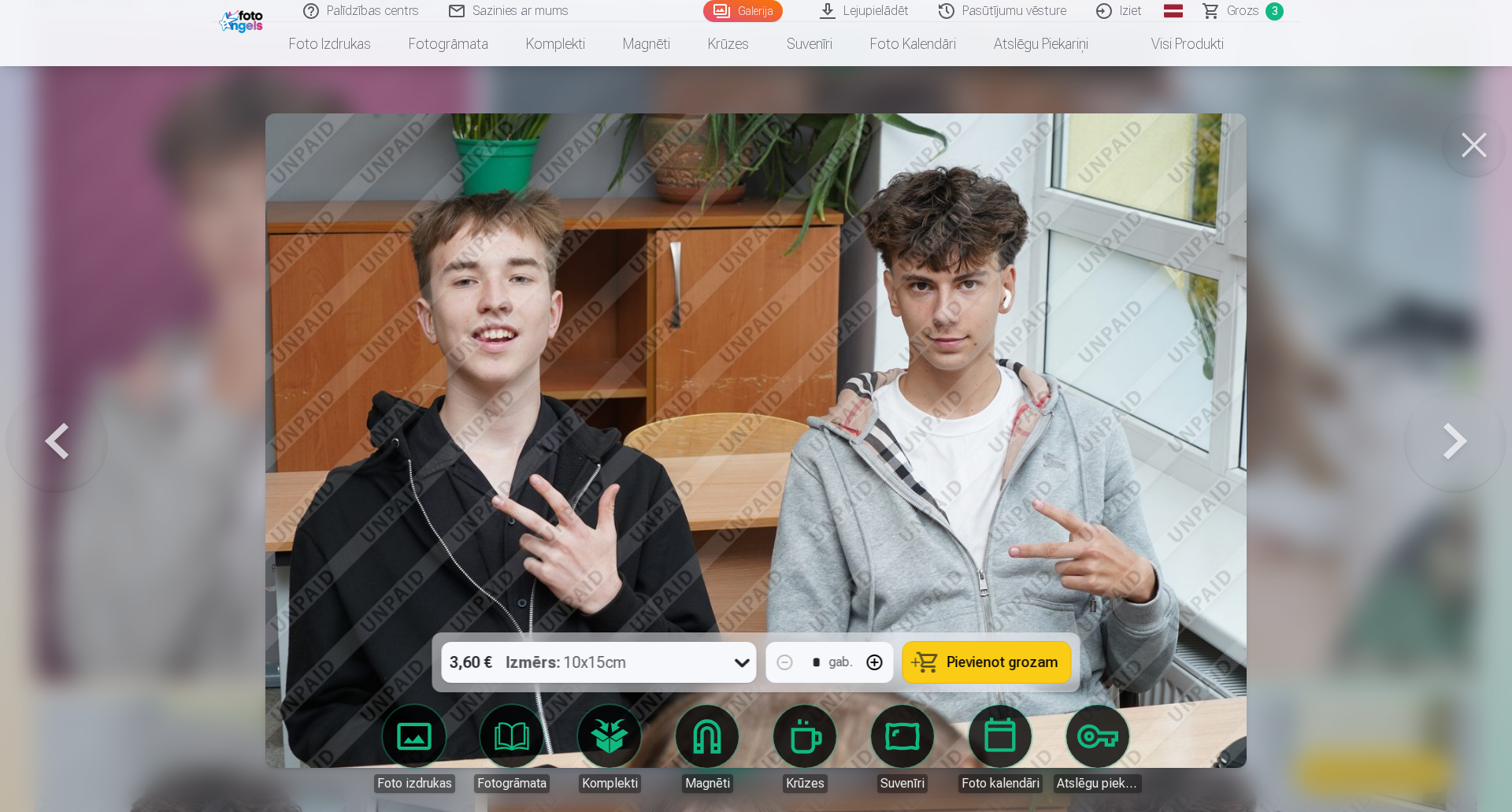
click at [1463, 450] on button at bounding box center [1455, 441] width 100 height 352
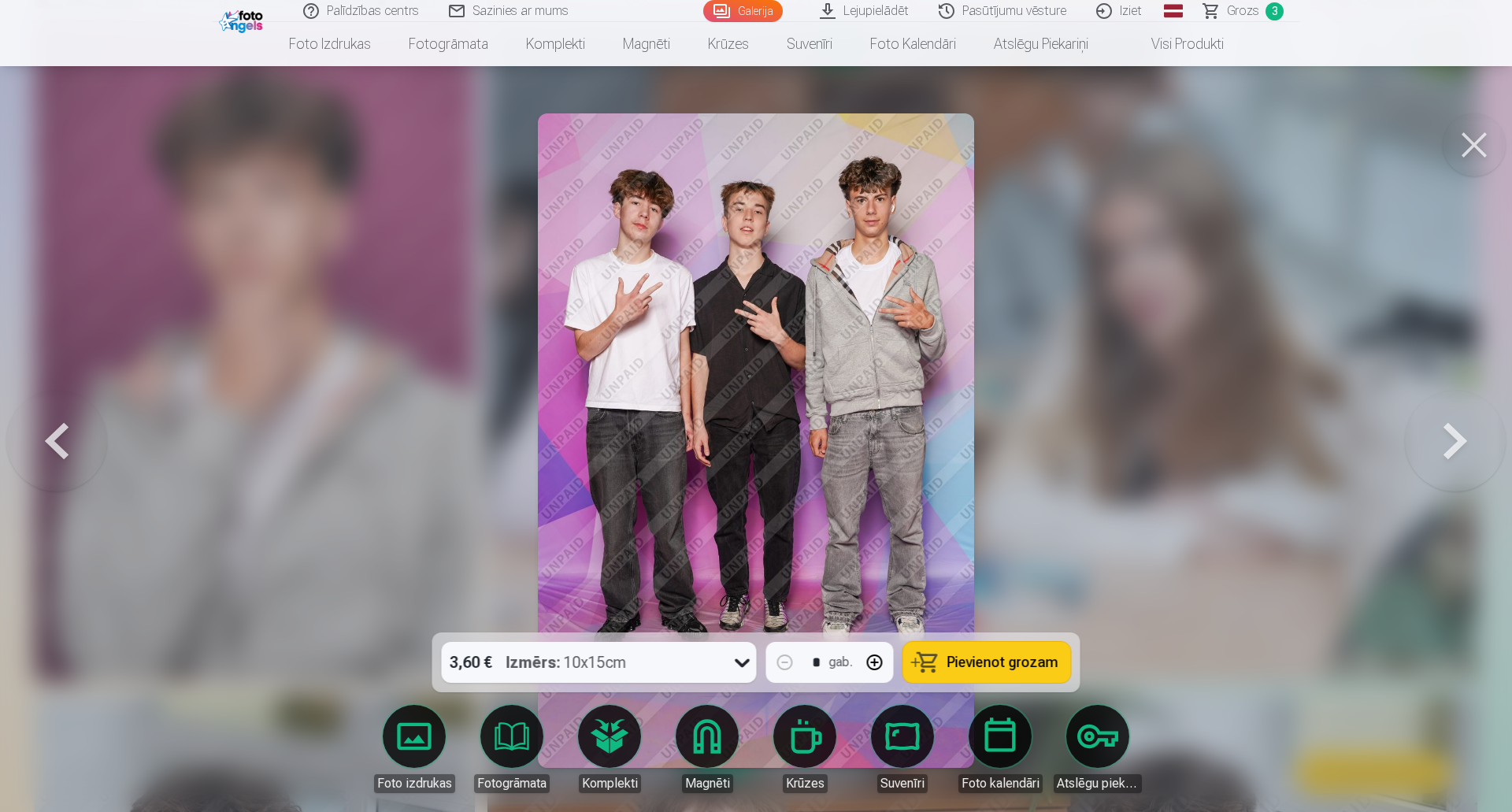
click at [1463, 450] on button at bounding box center [1455, 441] width 100 height 352
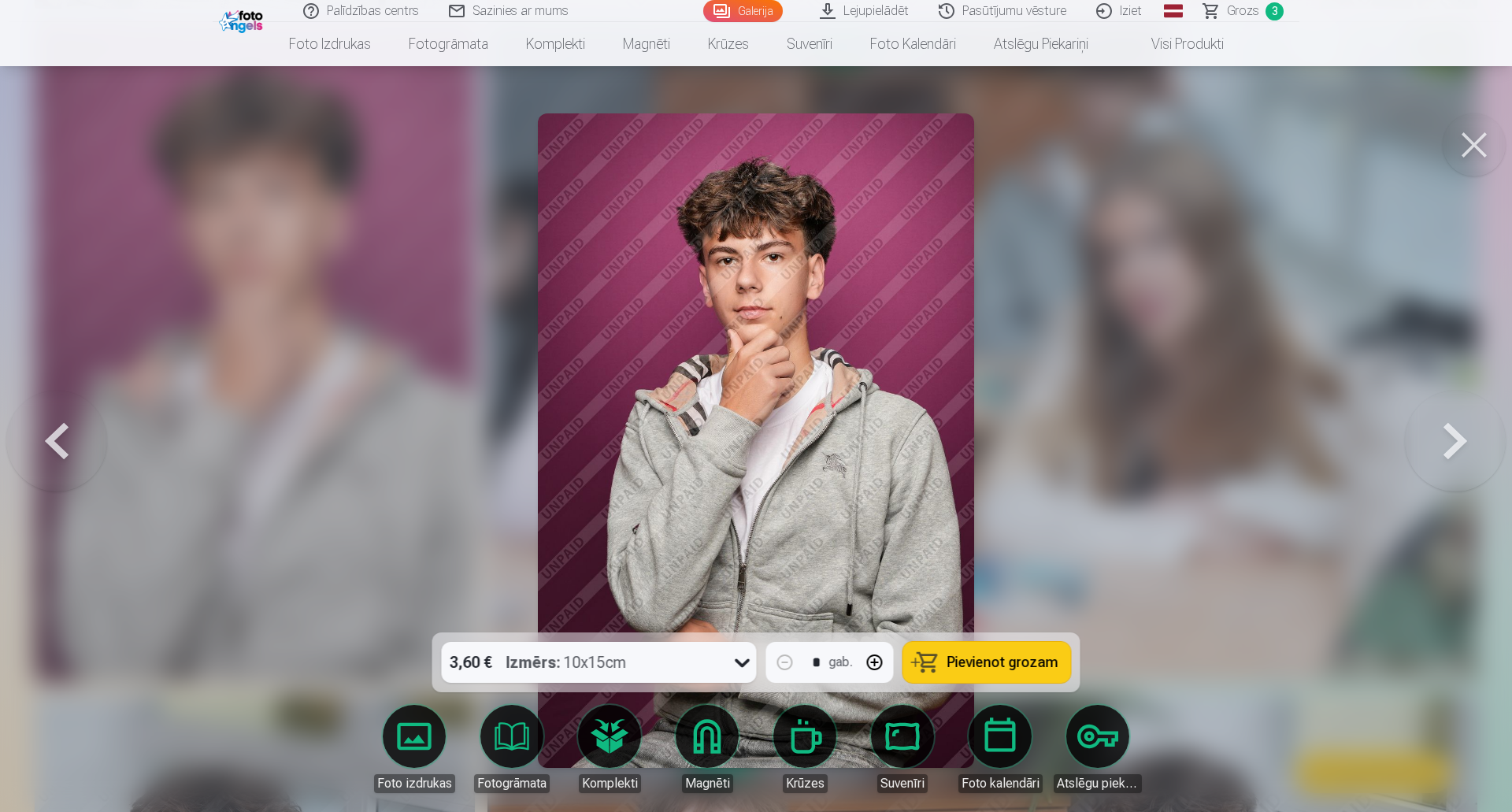
click at [1462, 450] on button at bounding box center [1455, 441] width 100 height 352
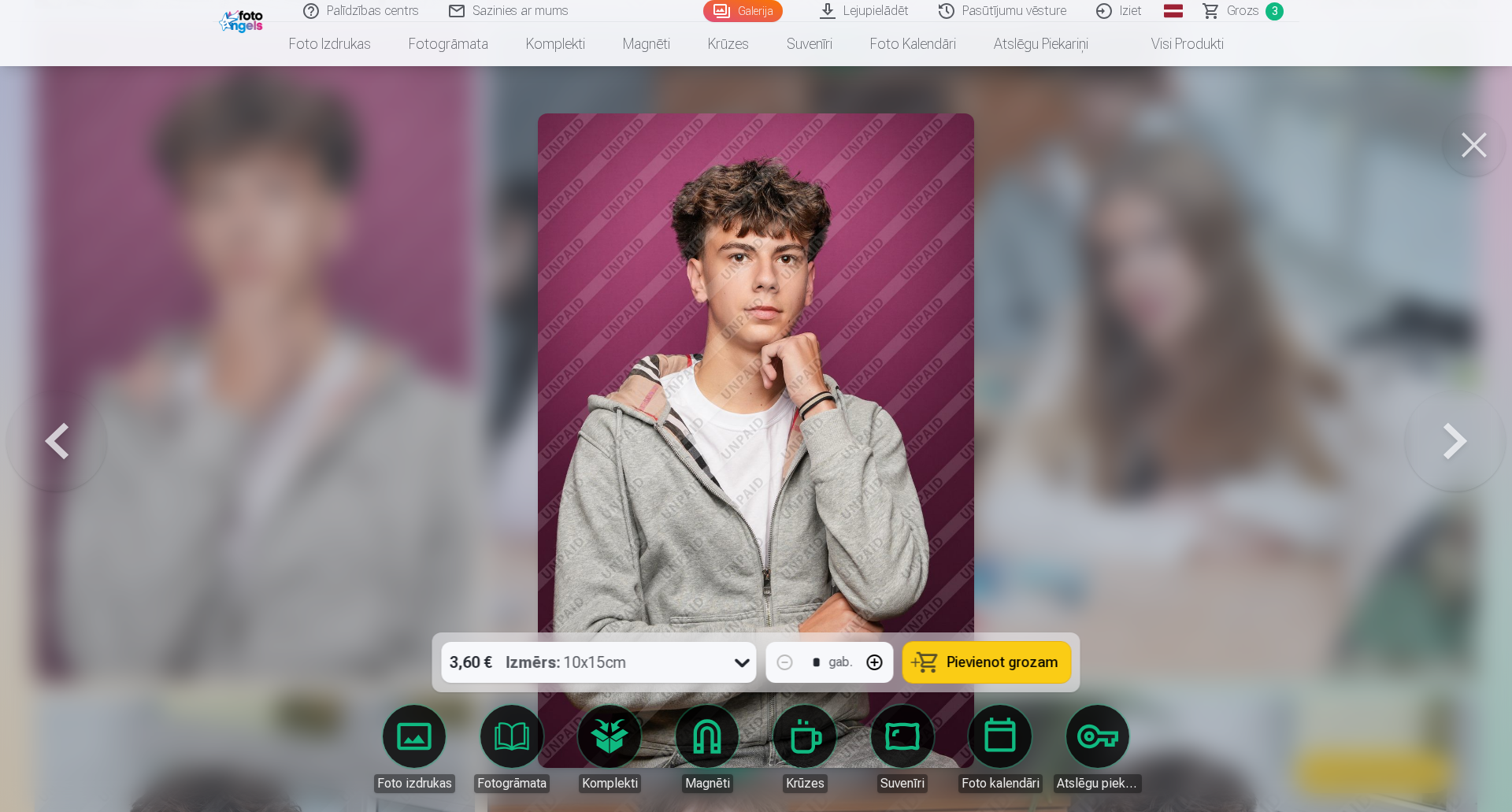
click at [69, 434] on button at bounding box center [57, 441] width 100 height 352
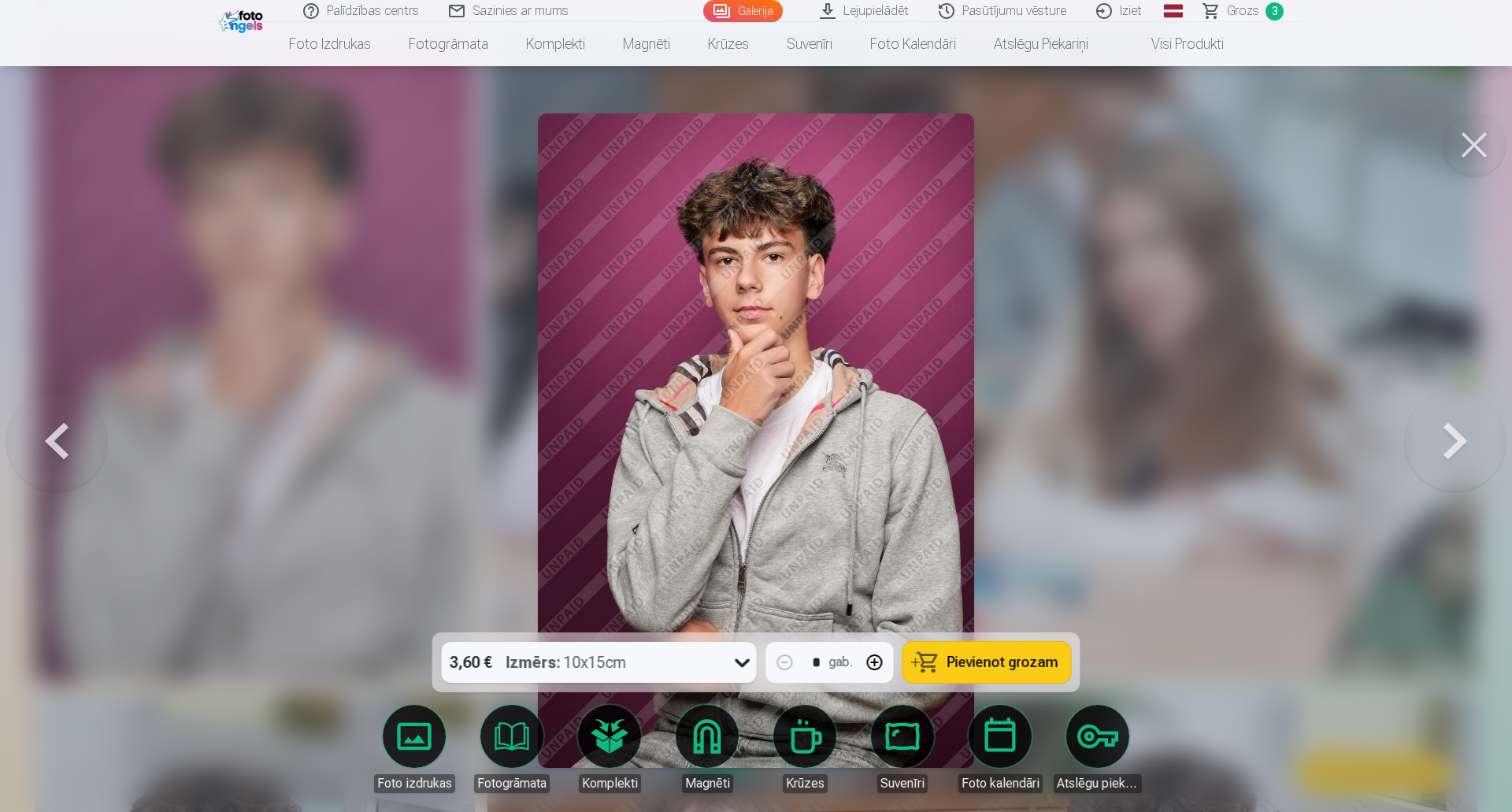
click at [707, 746] on link "Magnēti" at bounding box center [707, 749] width 88 height 88
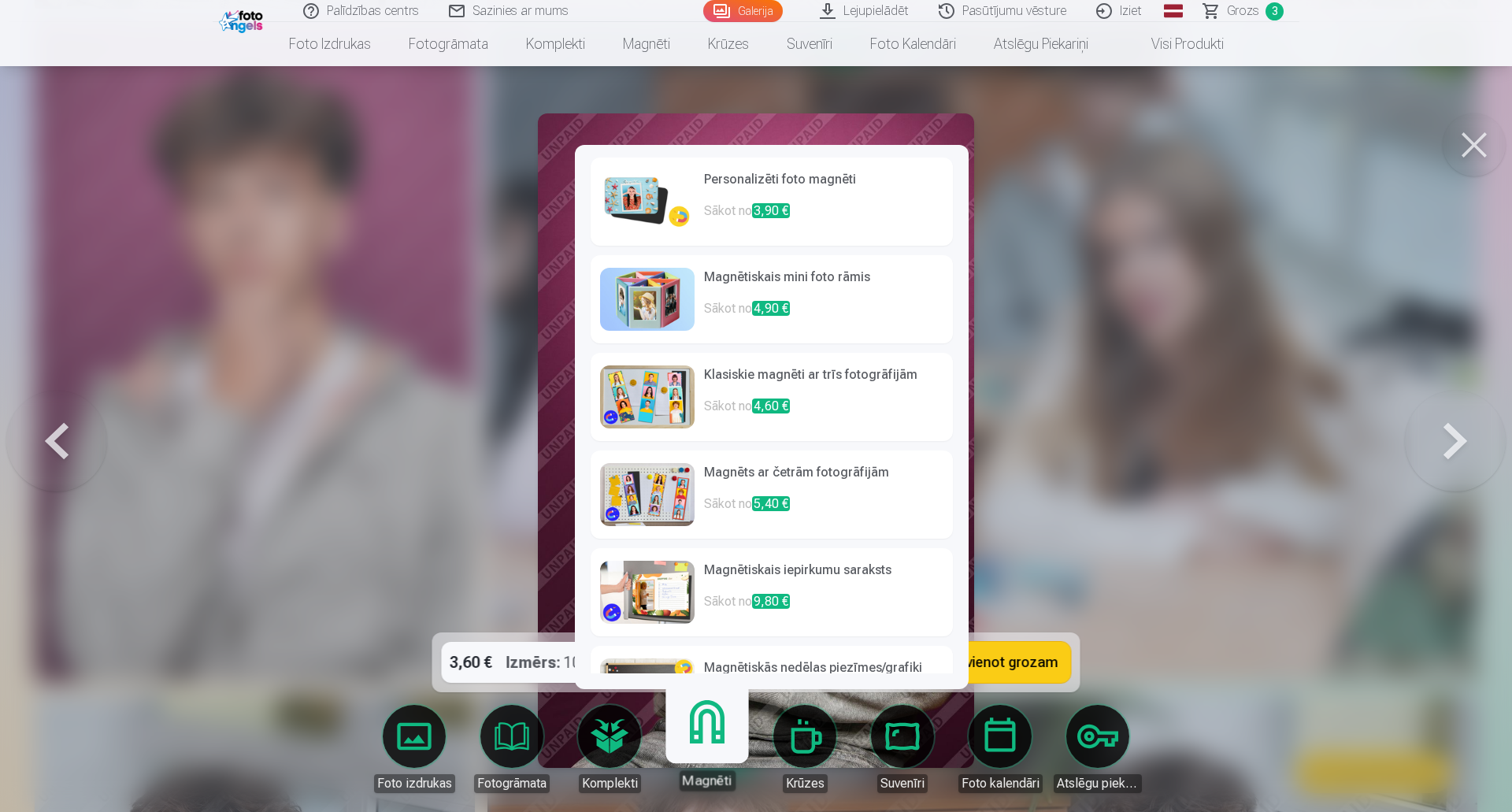
click at [850, 297] on h6 "Magnētiskais mini foto rāmis" at bounding box center [823, 283] width 239 height 32
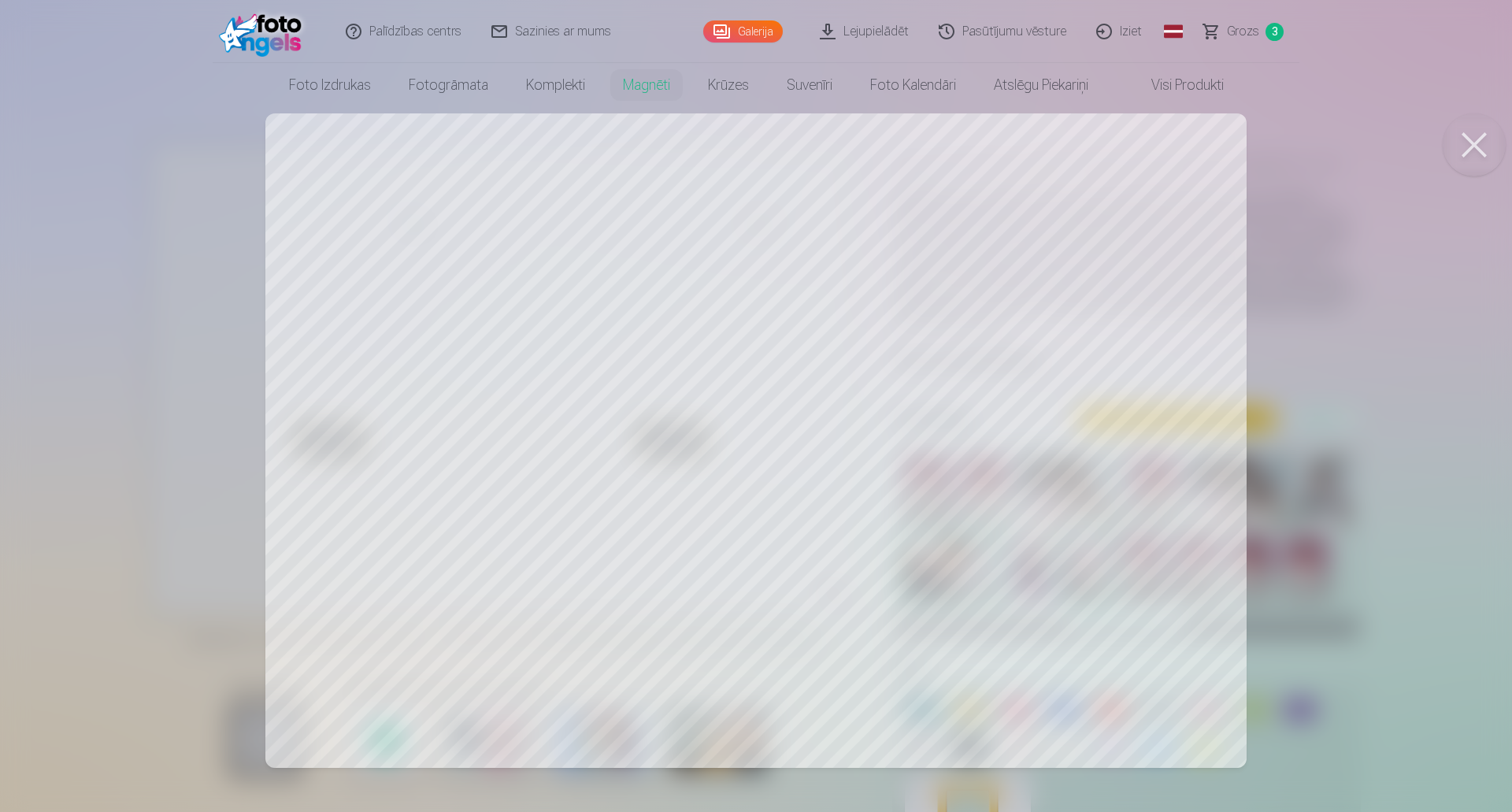
click at [426, 556] on div at bounding box center [756, 406] width 1512 height 812
click at [377, 506] on div at bounding box center [754, 406] width 1508 height 812
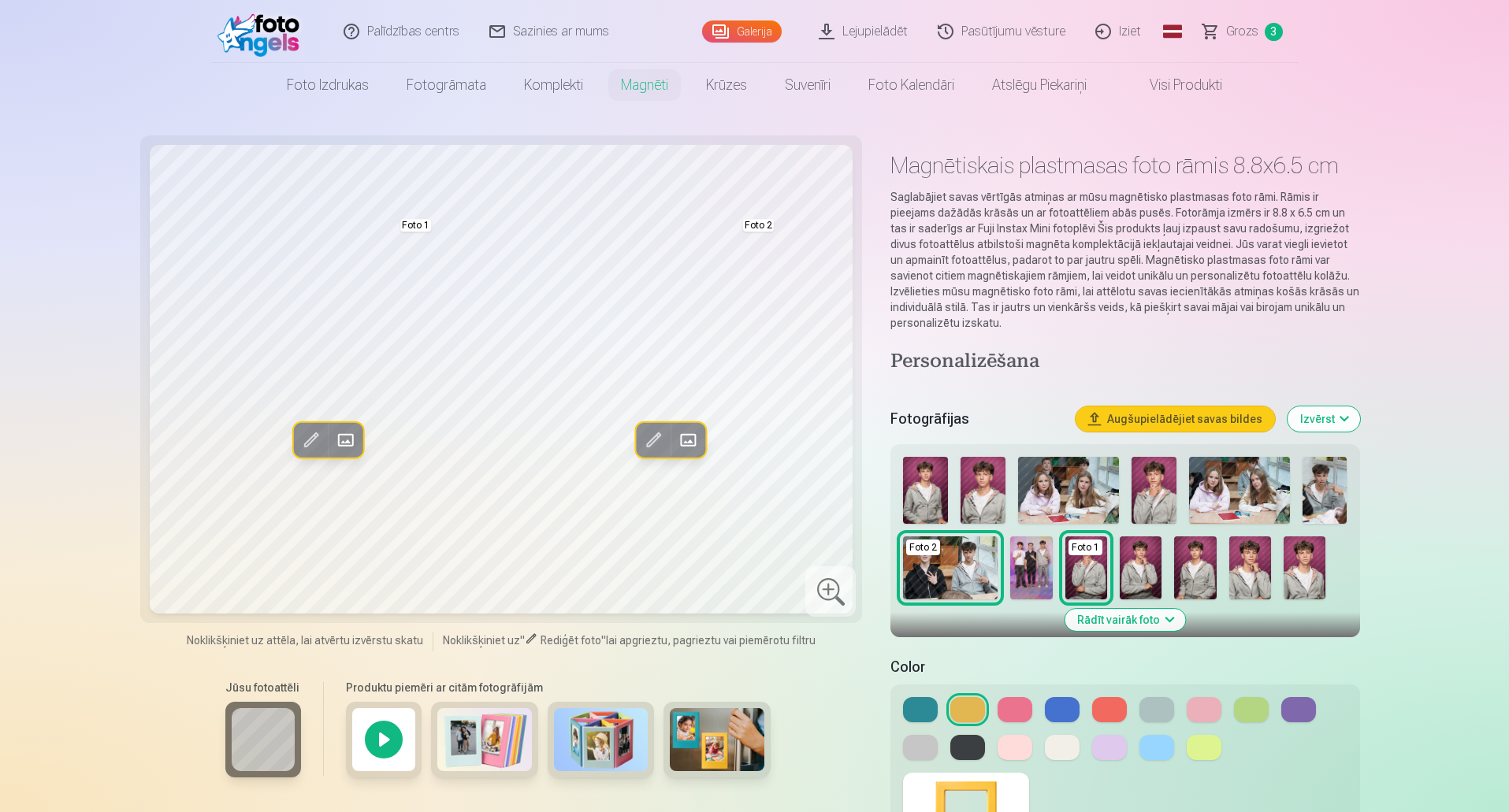
click at [1135, 569] on img at bounding box center [1141, 568] width 42 height 63
click at [1155, 576] on img at bounding box center [1141, 568] width 42 height 63
click at [1230, 571] on img at bounding box center [1250, 568] width 42 height 63
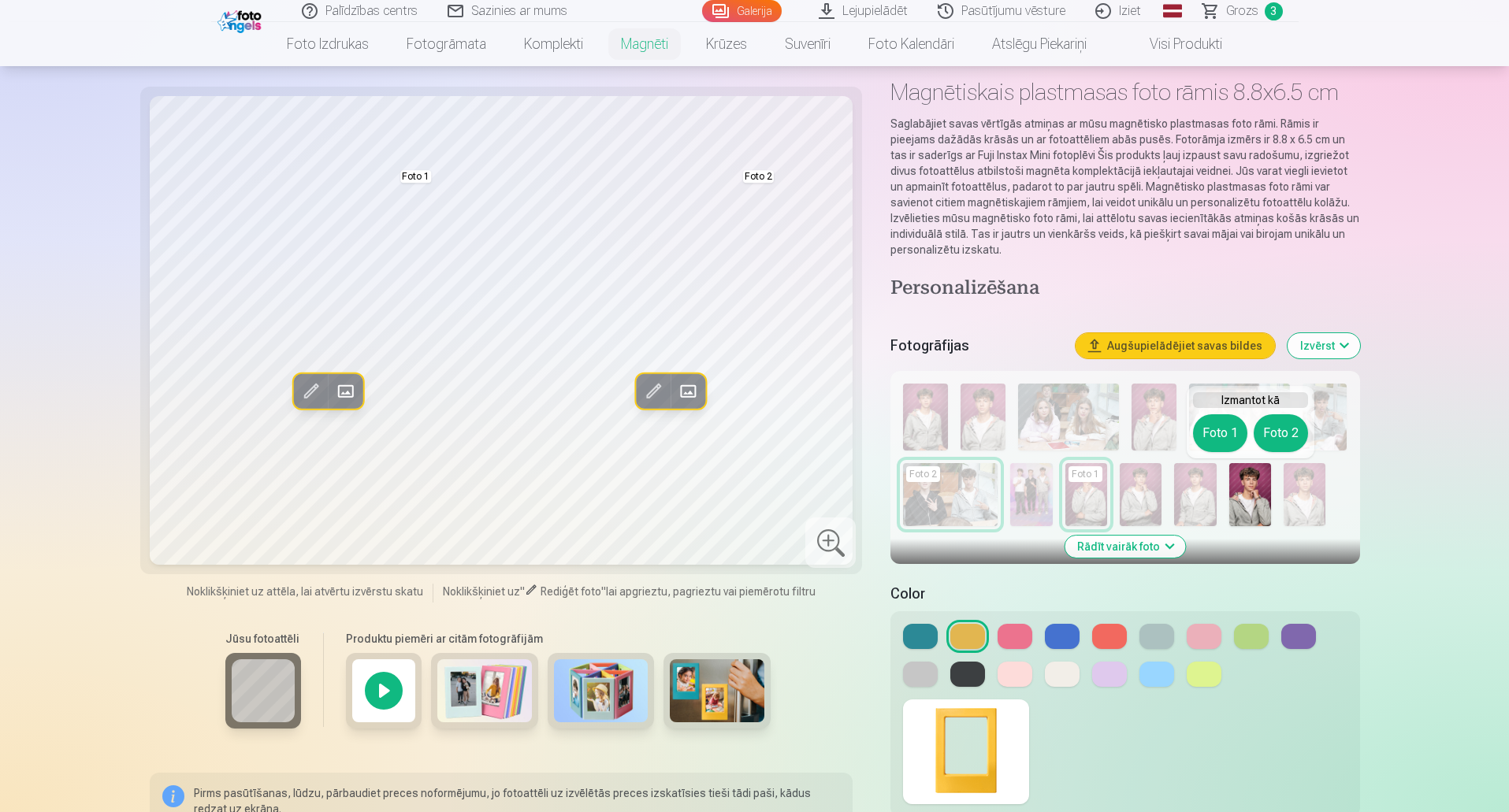
scroll to position [157, 0]
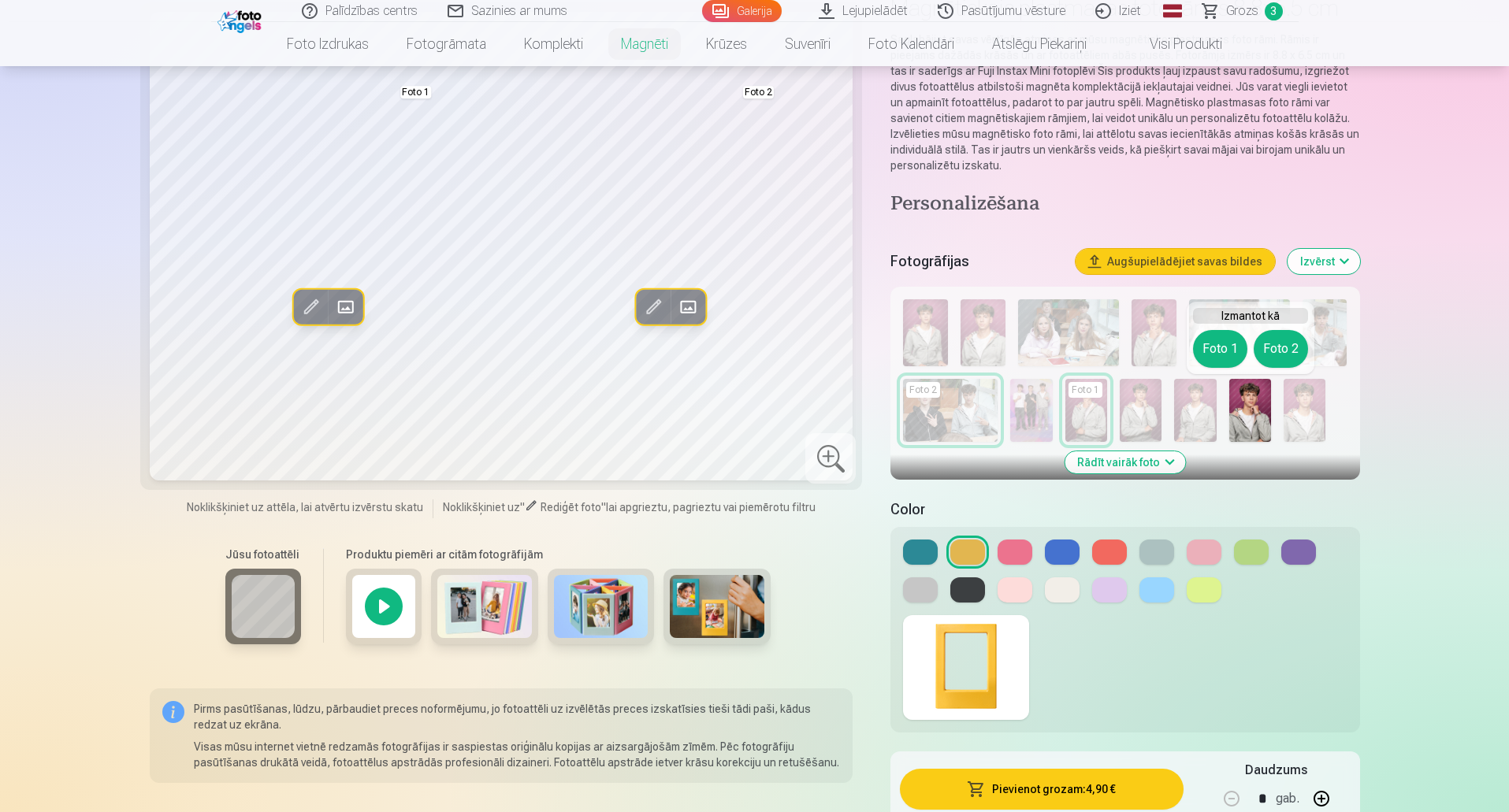
click at [932, 597] on button at bounding box center [920, 589] width 35 height 25
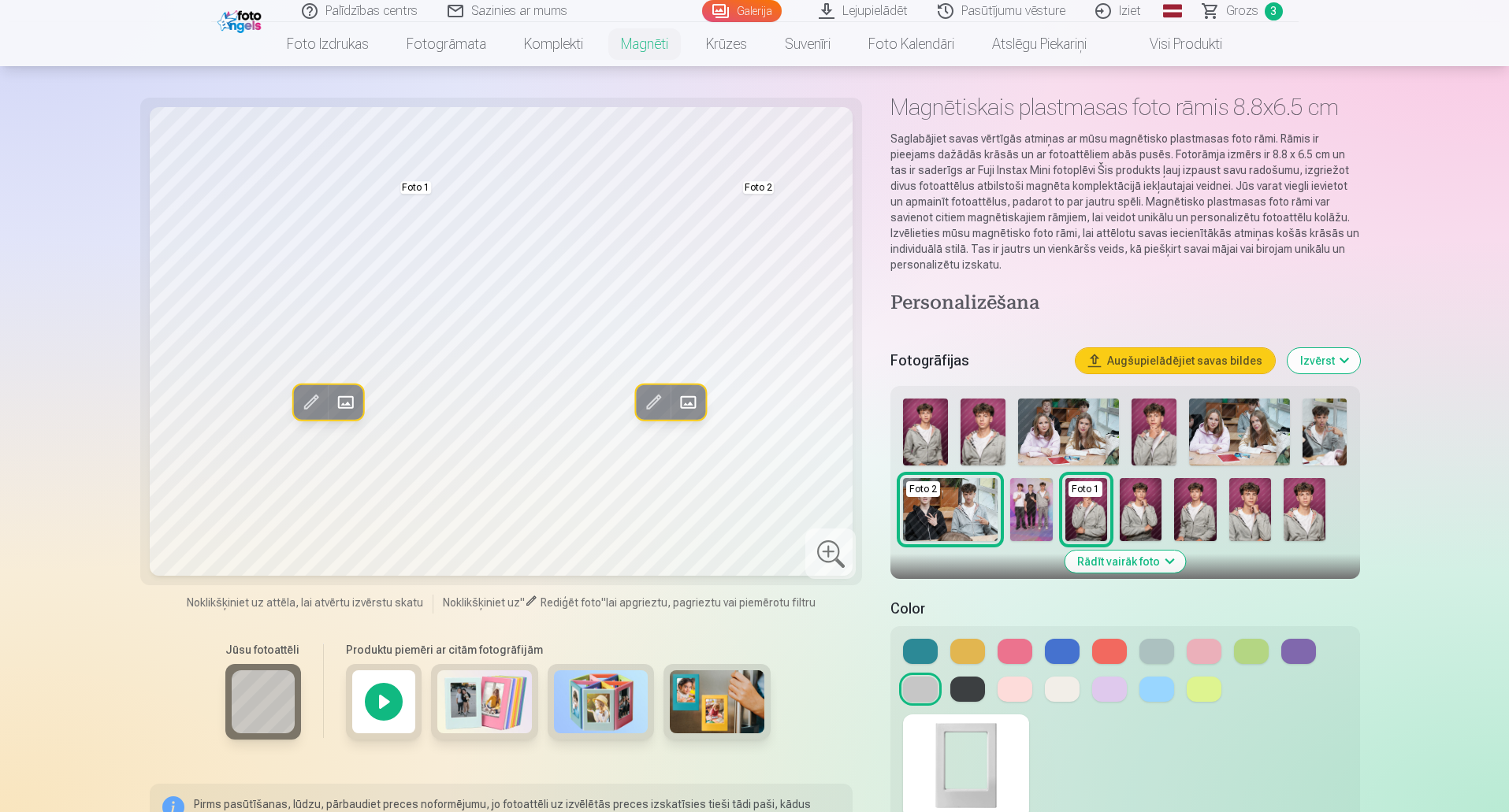
scroll to position [0, 0]
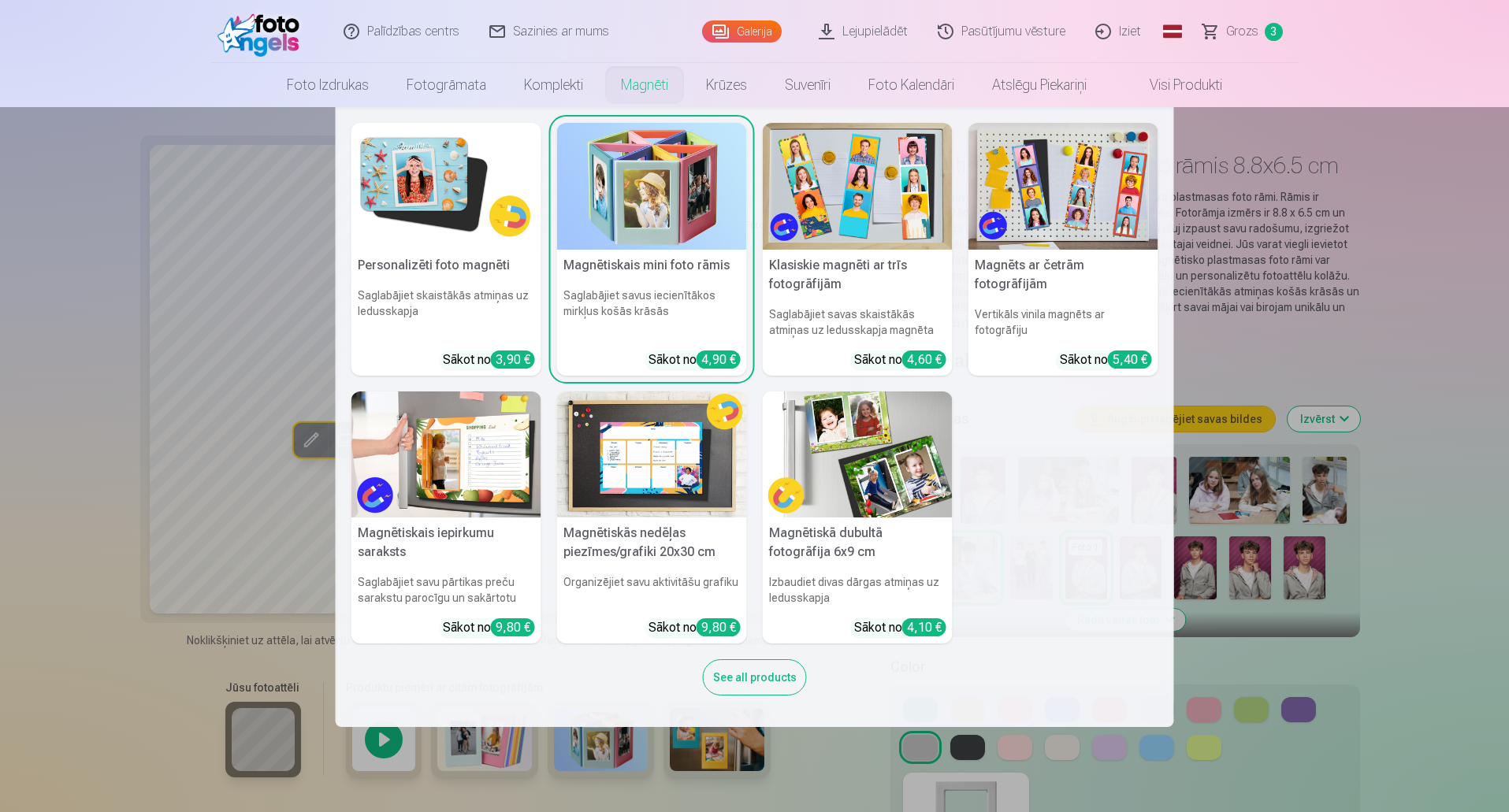
click at [629, 86] on link "Magnēti" at bounding box center [644, 85] width 85 height 44
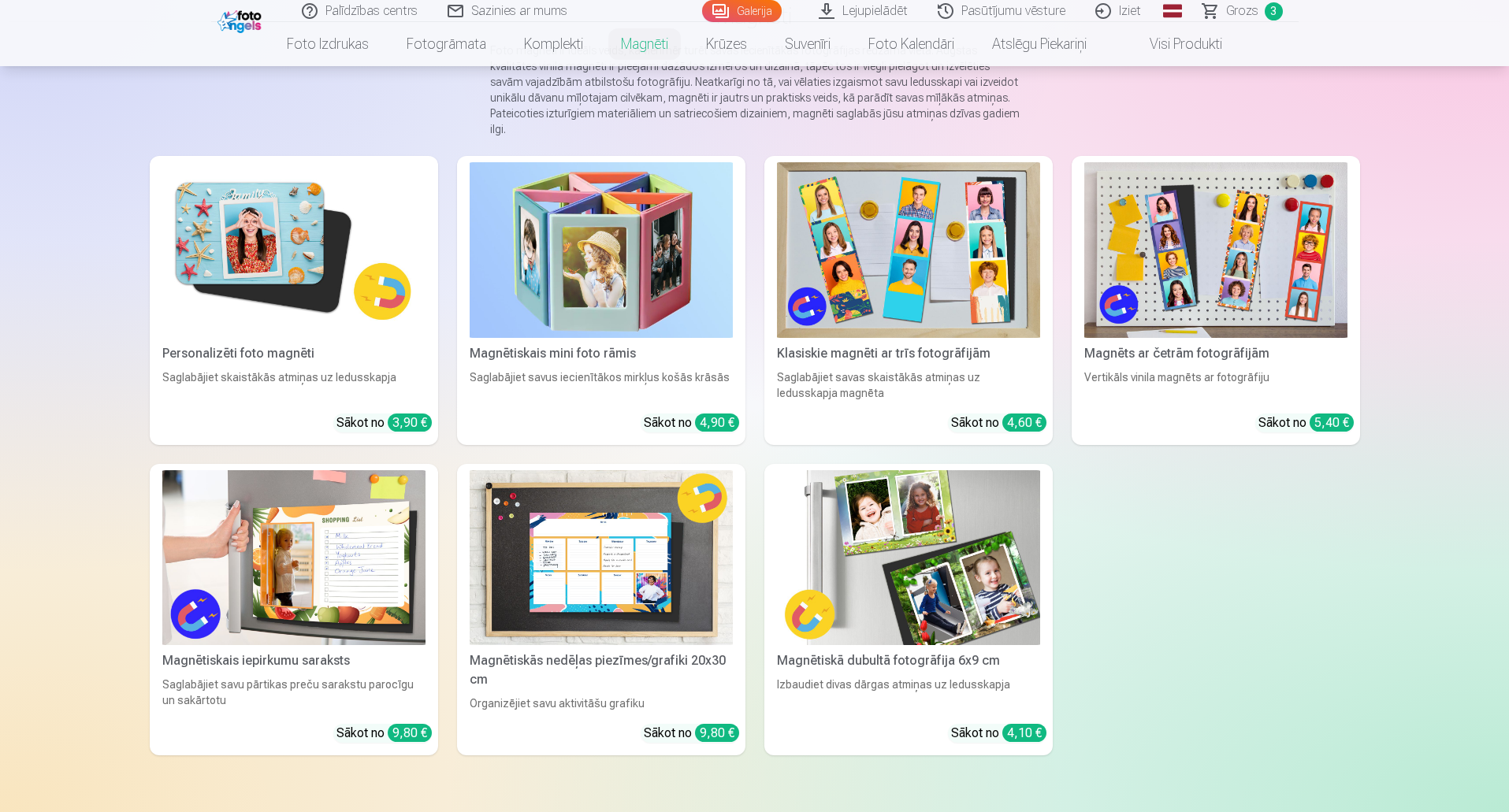
scroll to position [157, 0]
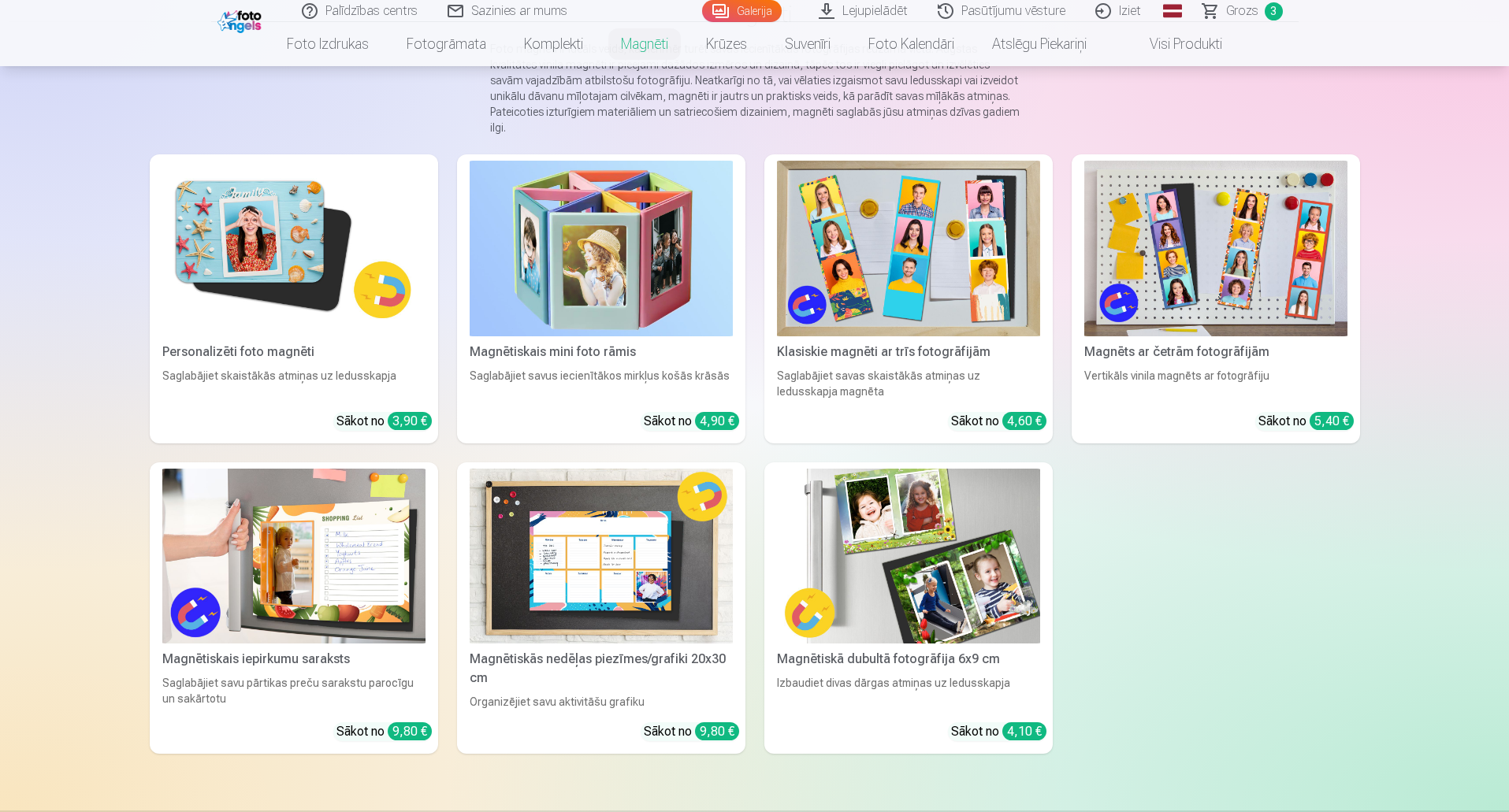
click at [285, 275] on img at bounding box center [294, 248] width 264 height 176
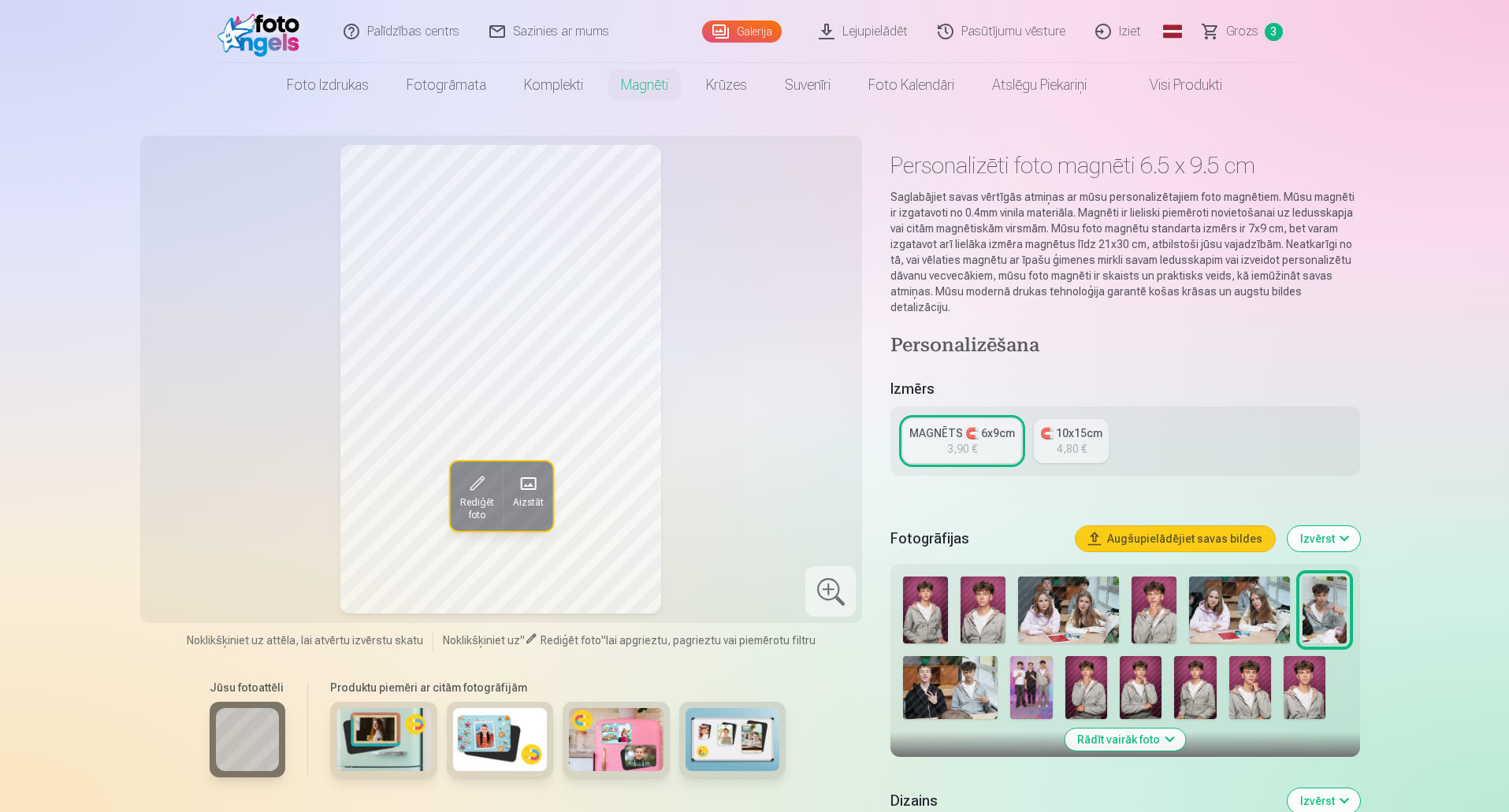
click at [1082, 672] on img at bounding box center [1087, 687] width 42 height 63
click at [941, 441] on link "MAGNĒTS 🧲 6x9cm 3,90 €" at bounding box center [962, 441] width 118 height 44
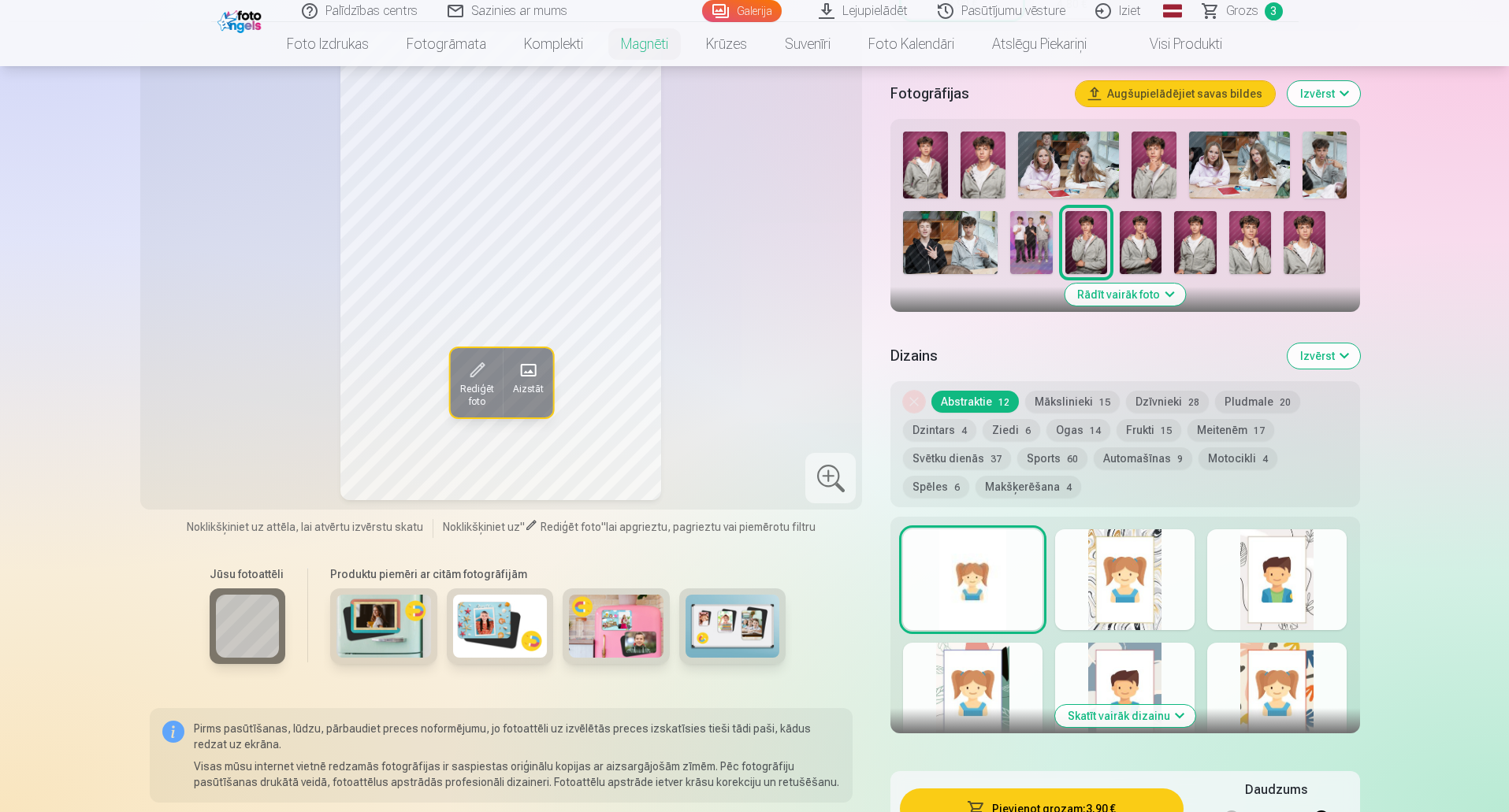
scroll to position [472, 0]
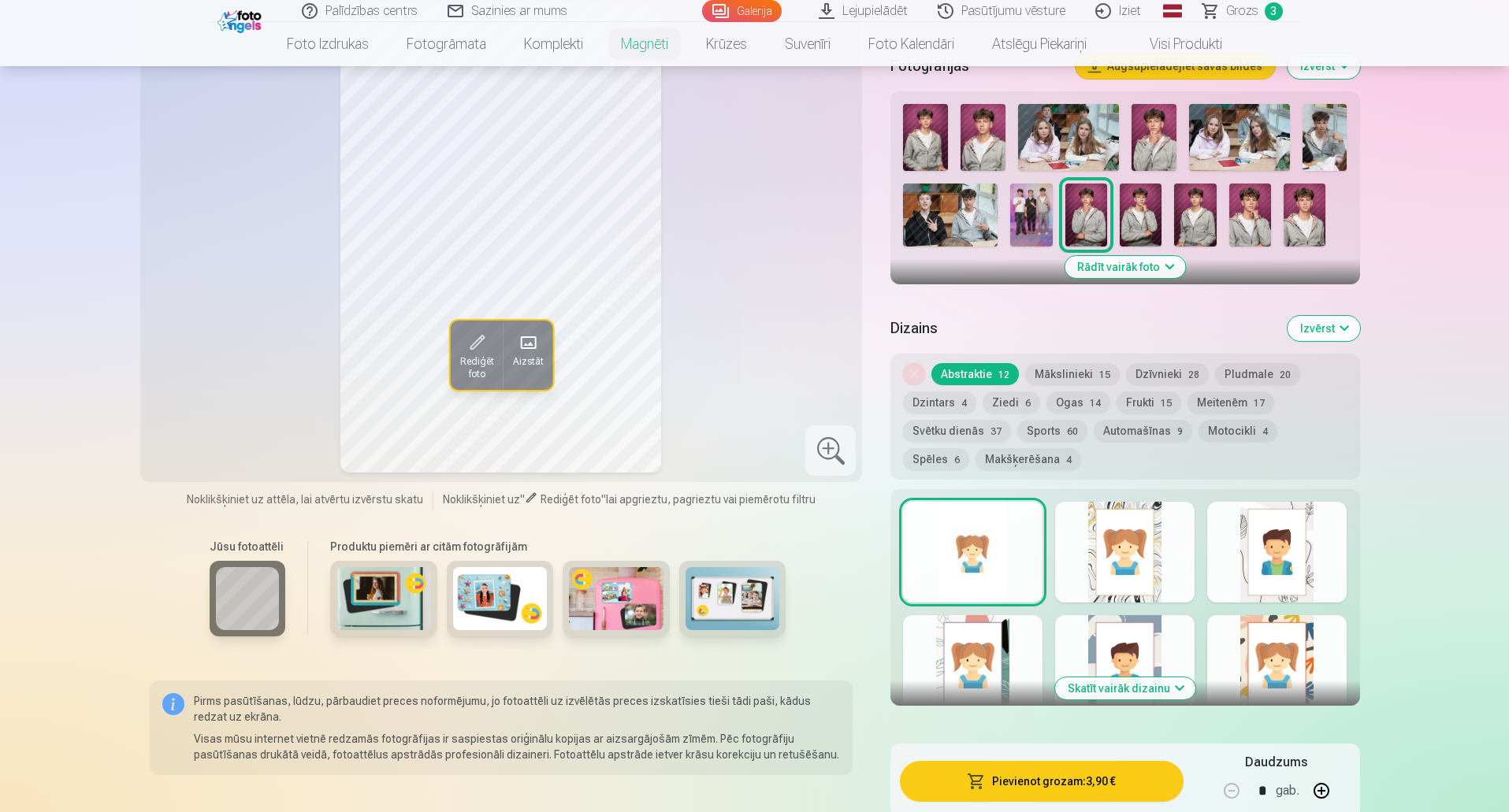
click at [966, 544] on div at bounding box center [973, 552] width 139 height 100
click at [1104, 541] on div at bounding box center [1125, 552] width 139 height 100
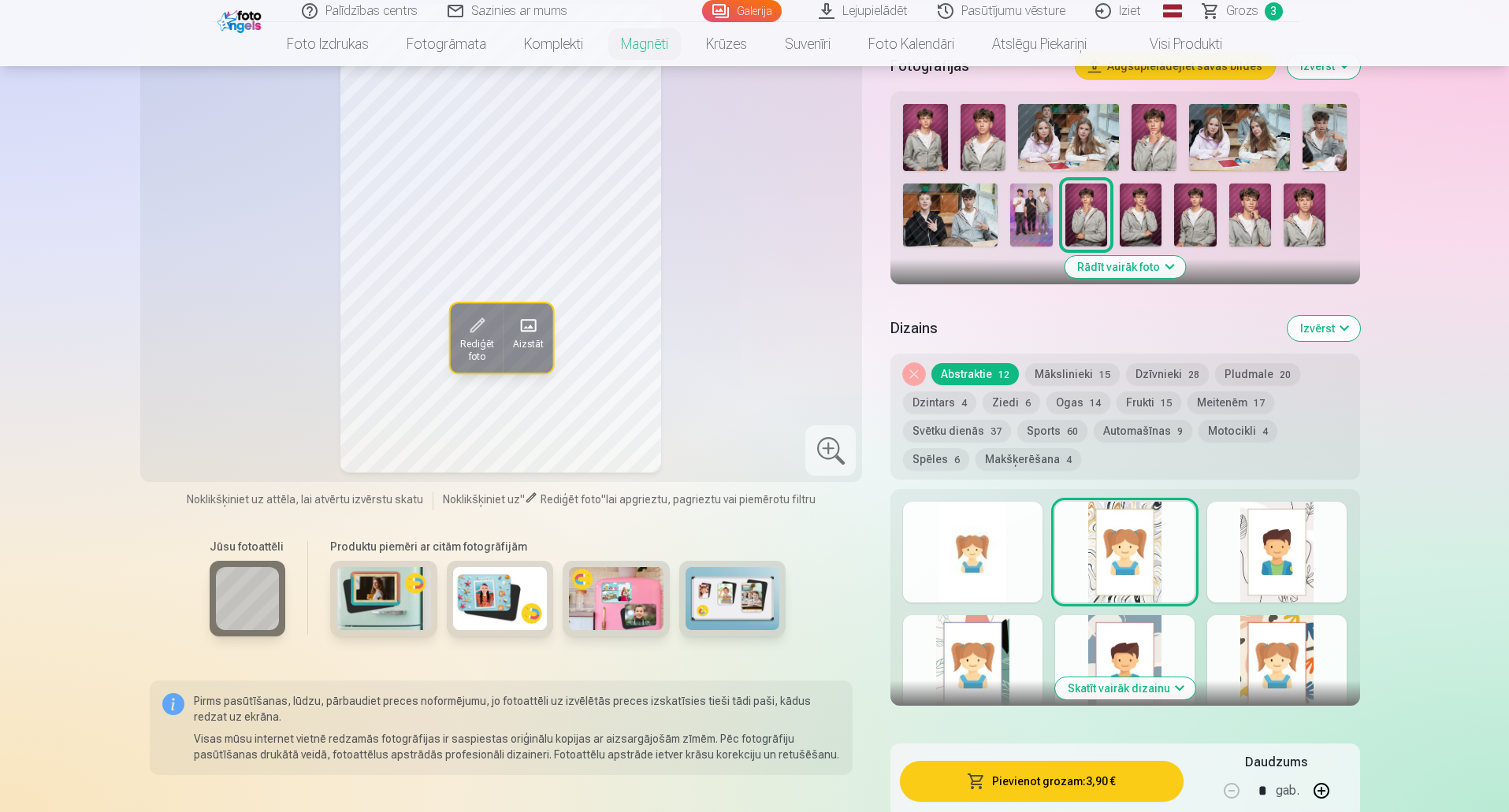
click at [1305, 537] on div at bounding box center [1277, 552] width 139 height 100
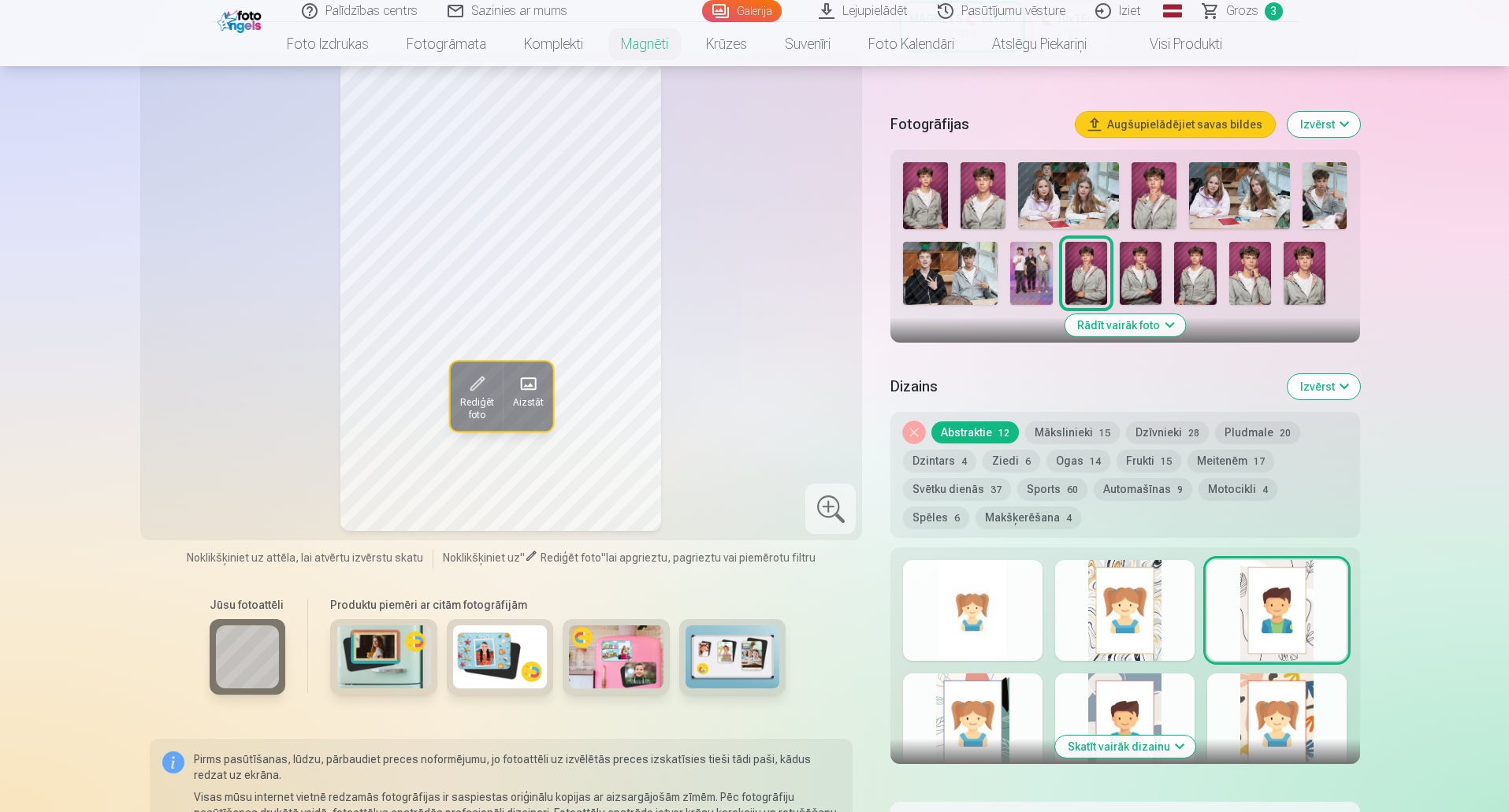
scroll to position [315, 0]
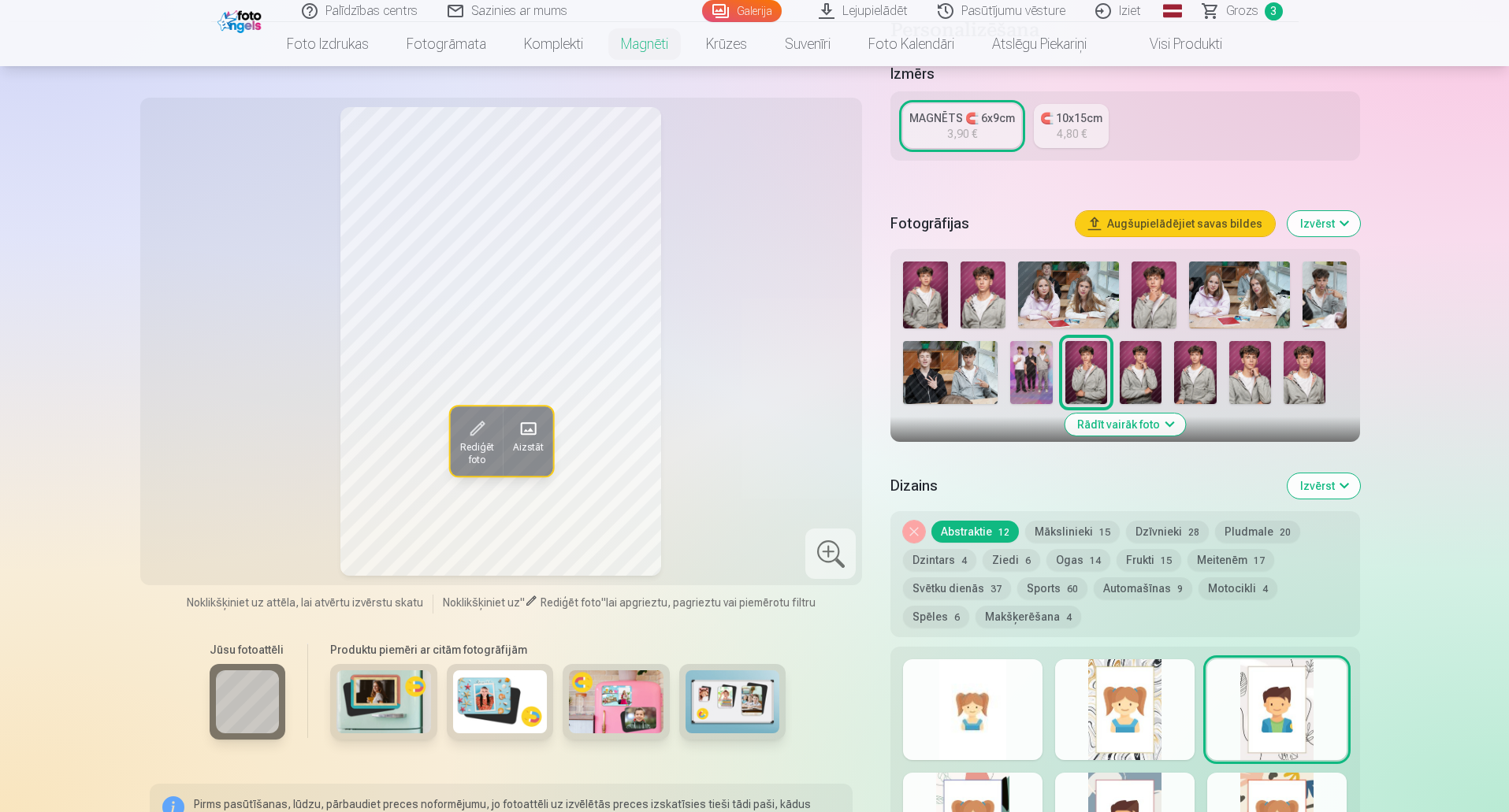
click at [990, 792] on div at bounding box center [973, 823] width 139 height 100
click at [1133, 777] on div at bounding box center [1125, 823] width 139 height 100
click at [1263, 781] on div at bounding box center [1277, 823] width 139 height 100
click at [973, 682] on div at bounding box center [973, 709] width 139 height 100
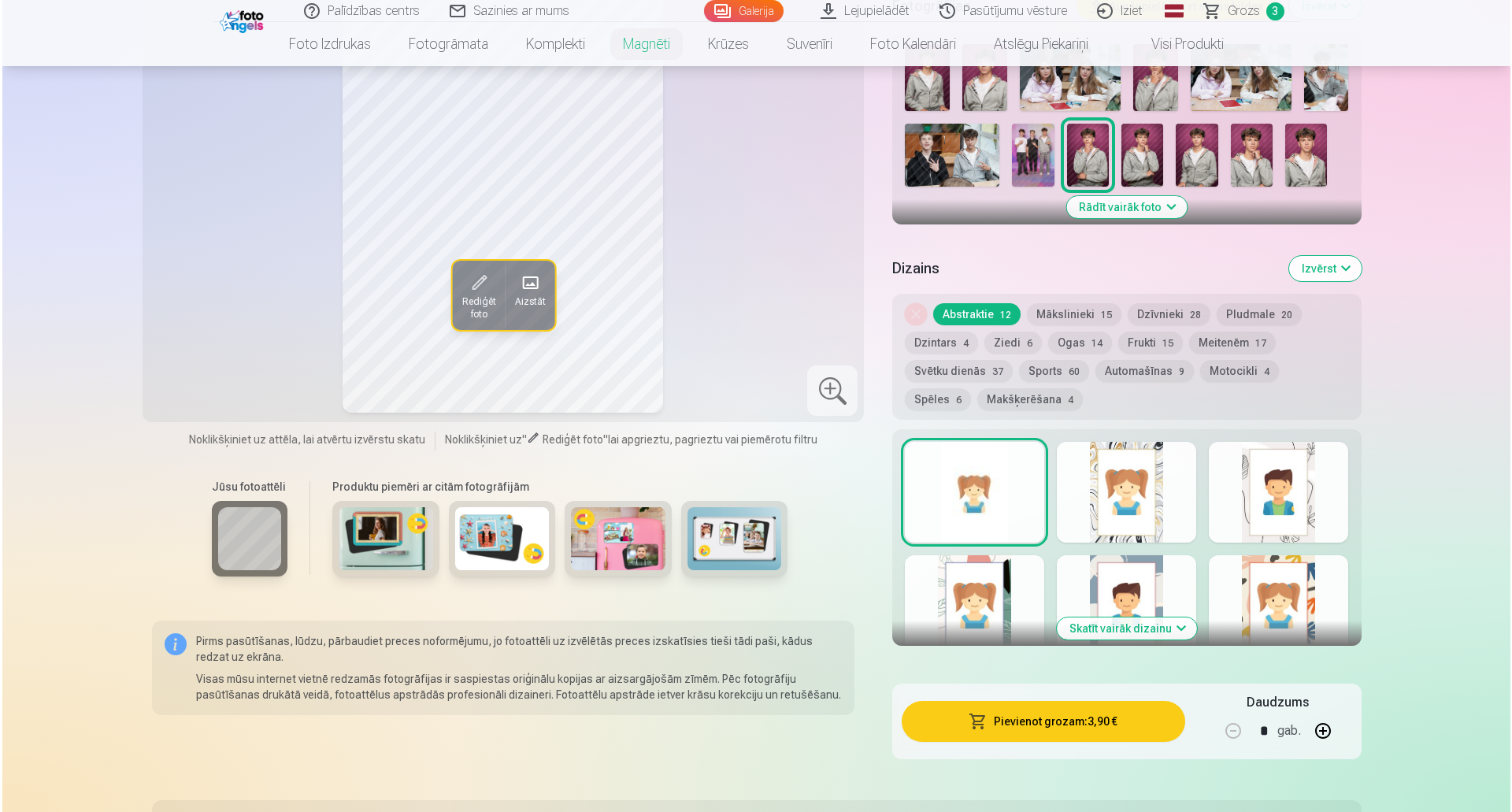
scroll to position [551, 0]
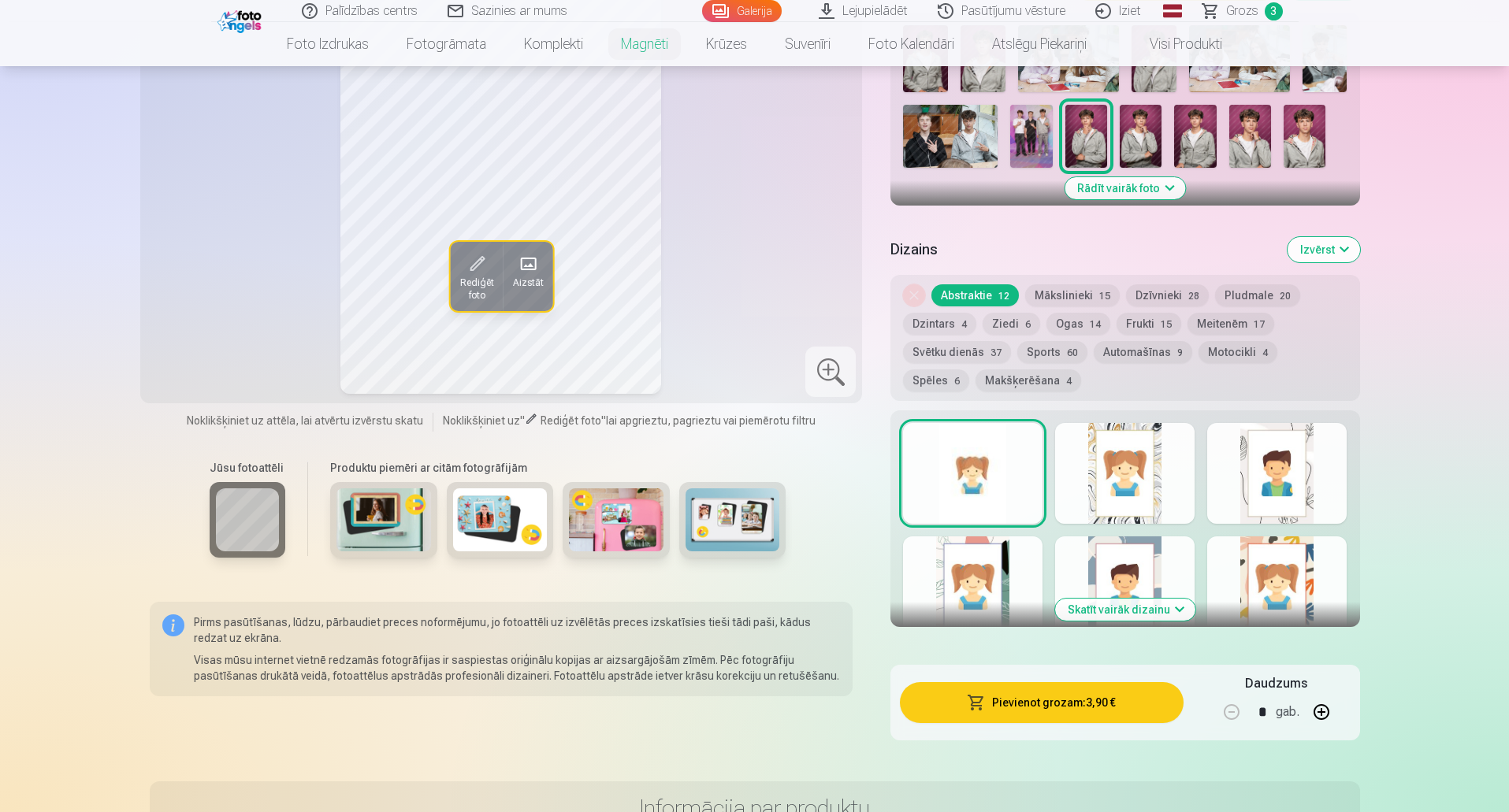
click at [1030, 685] on button "Pievienot grozam : 3,90 €" at bounding box center [1041, 703] width 283 height 41
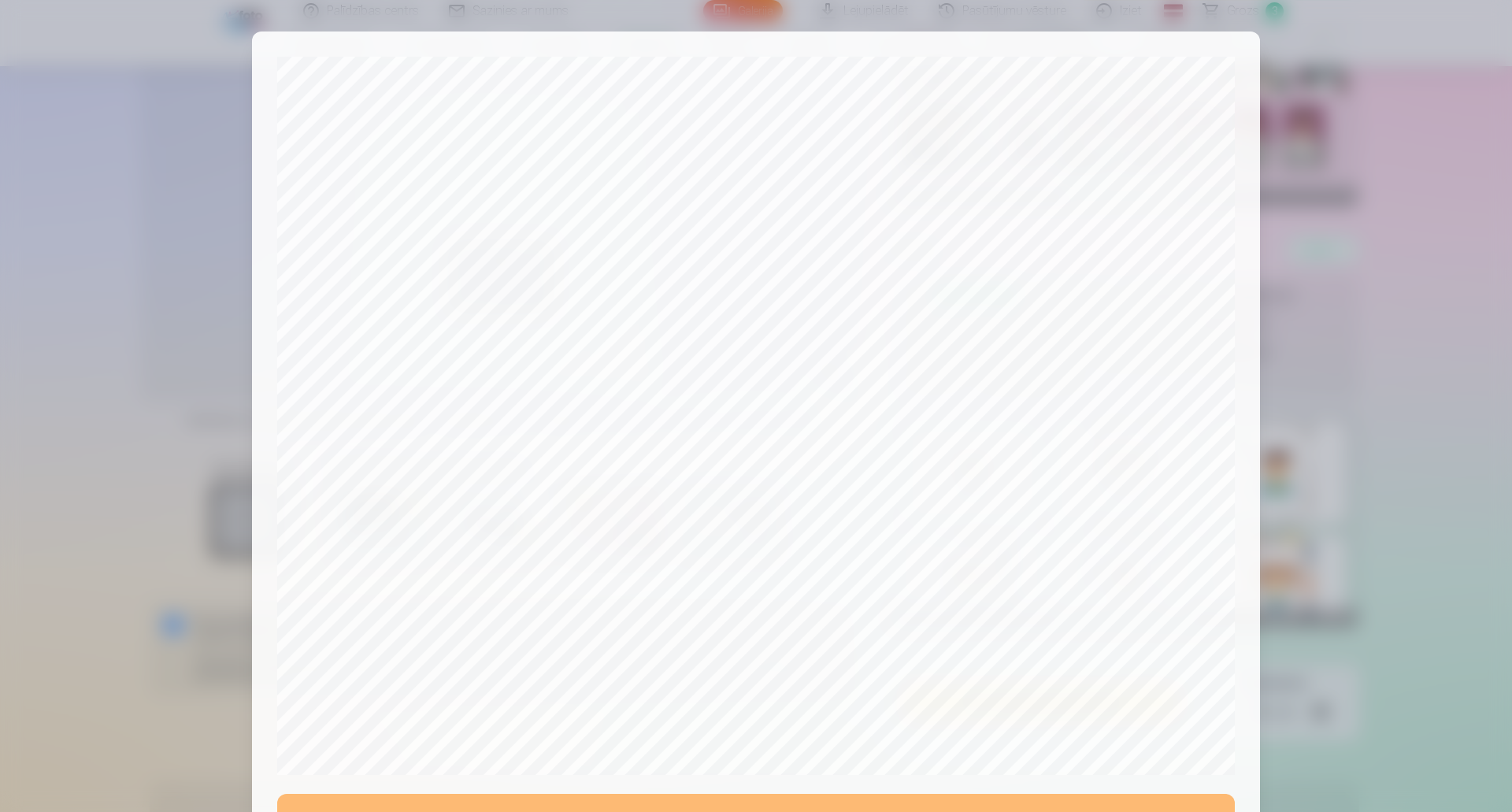
scroll to position [322, 0]
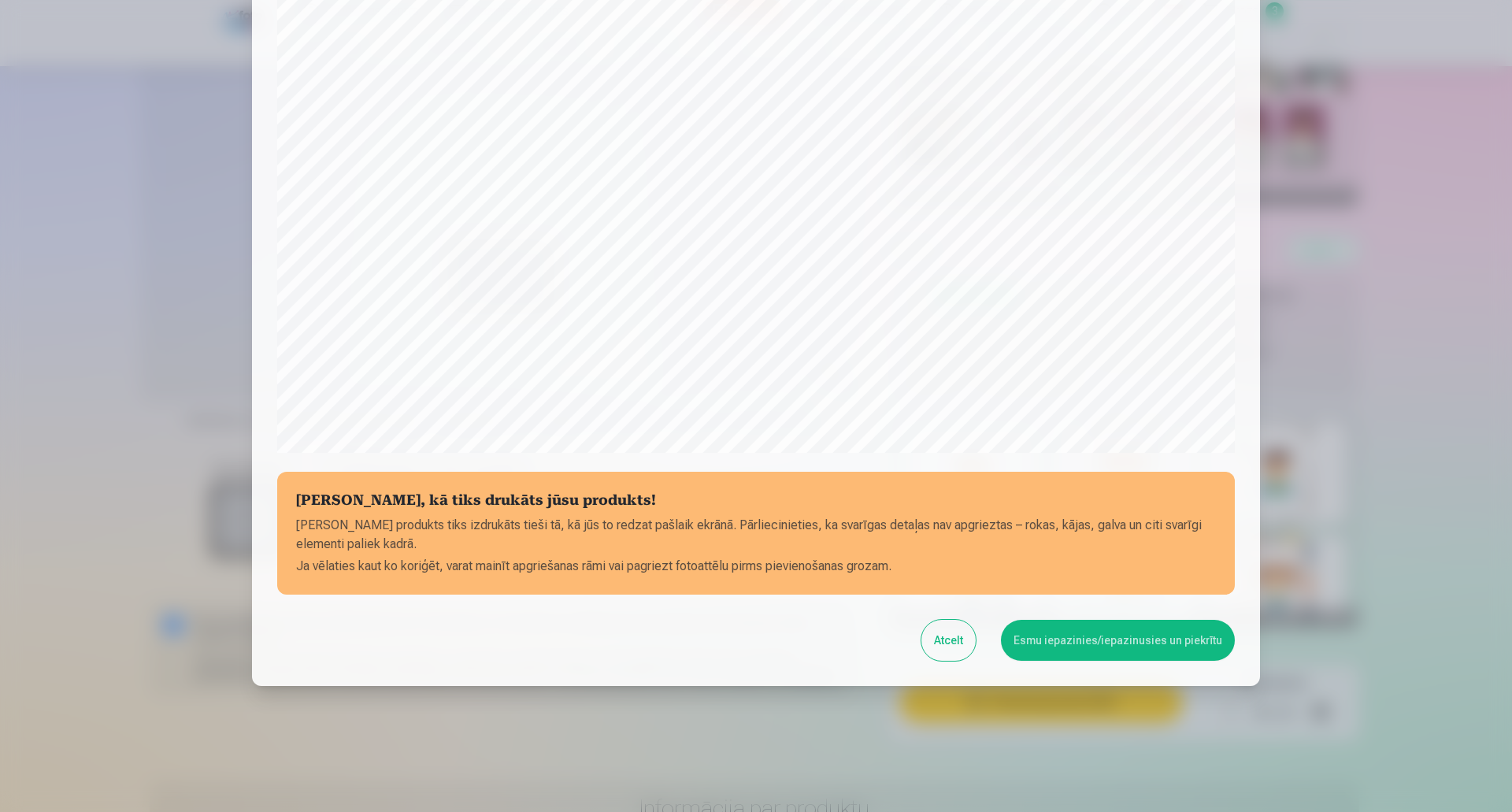
click at [1070, 641] on button "Esmu iepazinies/iepazinusies un piekrītu" at bounding box center [1117, 640] width 234 height 41
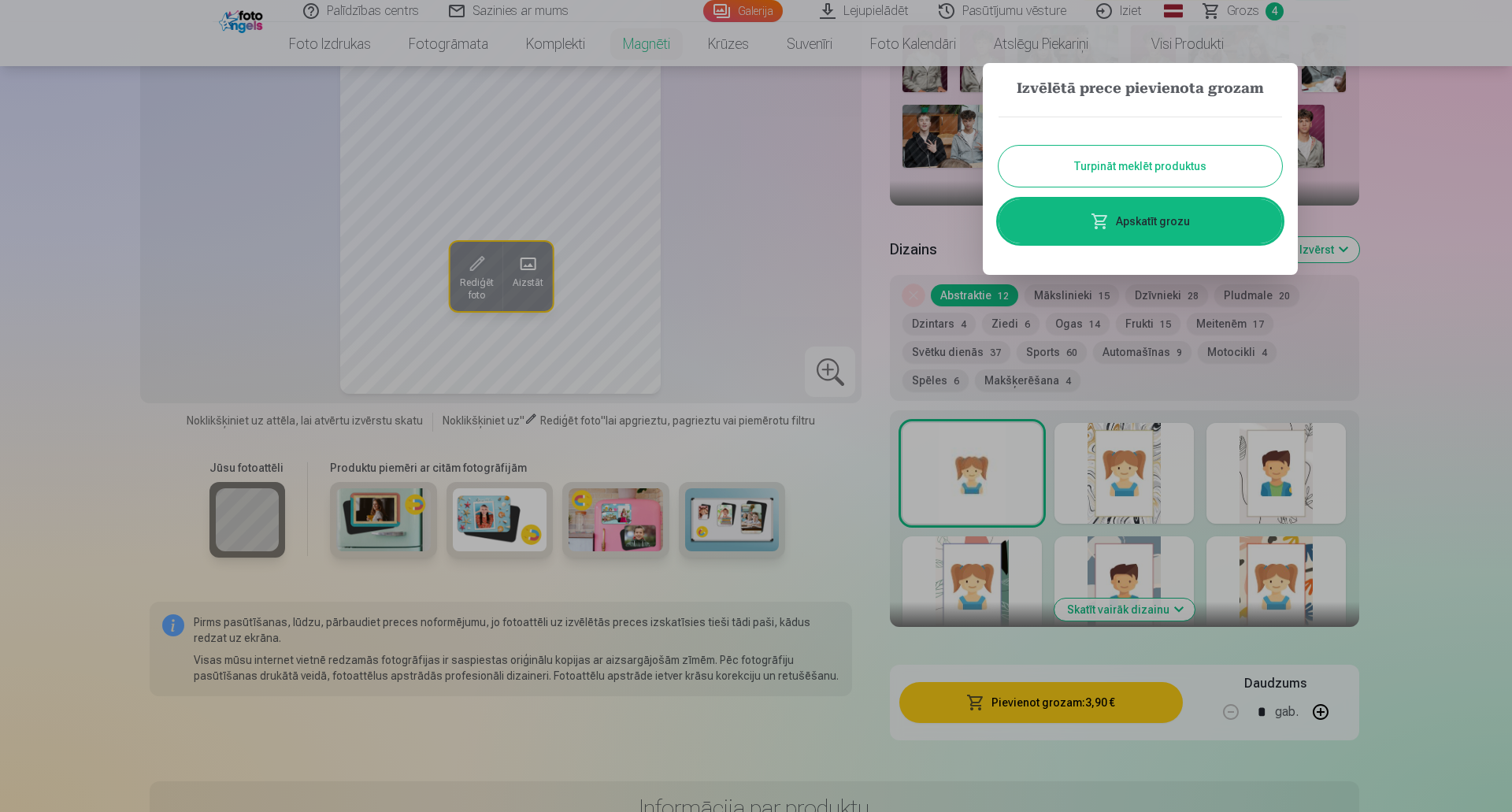
click at [1105, 220] on span at bounding box center [1100, 220] width 19 height 19
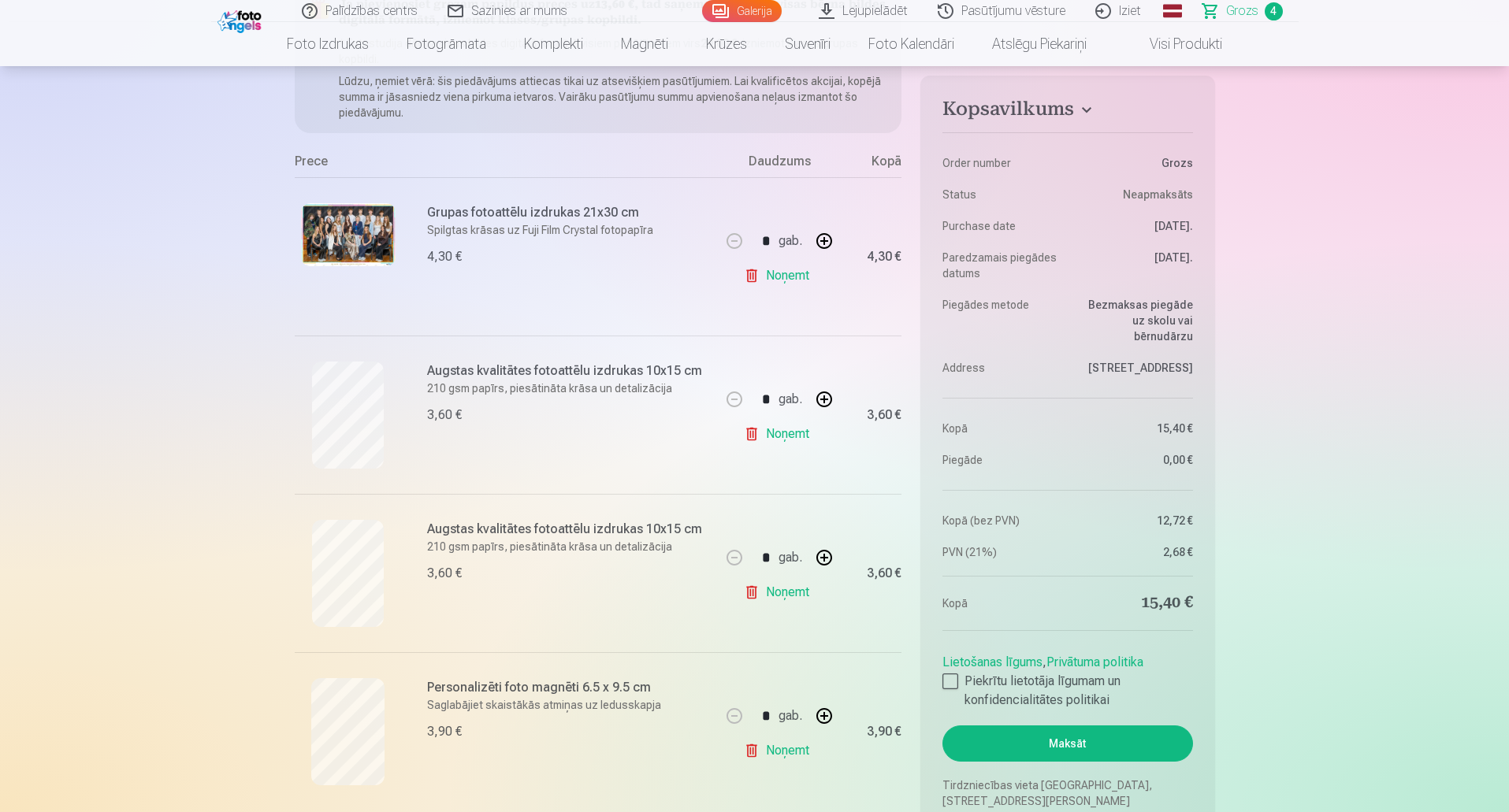
scroll to position [394, 0]
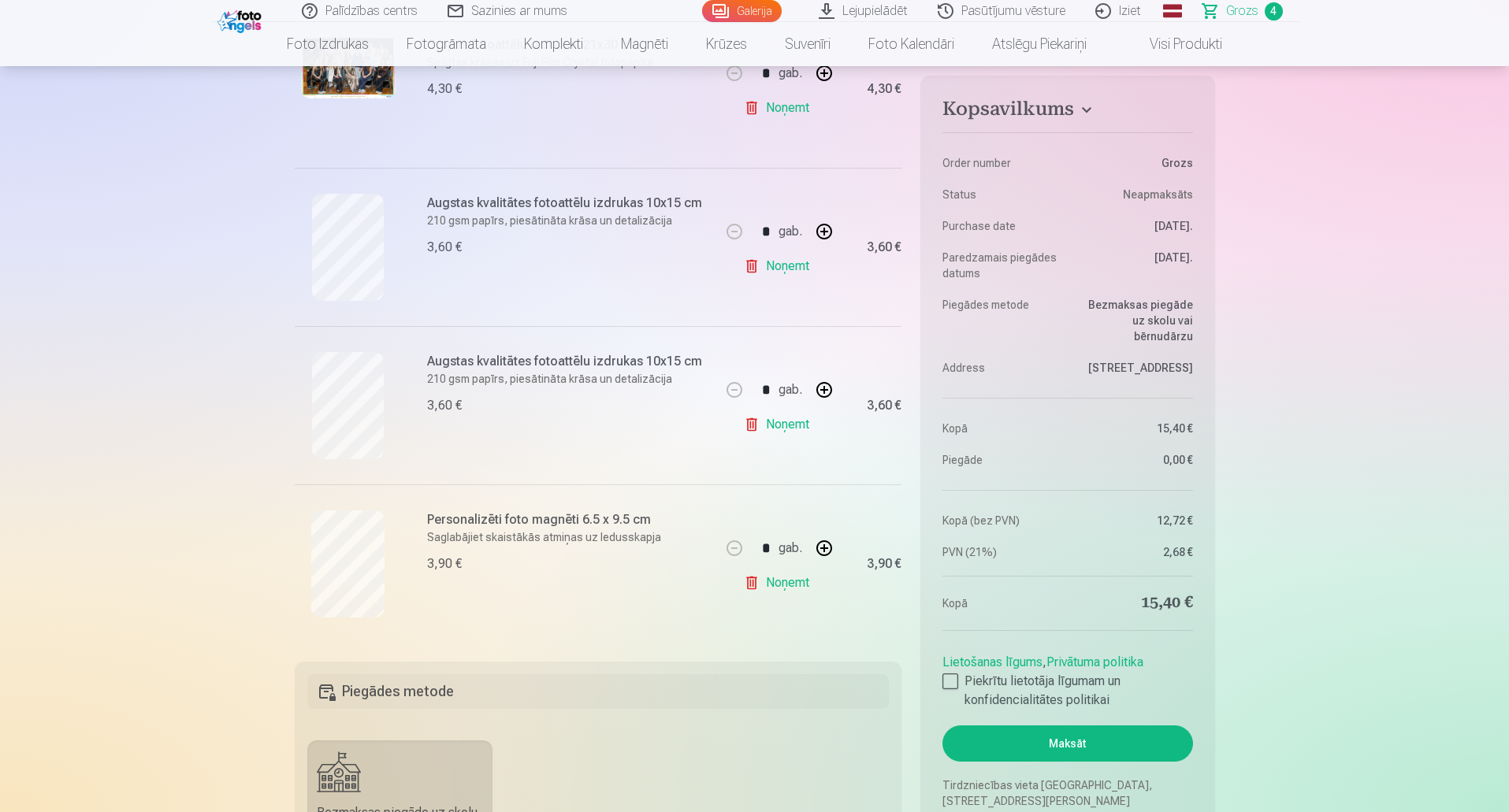
click at [793, 583] on link "Noņemt" at bounding box center [779, 583] width 71 height 32
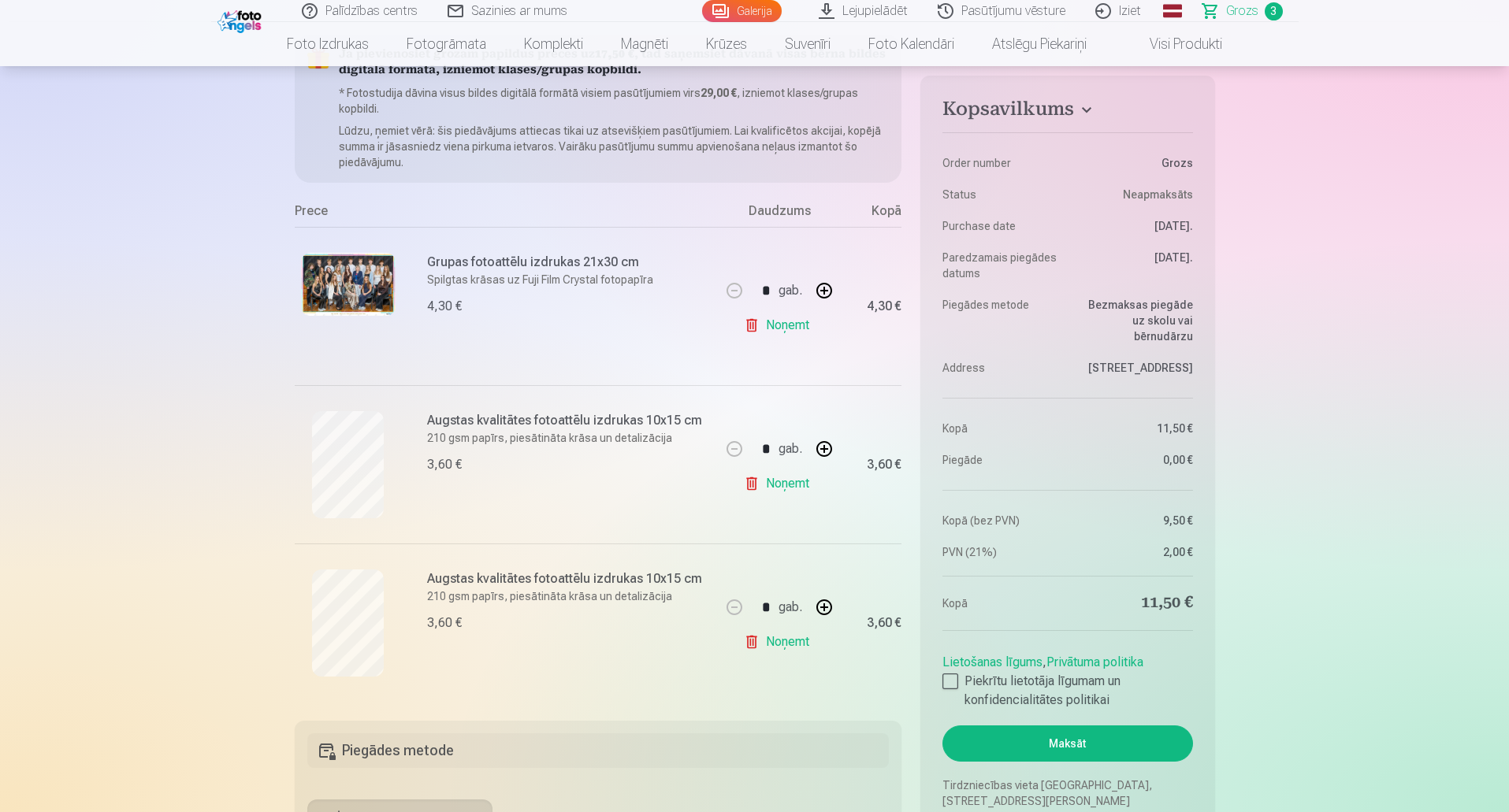
scroll to position [0, 0]
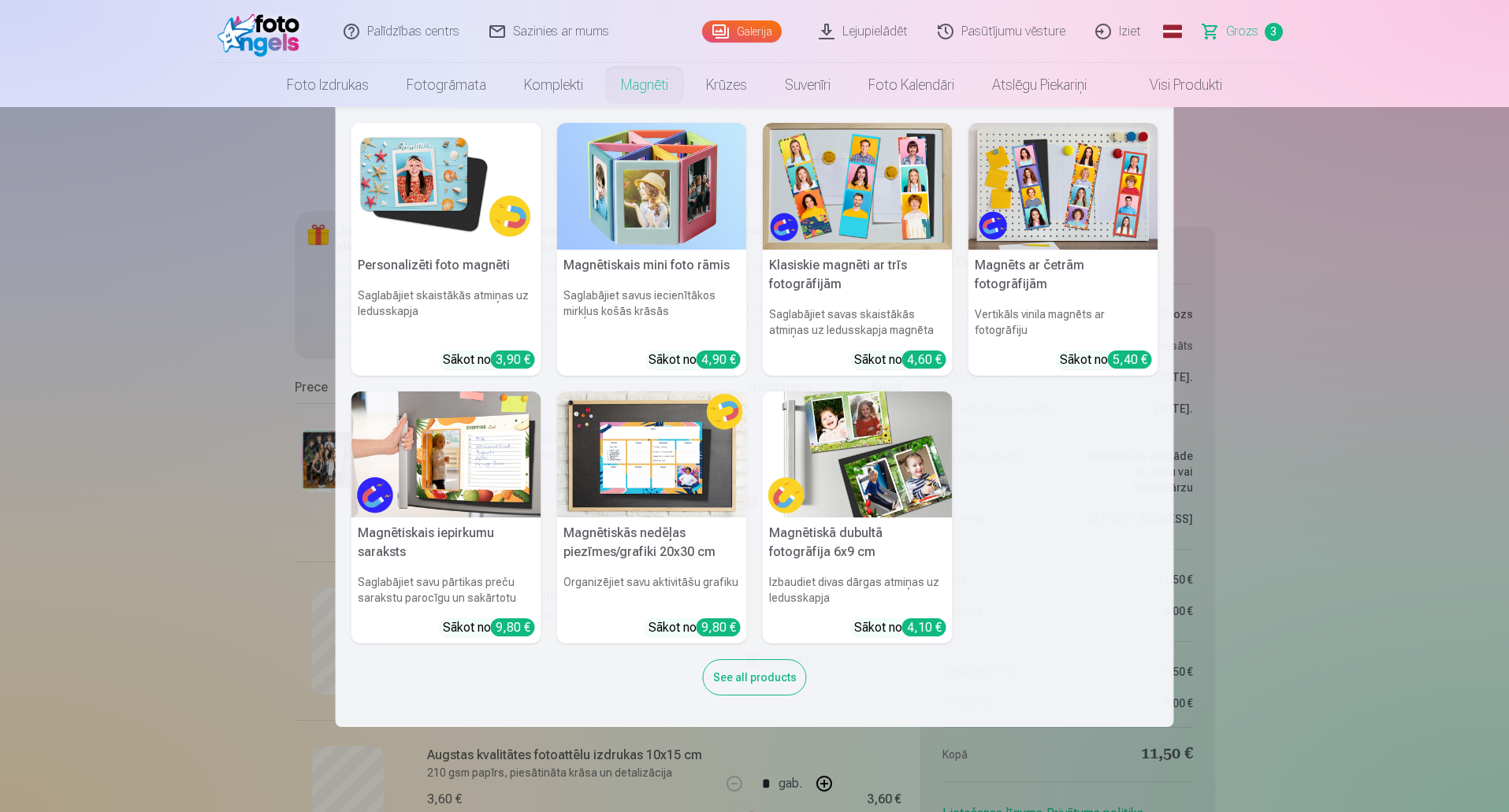
click at [658, 92] on link "Magnēti" at bounding box center [644, 85] width 85 height 44
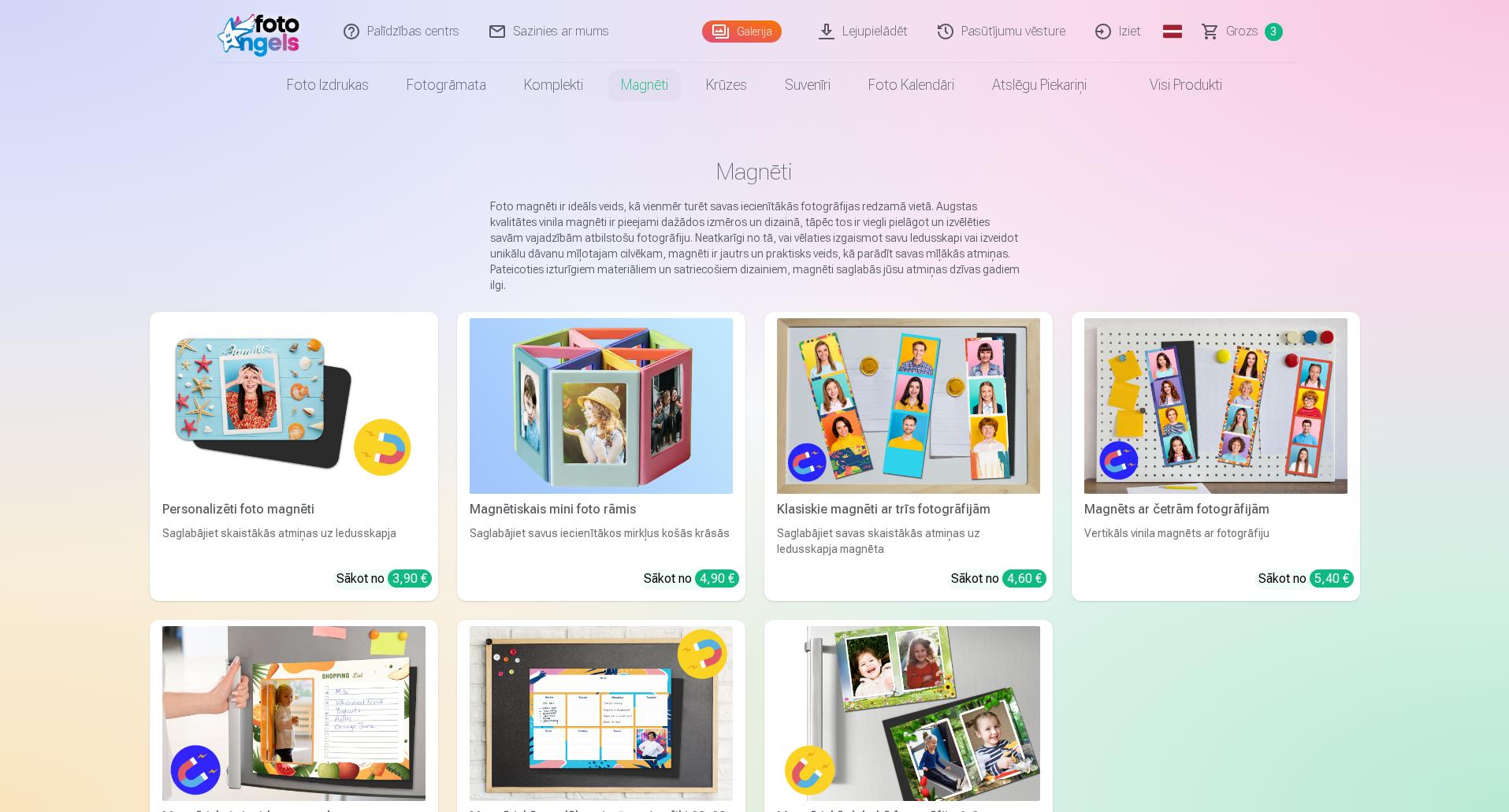
click at [280, 416] on img at bounding box center [294, 406] width 264 height 176
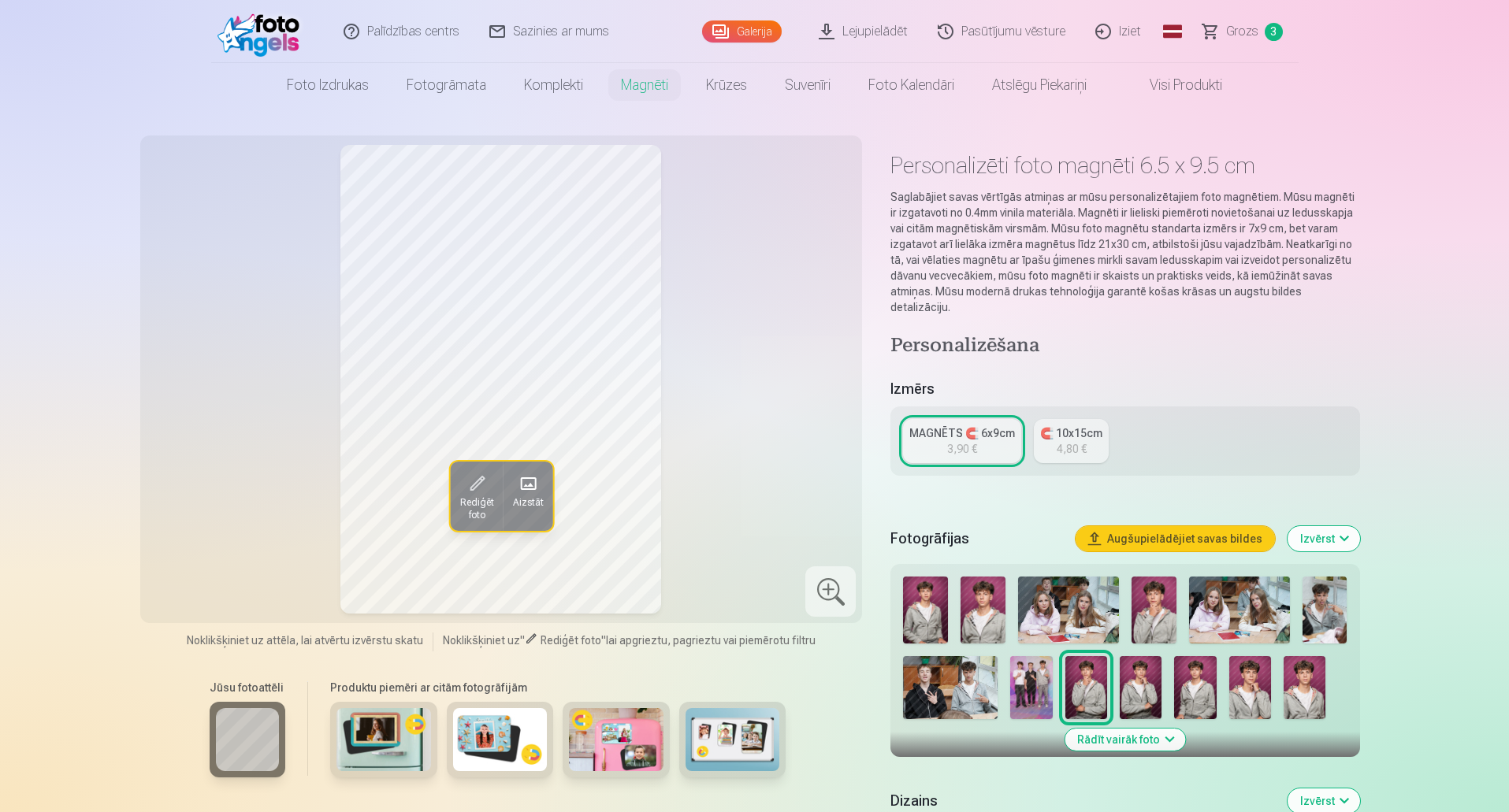
click at [1131, 676] on img at bounding box center [1141, 687] width 42 height 63
click at [1075, 677] on img at bounding box center [1087, 687] width 42 height 63
drag, startPoint x: 1134, startPoint y: 669, endPoint x: 1151, endPoint y: 669, distance: 17.0
click at [1135, 669] on img at bounding box center [1141, 687] width 42 height 63
click at [1252, 671] on img at bounding box center [1250, 687] width 42 height 63
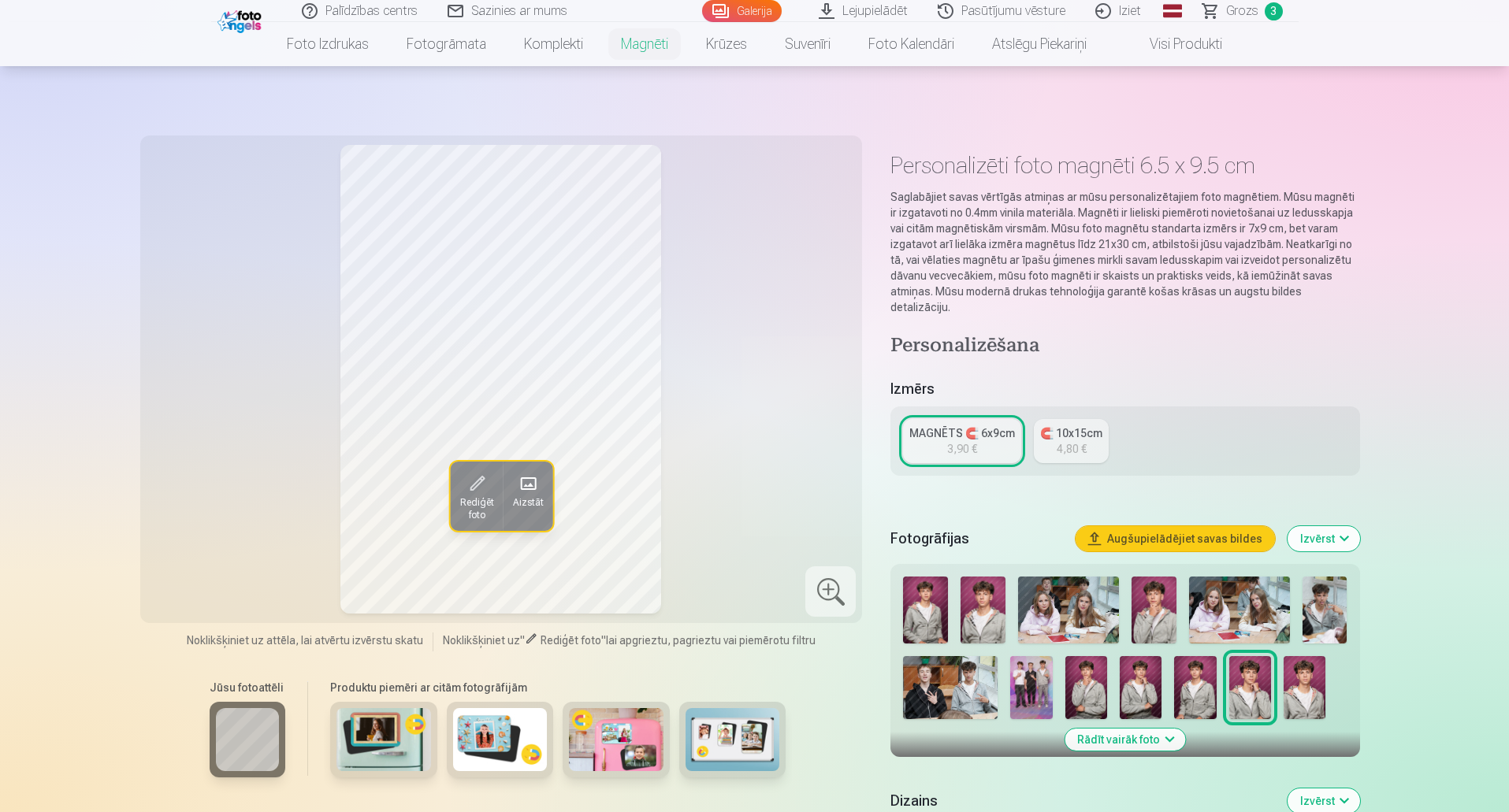
scroll to position [157, 0]
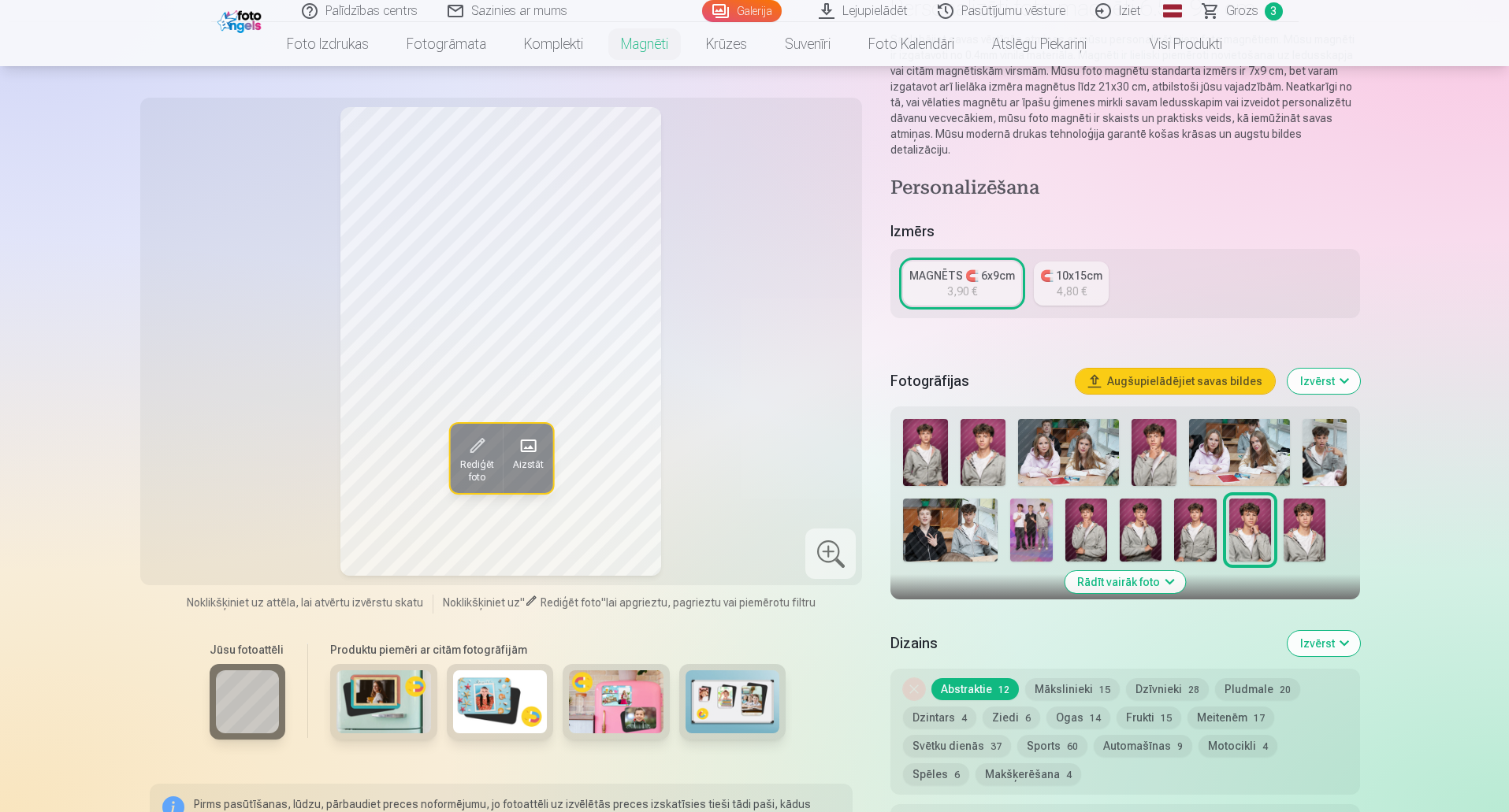
click at [958, 267] on div "MAGNĒTS 🧲 6x9cm" at bounding box center [962, 275] width 105 height 15
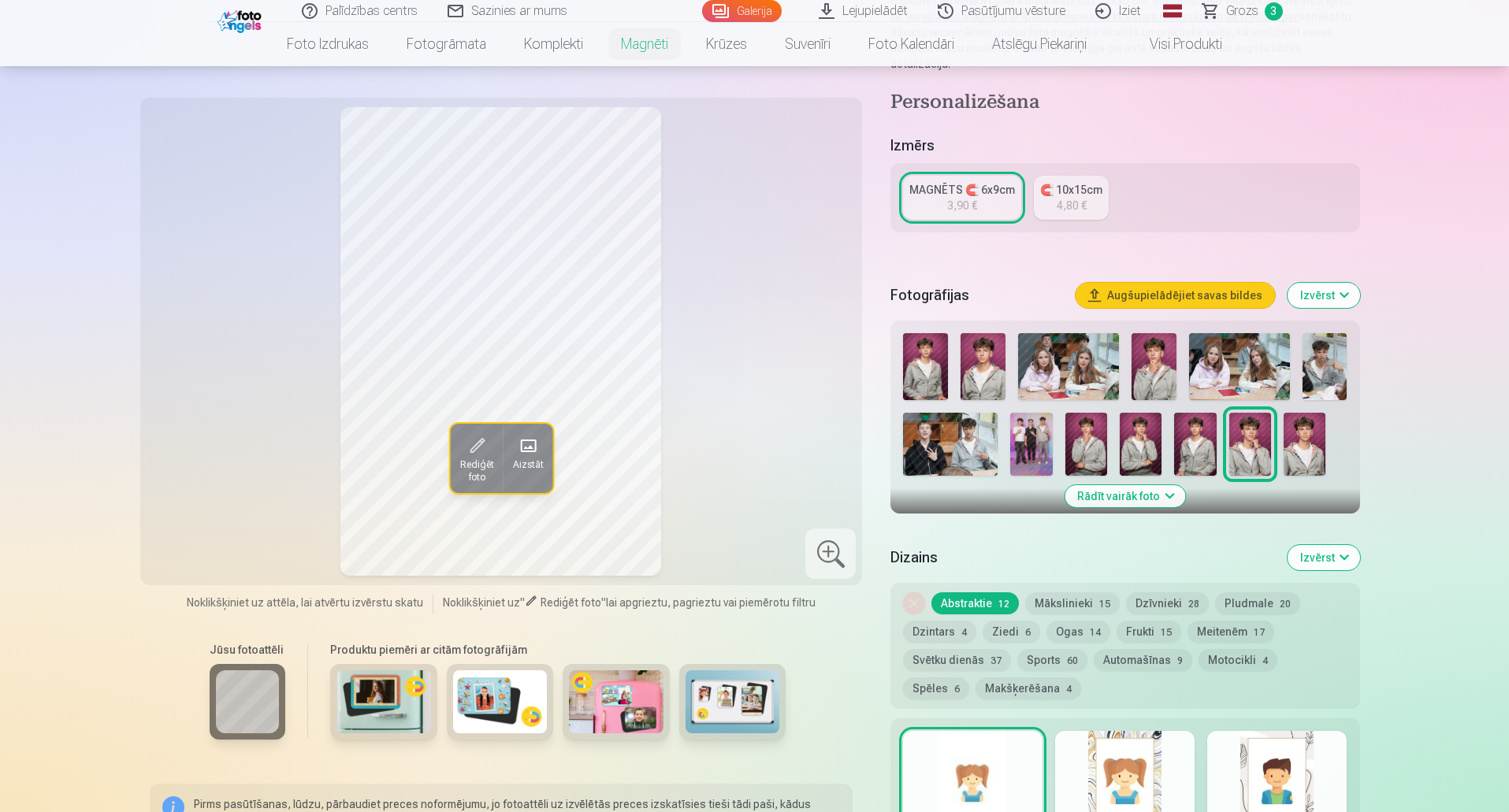
scroll to position [315, 0]
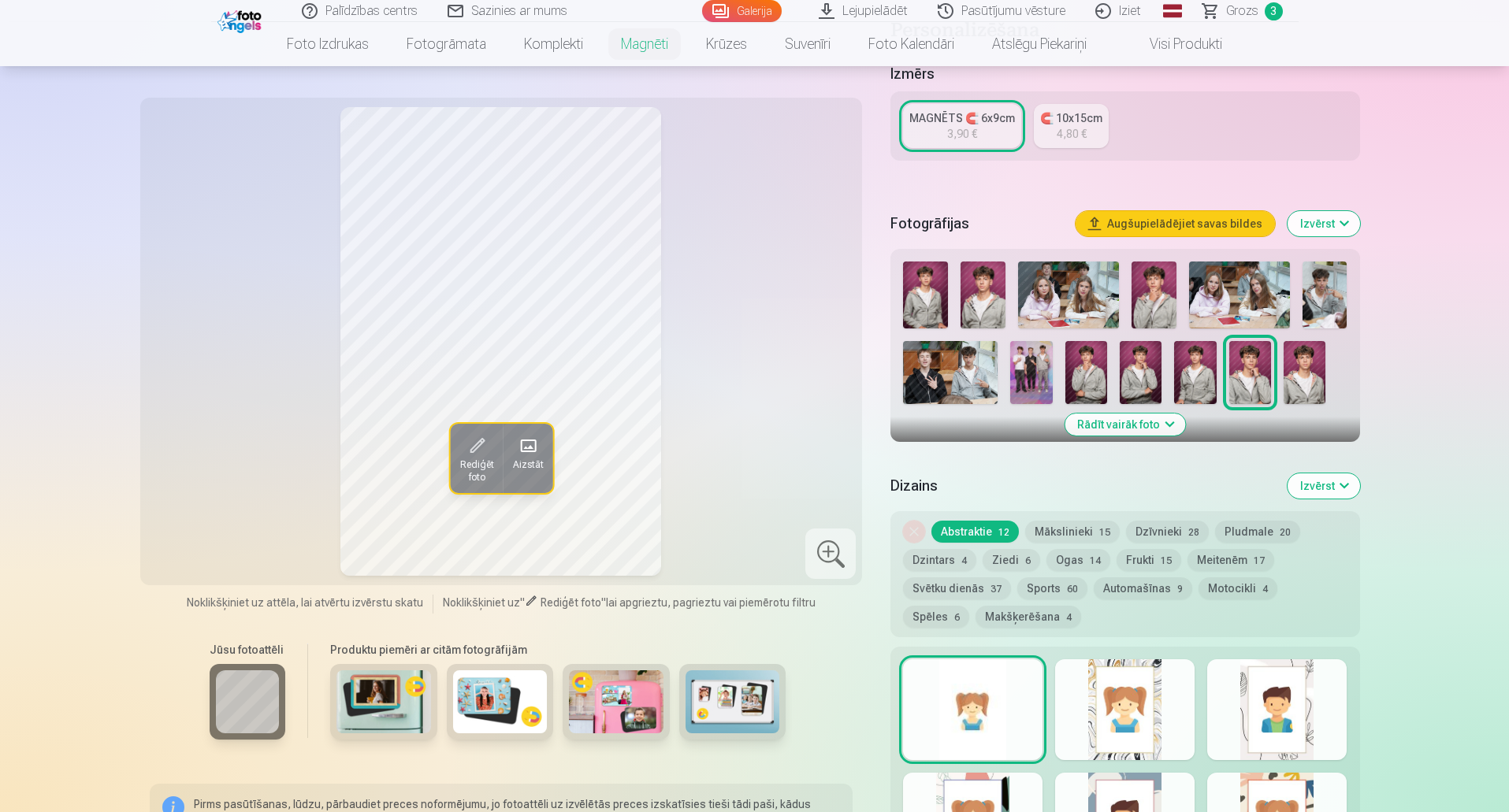
click at [971, 716] on div at bounding box center [973, 709] width 139 height 100
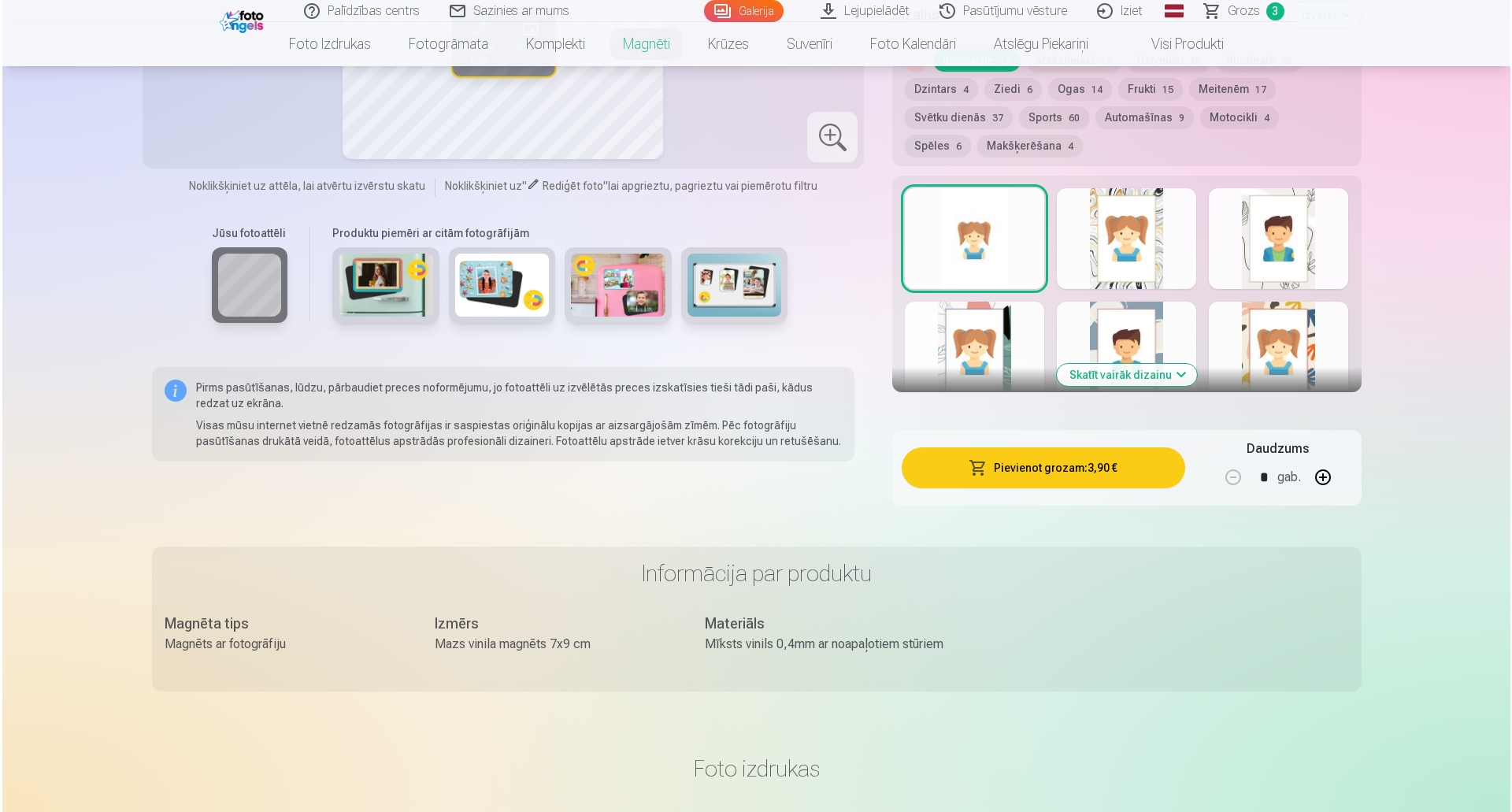
scroll to position [788, 0]
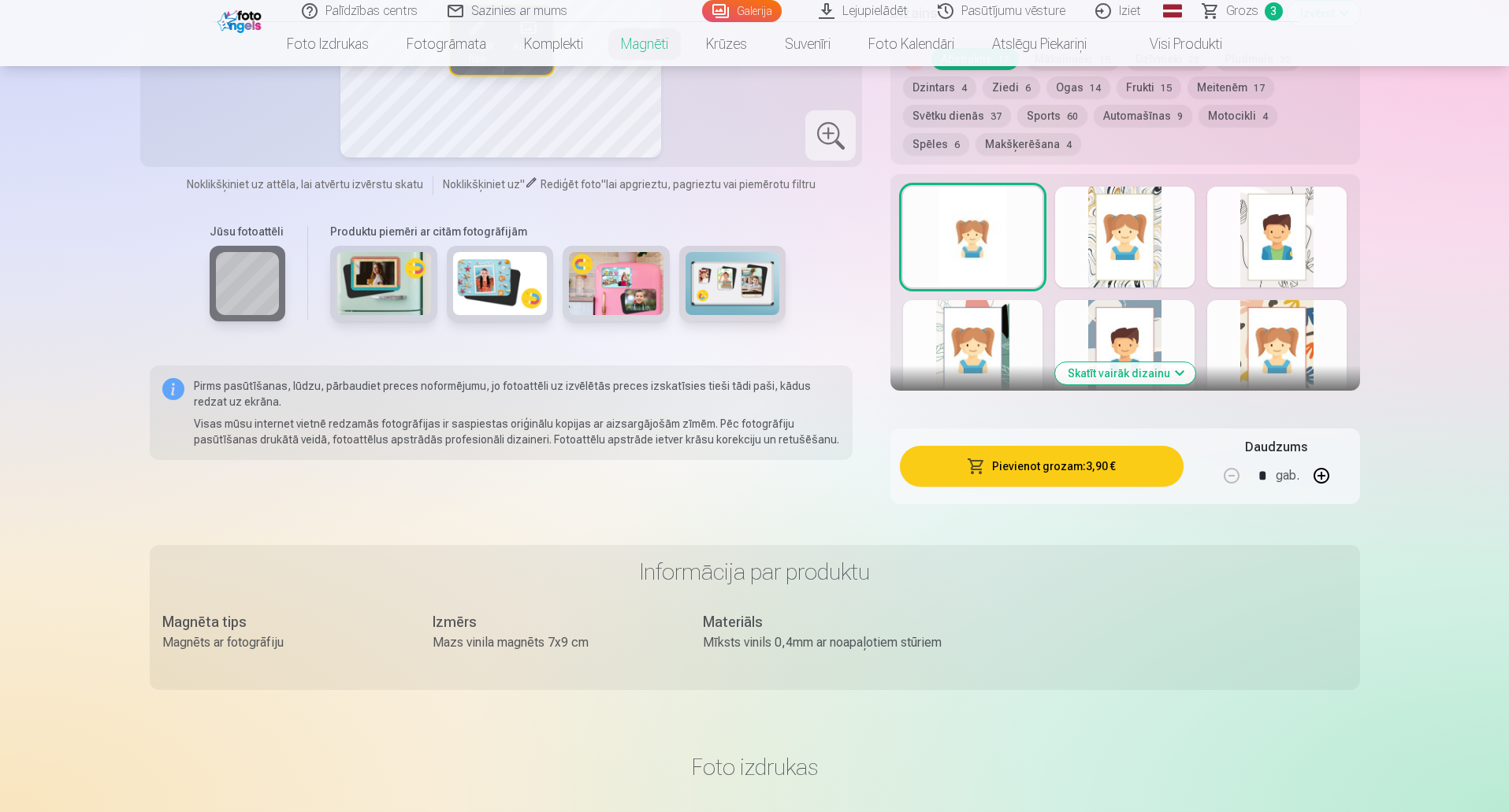
click at [1050, 449] on button "Pievienot grozam : 3,90 €" at bounding box center [1041, 466] width 283 height 41
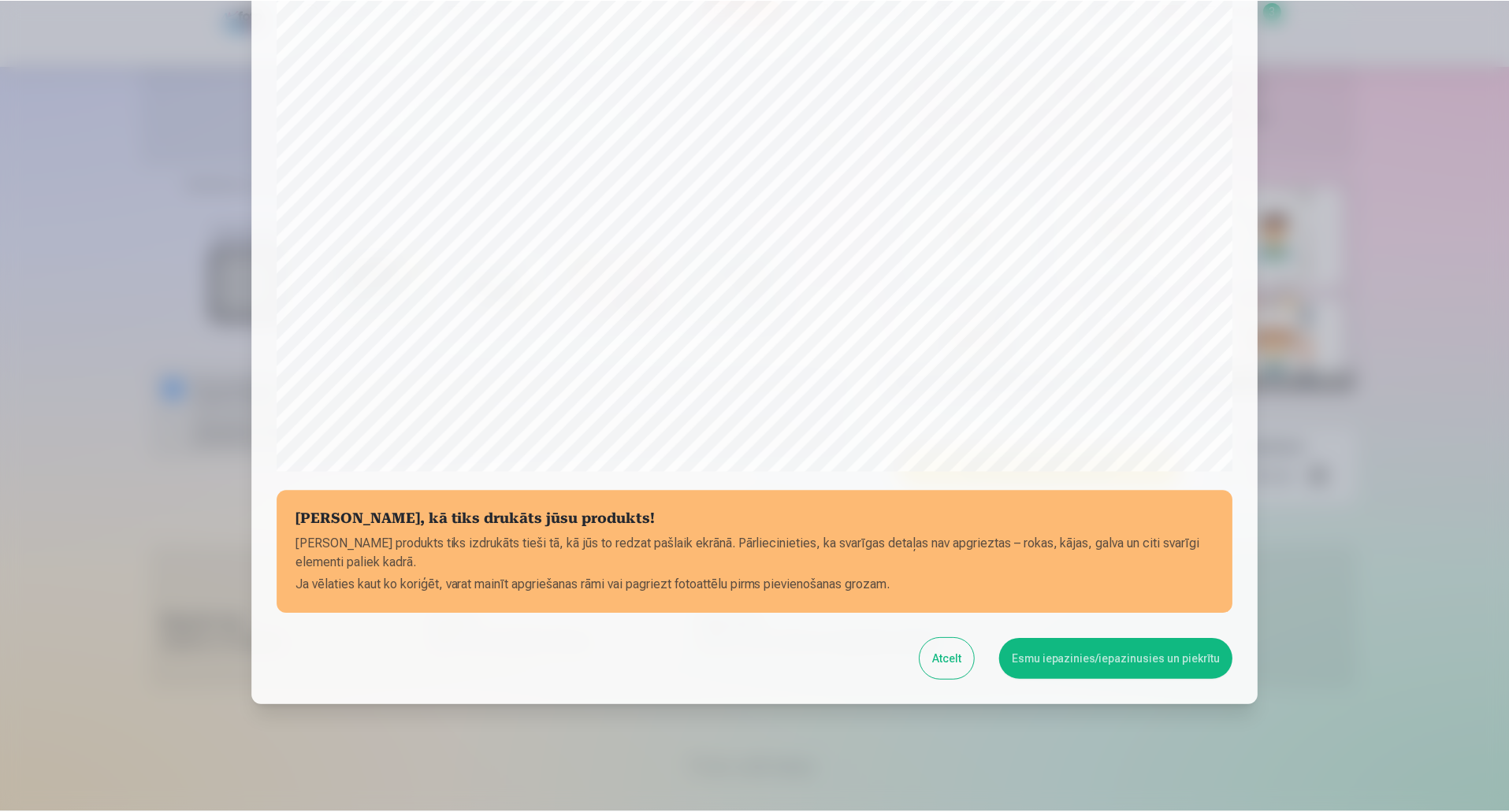
scroll to position [322, 0]
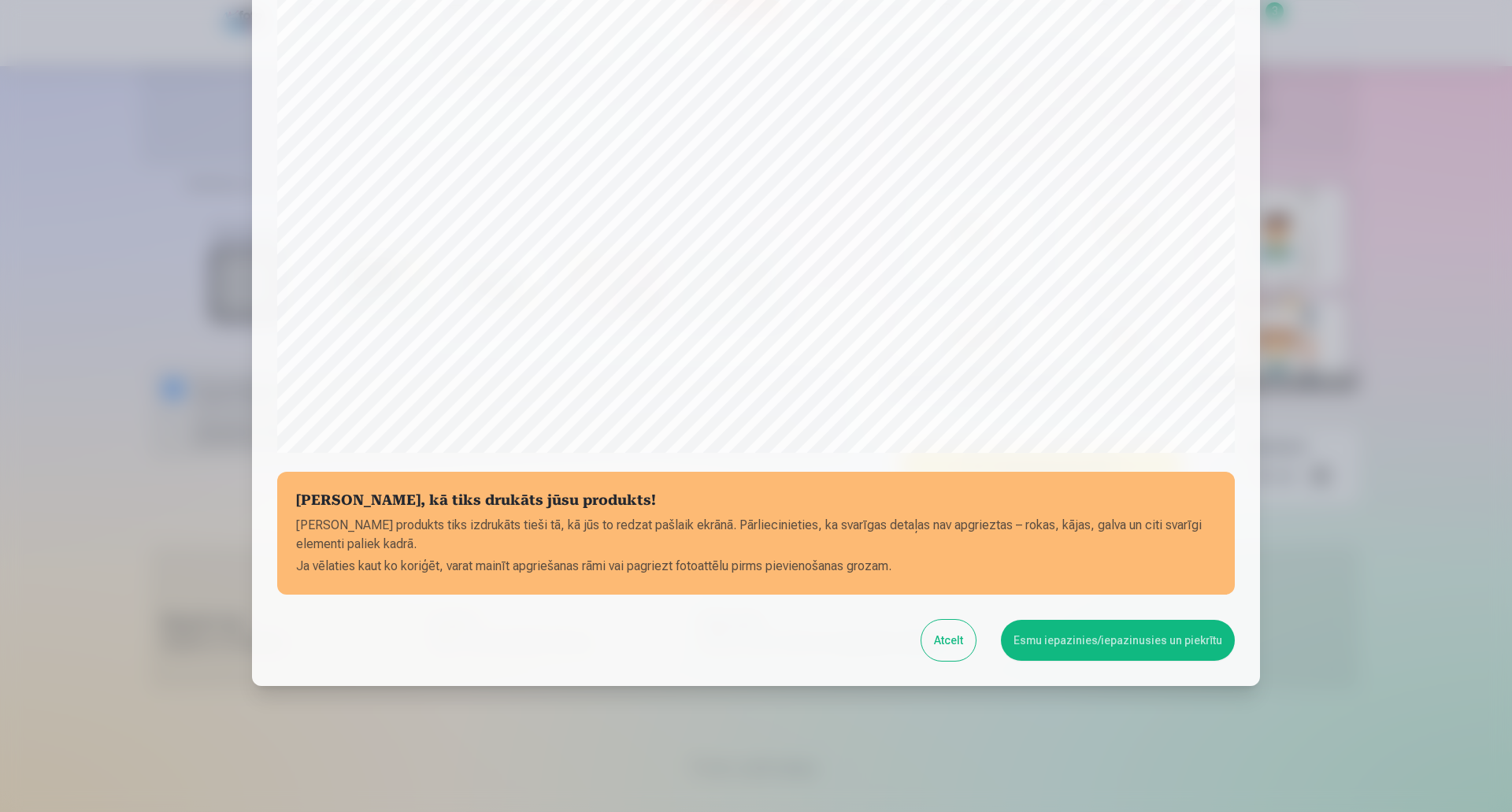
click at [1071, 637] on button "Esmu iepazinies/iepazinusies un piekrītu" at bounding box center [1117, 640] width 234 height 41
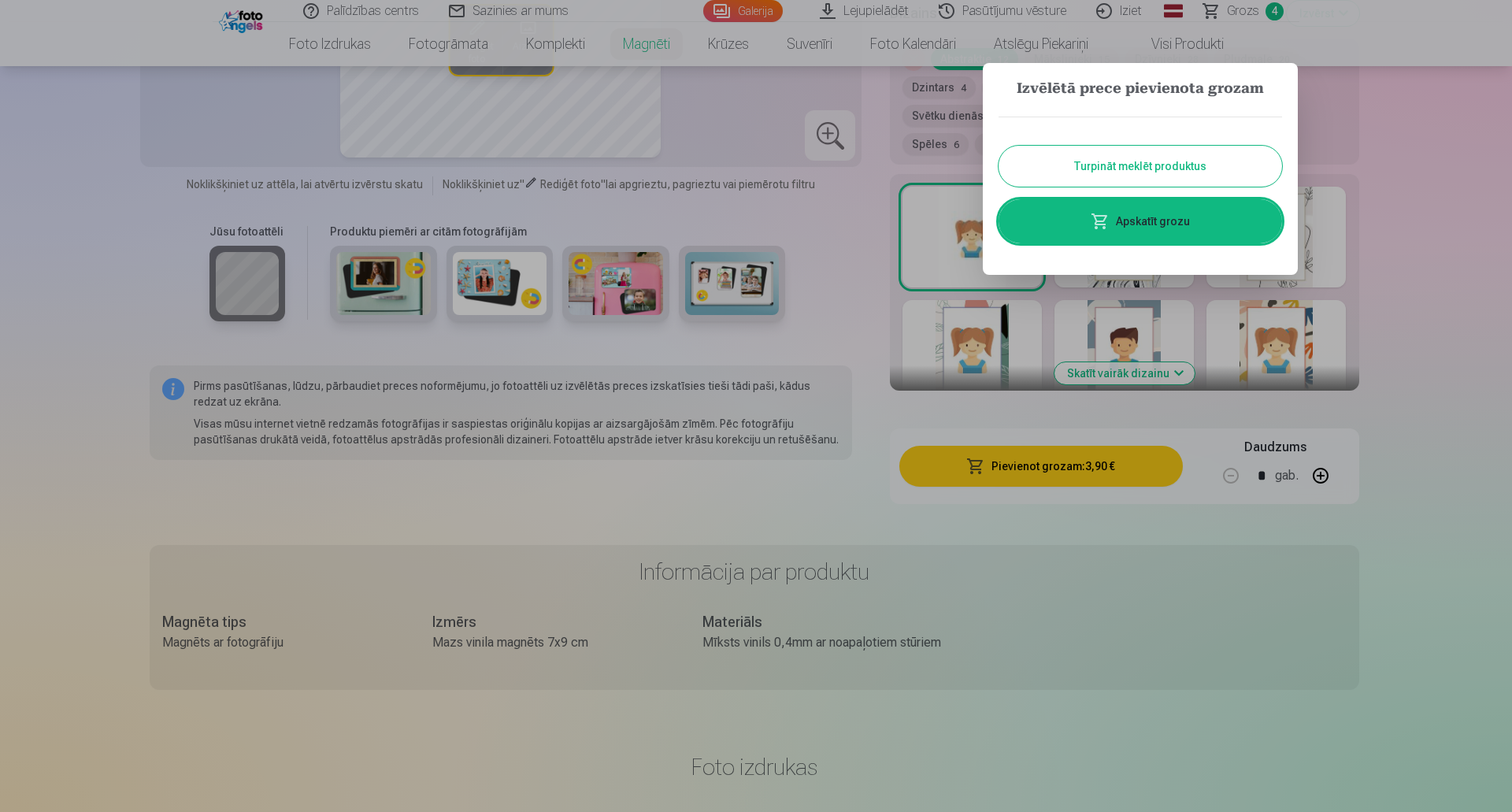
click at [1098, 219] on span at bounding box center [1100, 220] width 19 height 19
